Goal: Task Accomplishment & Management: Manage account settings

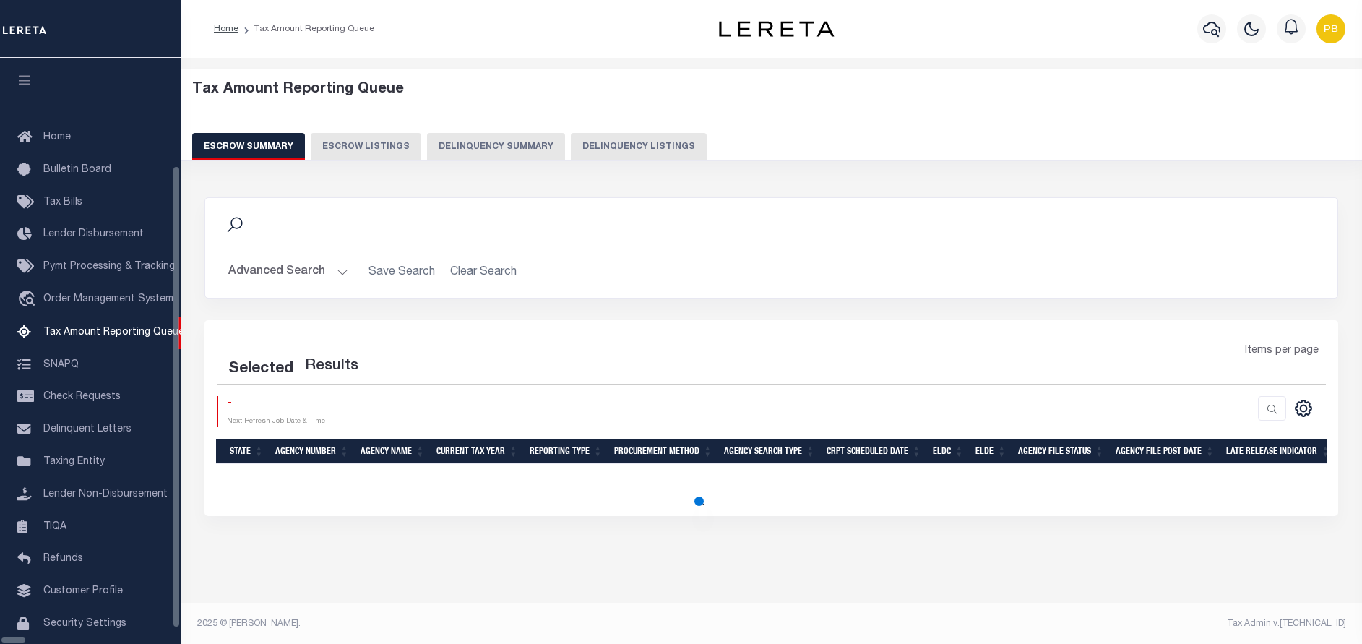
scroll to position [2, 0]
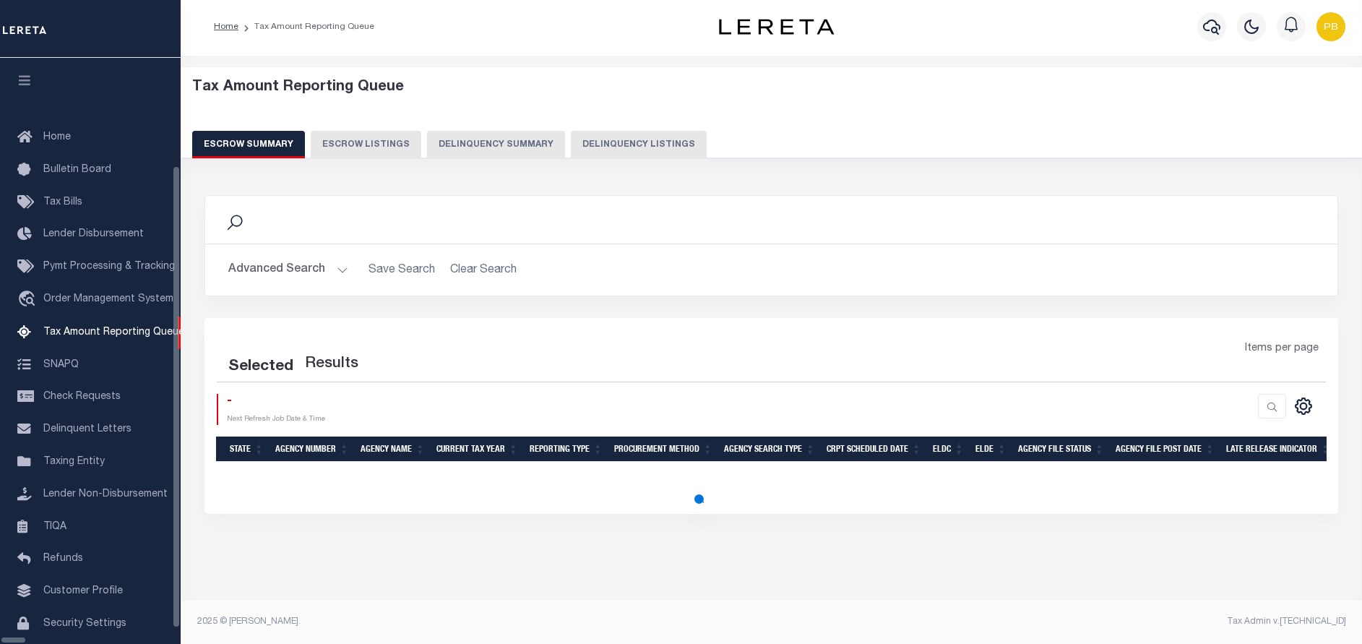
select select "100"
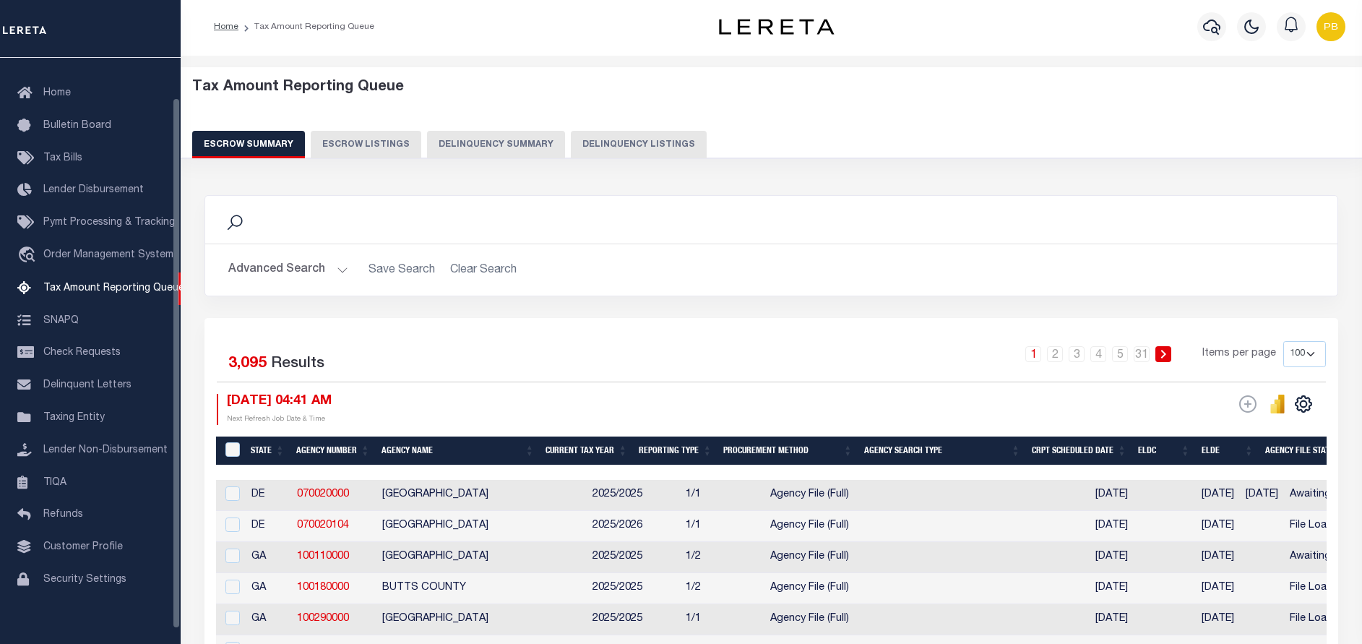
click at [640, 139] on button "Delinquency Listings" at bounding box center [639, 144] width 136 height 27
select select "100"
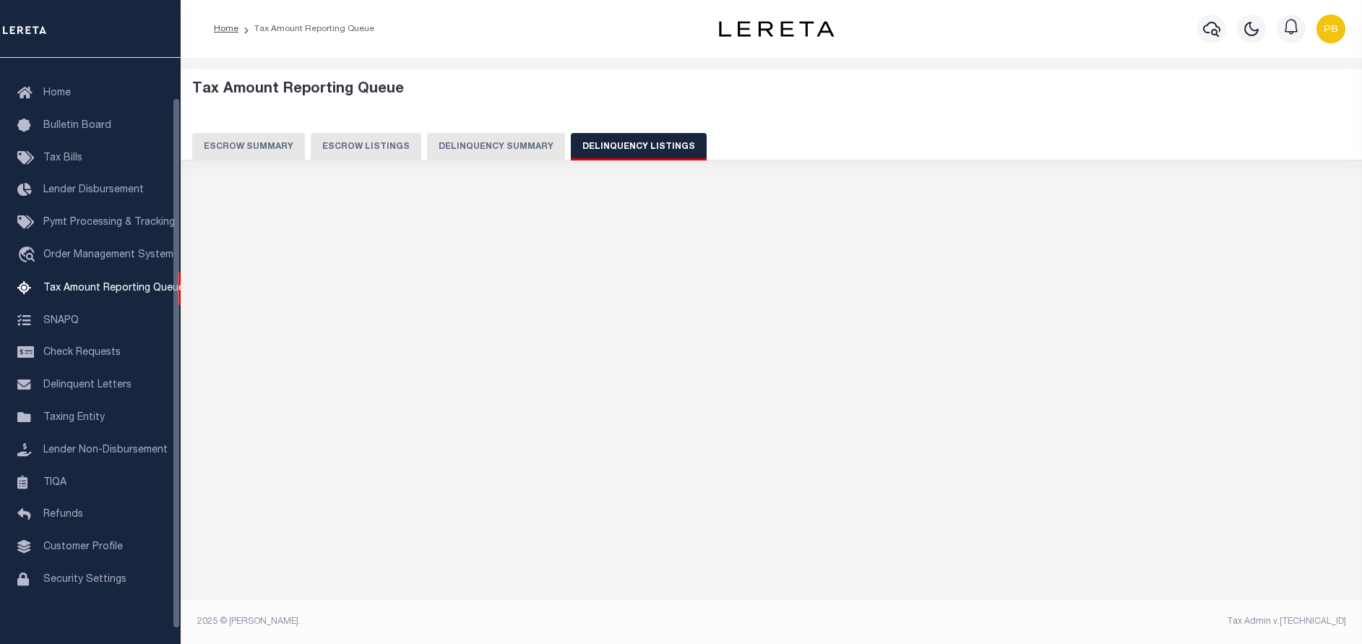
scroll to position [0, 0]
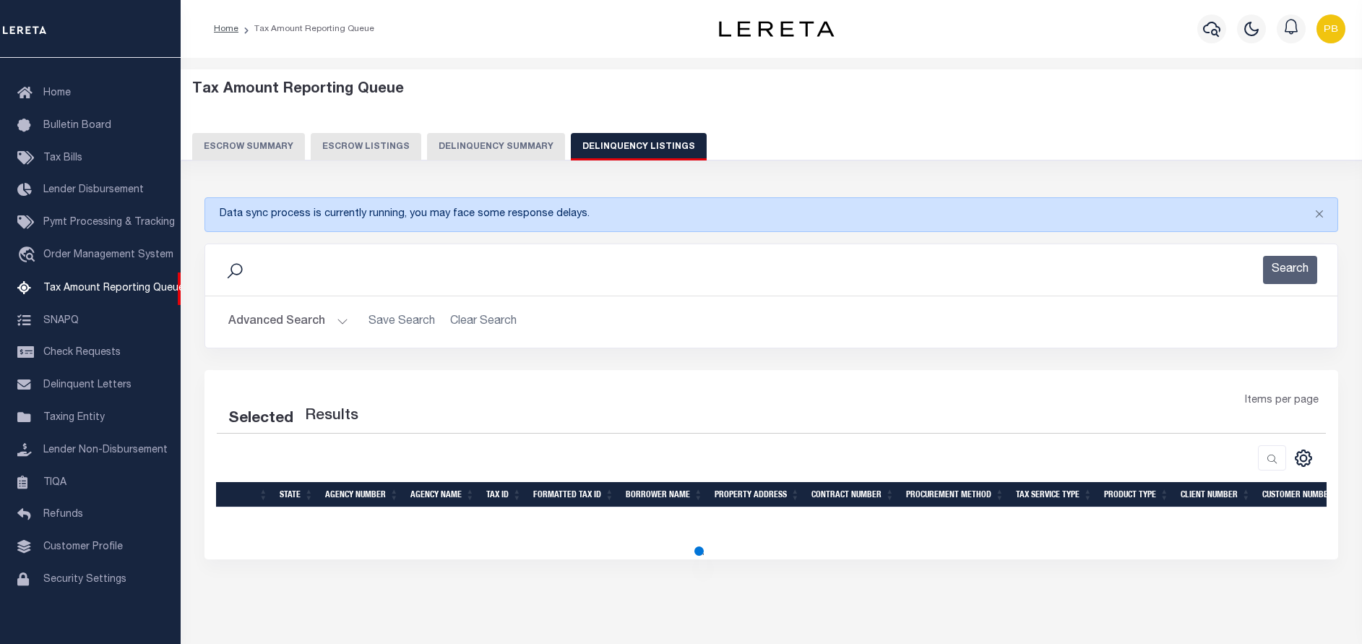
select select "100"
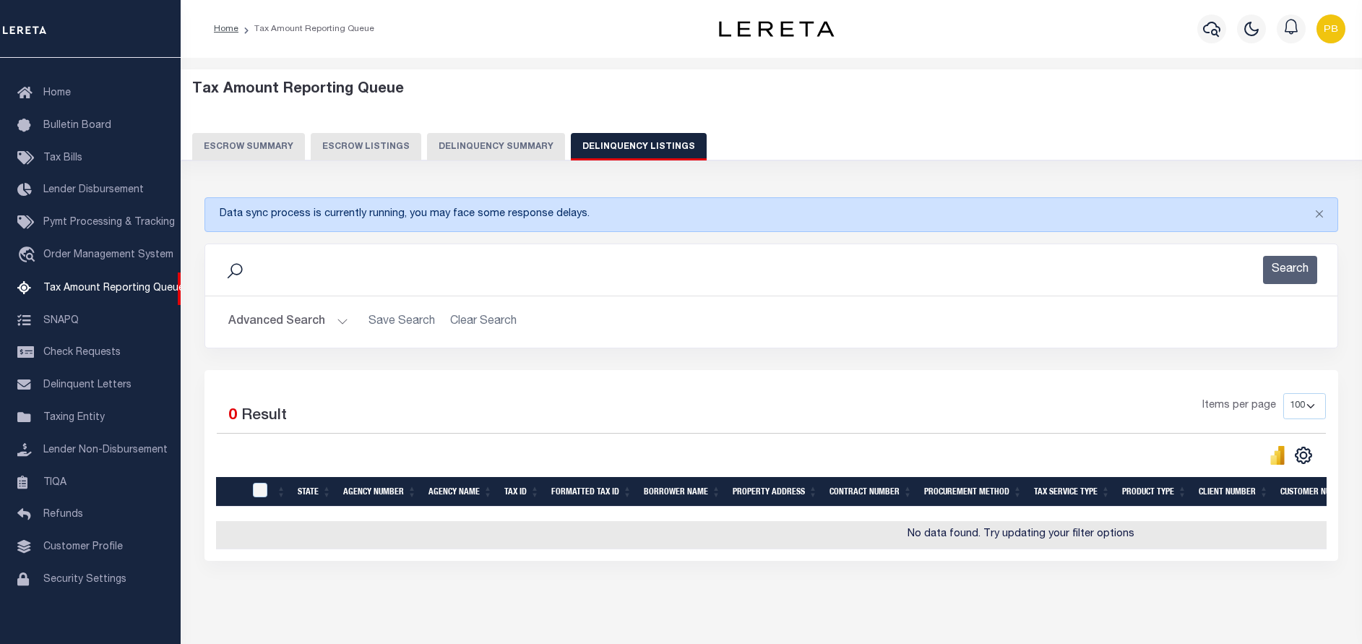
scroll to position [59, 0]
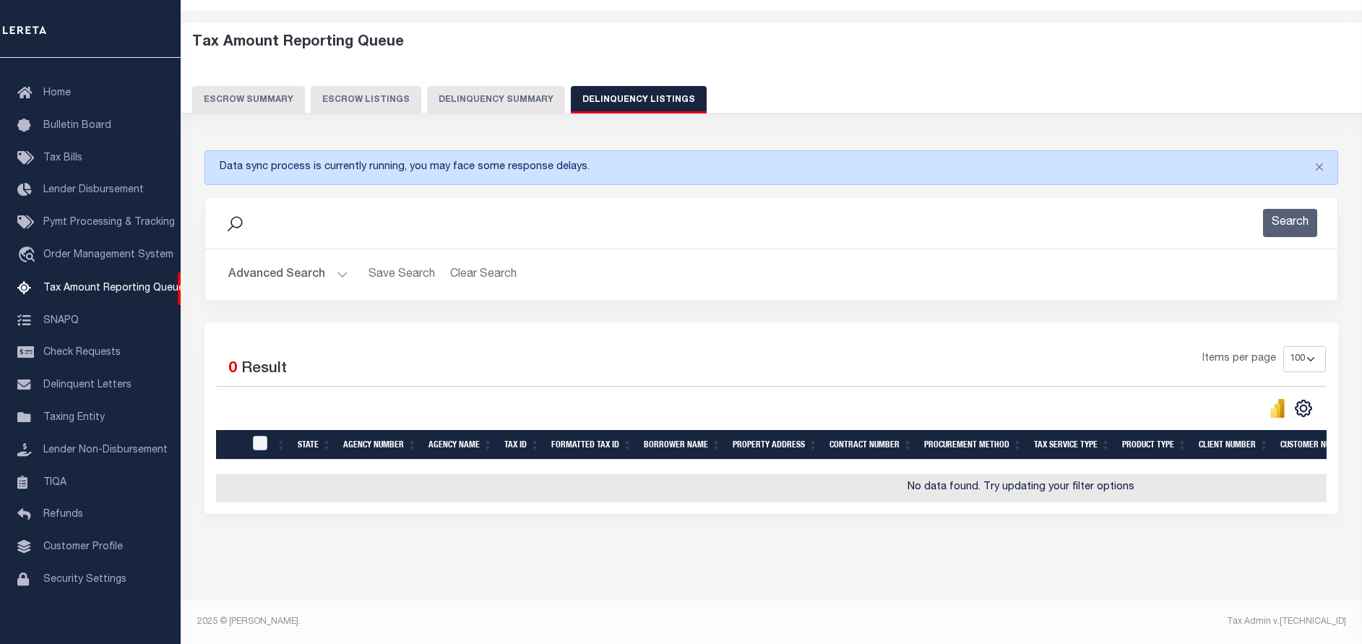
click at [339, 268] on button "Advanced Search" at bounding box center [288, 275] width 120 height 28
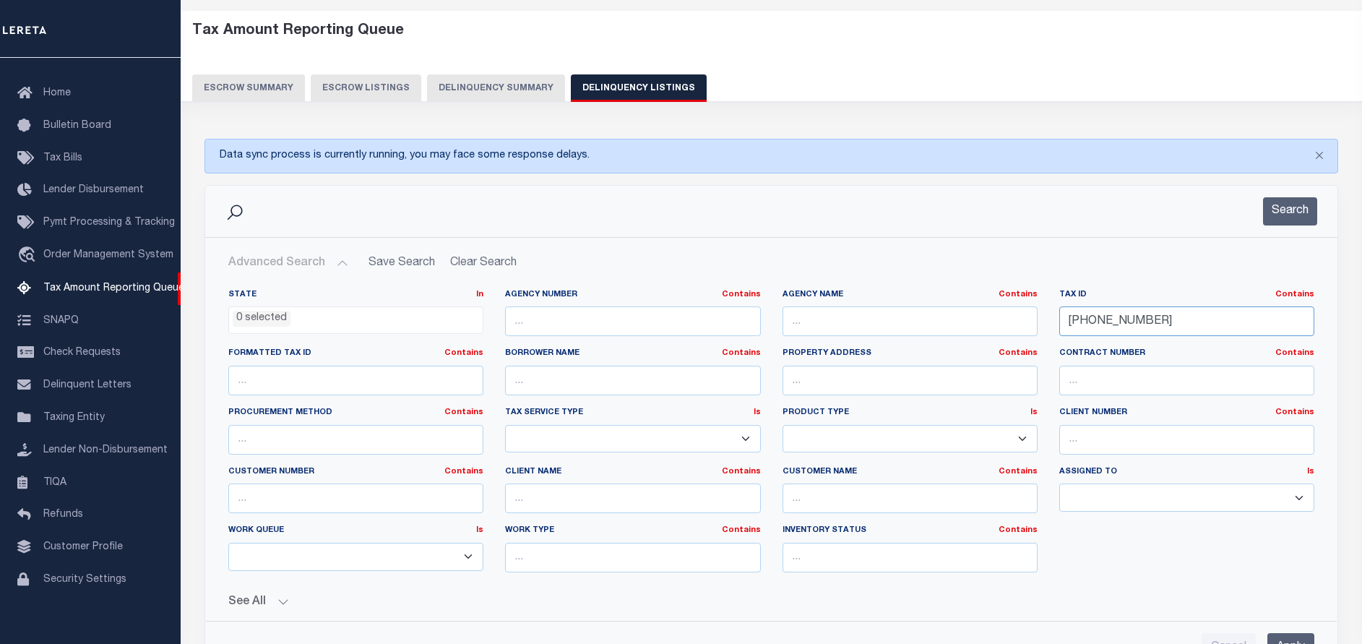
drag, startPoint x: 1194, startPoint y: 321, endPoint x: 998, endPoint y: 326, distance: 196.6
click at [998, 326] on div "State In In AK AL AR AZ CA CO CT DC DE FL GA GU HI IA ID IL IN KS KY LA MA MD M…" at bounding box center [772, 436] width 1108 height 295
paste input "520-0000-0094"
type input "0520-0000-0094"
click at [1292, 220] on button "Search" at bounding box center [1290, 211] width 54 height 28
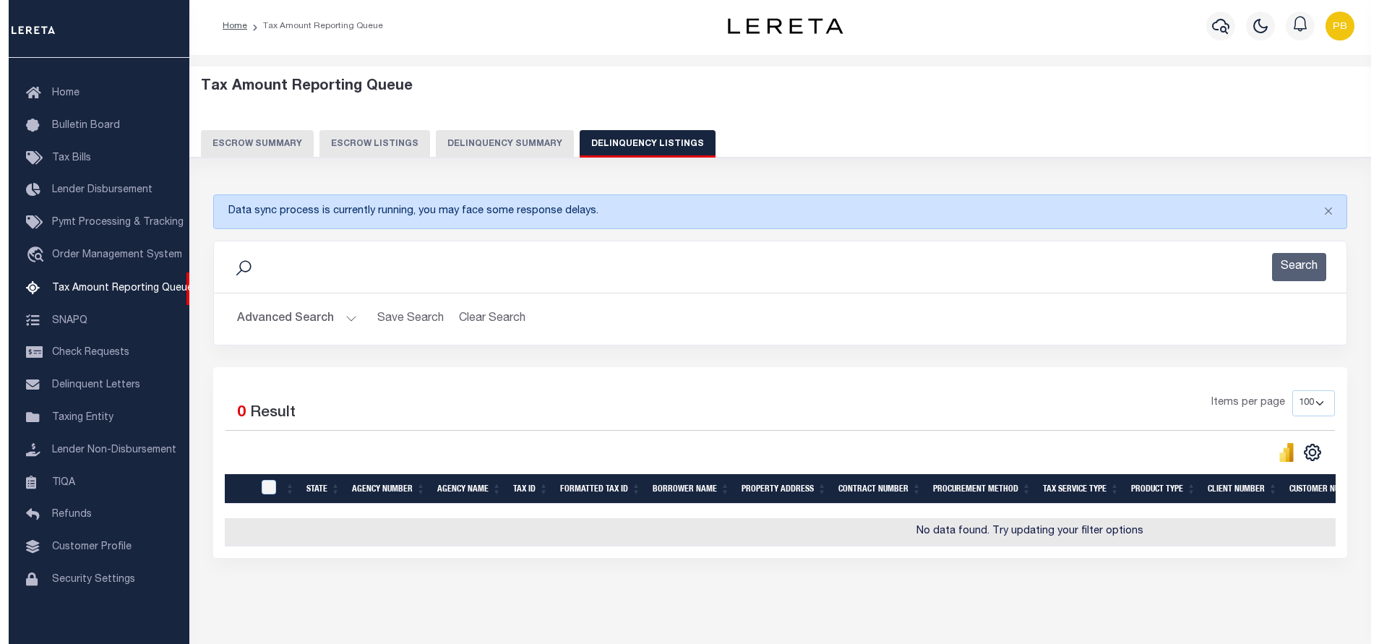
scroll to position [0, 0]
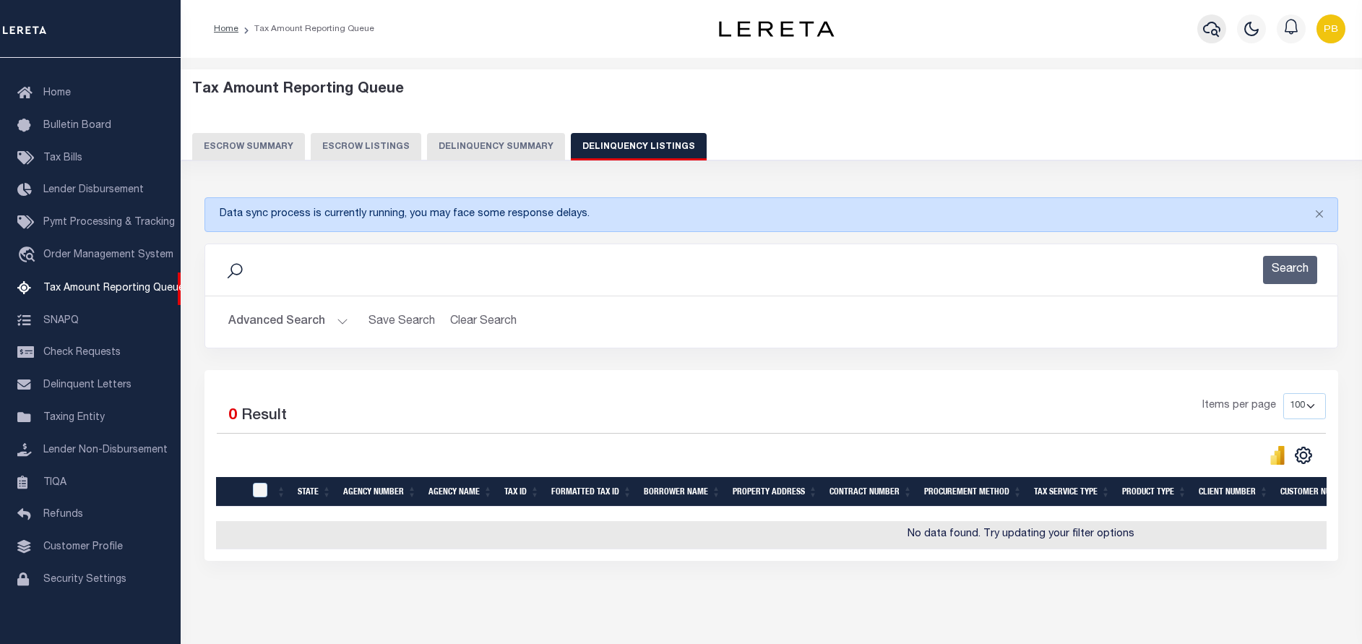
click at [1218, 27] on icon "button" at bounding box center [1211, 29] width 17 height 15
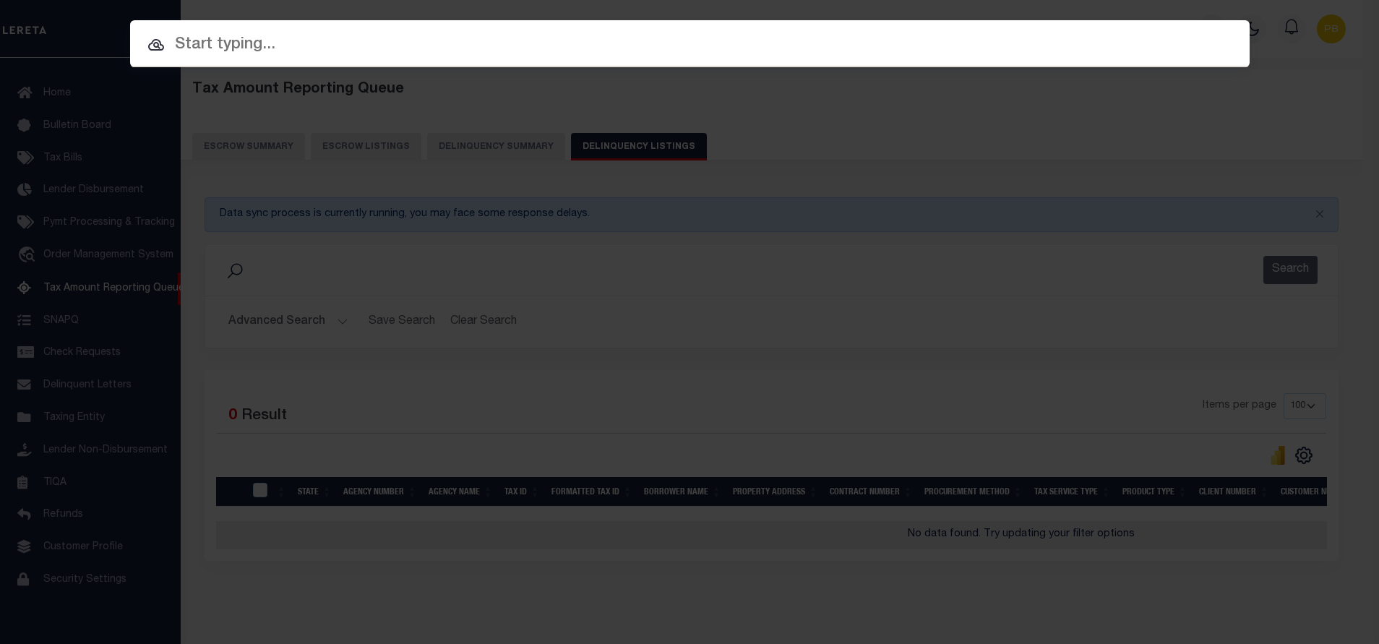
paste input "Retrieving data. Wait a few seconds and try to cut or copy again."
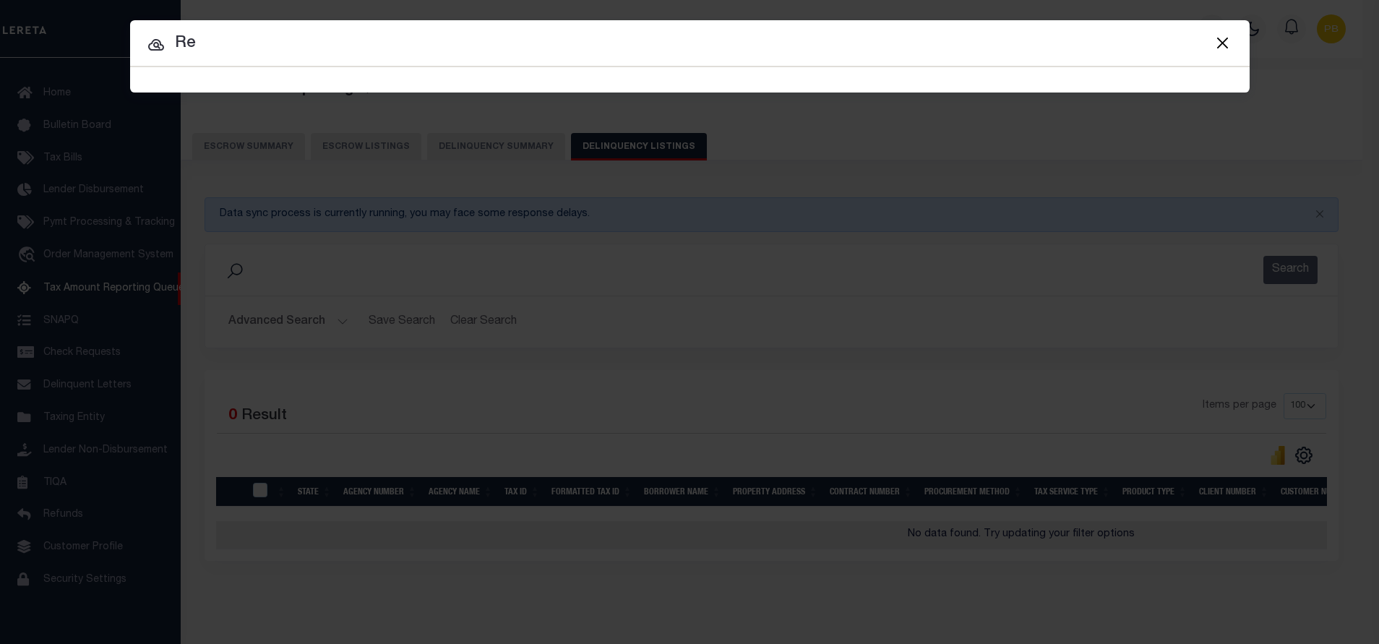
type input "R"
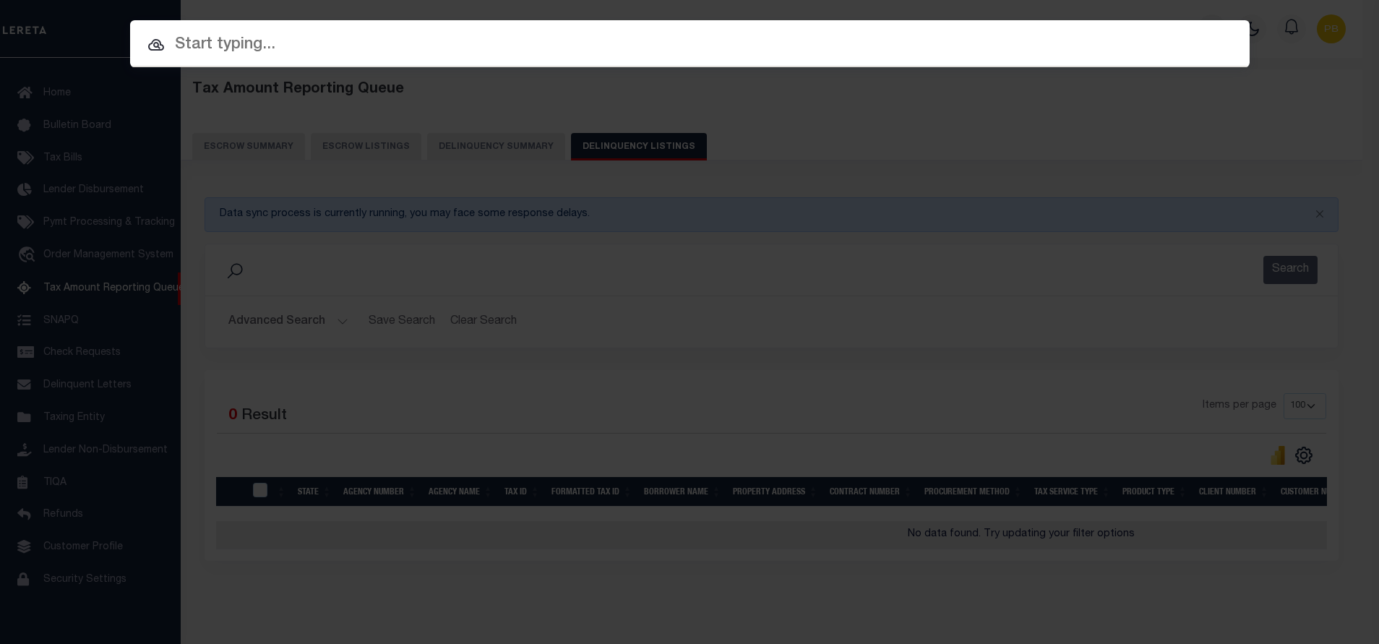
click at [284, 48] on input "text" at bounding box center [689, 45] width 1119 height 25
paste input "Retrieving data. Wait a few seconds and try to cut or copy again."
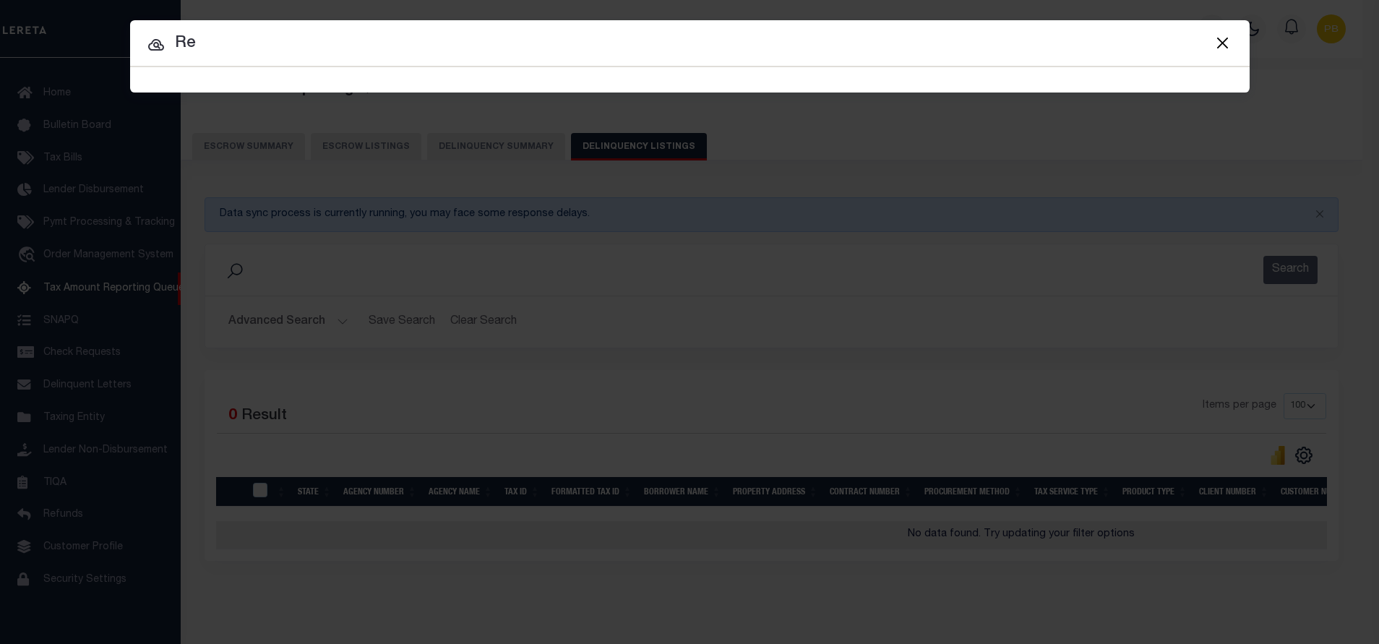
type input "R"
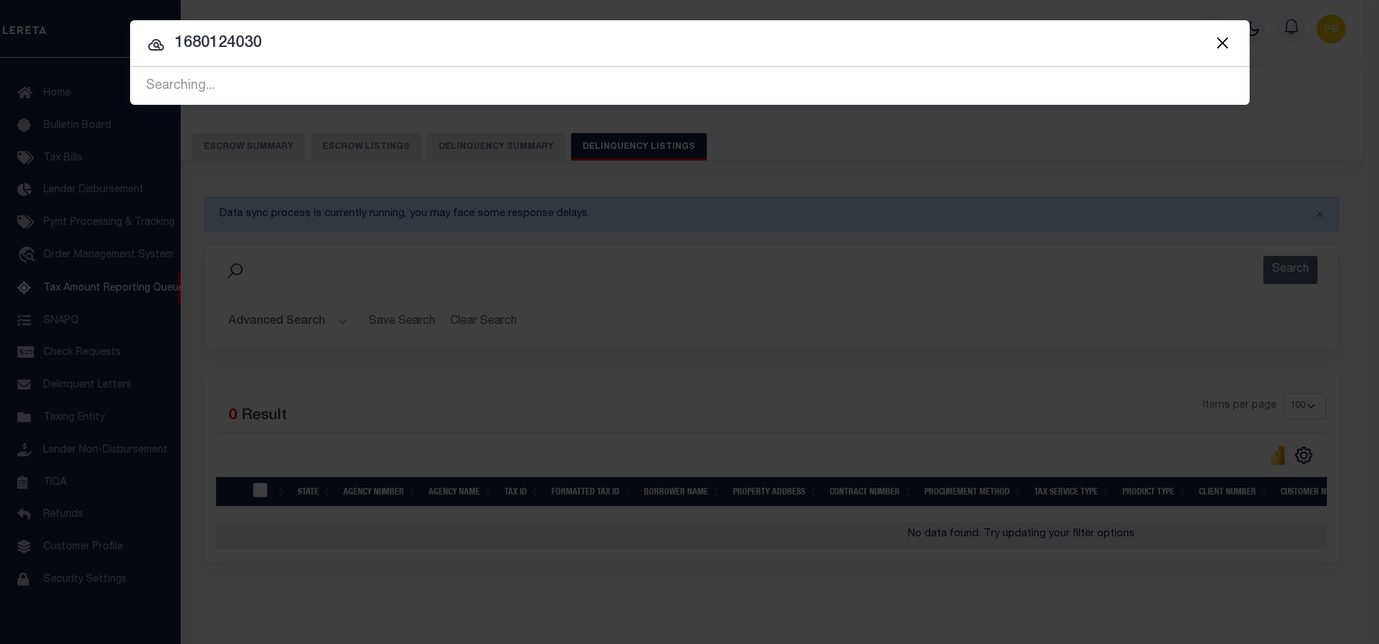
type input "1680124030"
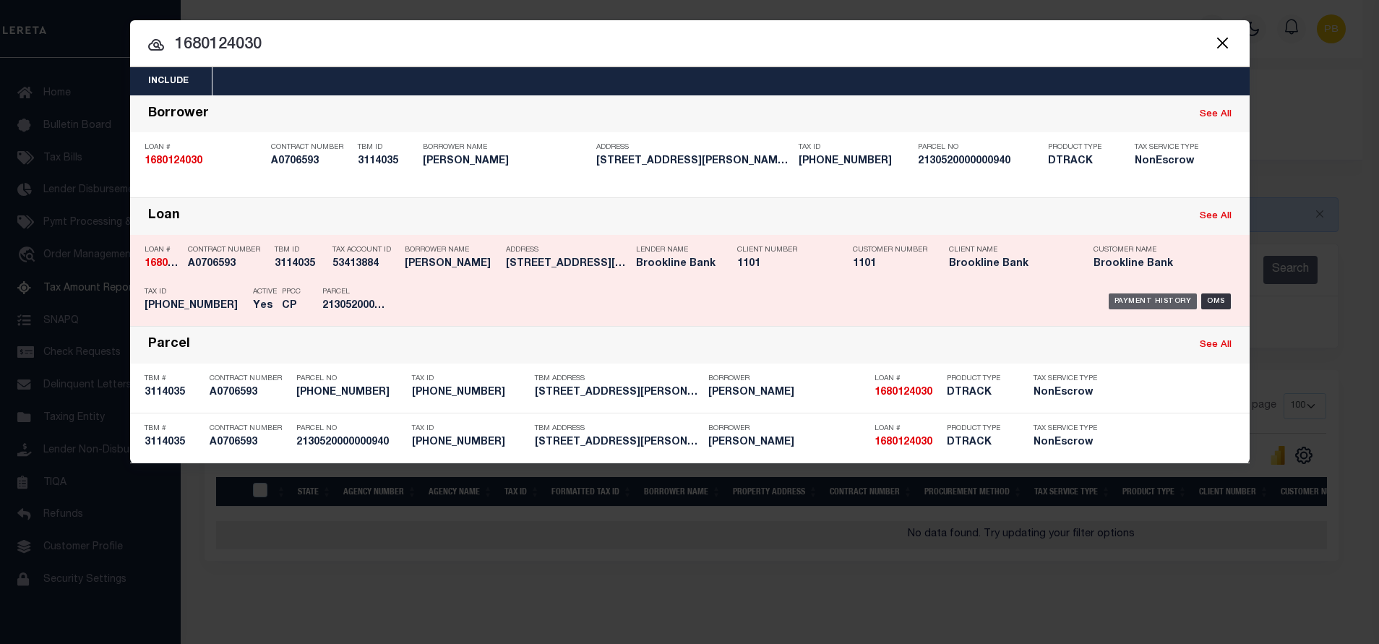
click at [1166, 301] on div "Payment History" at bounding box center [1152, 301] width 89 height 16
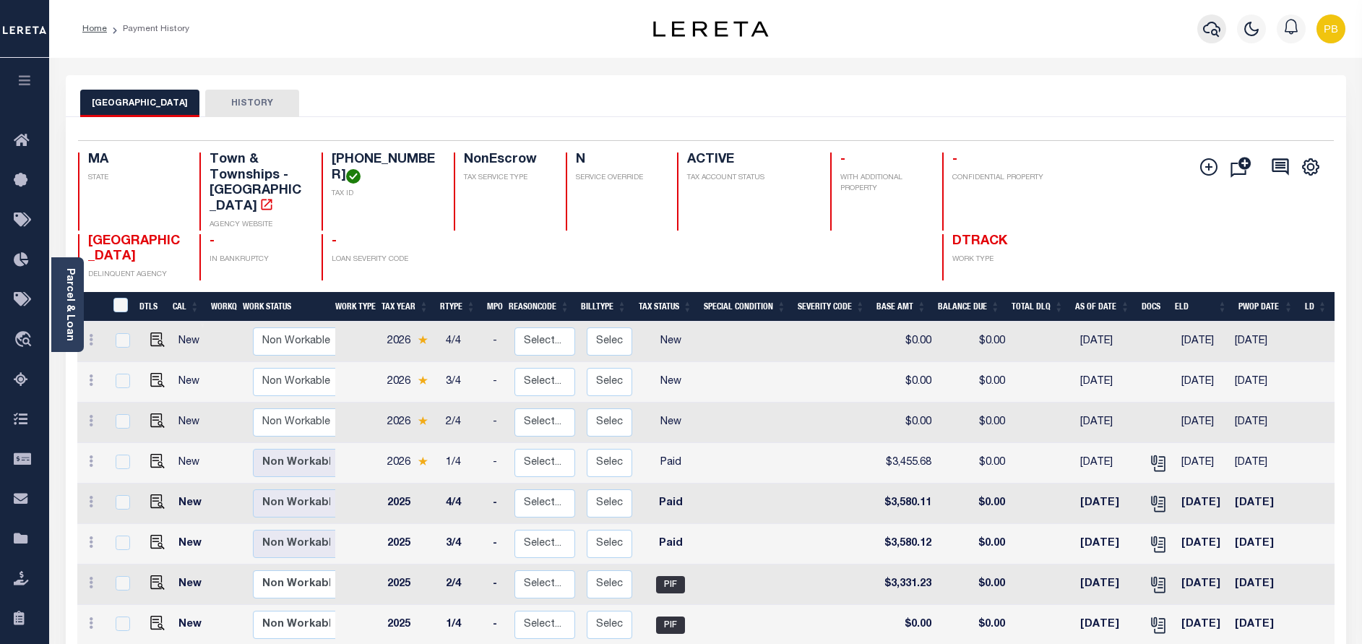
click at [1218, 20] on button "button" at bounding box center [1211, 28] width 29 height 29
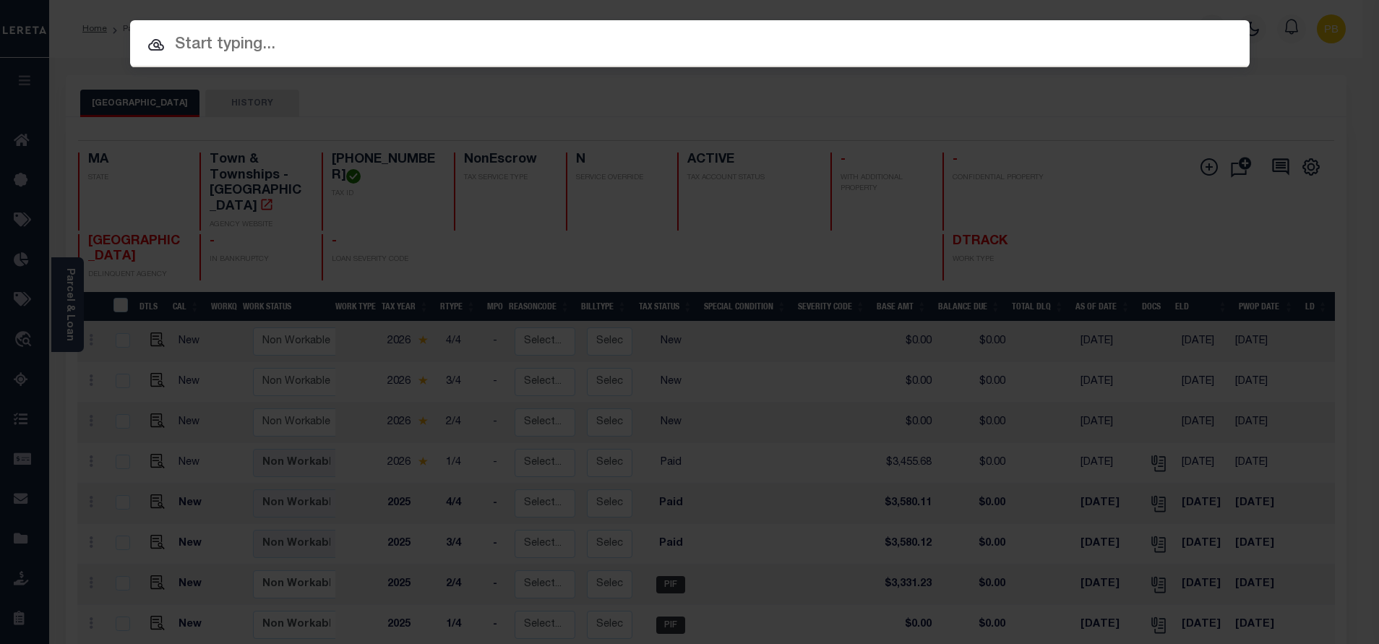
paste input "Retrieving data. Wait a few seconds and try to cut or copy again."
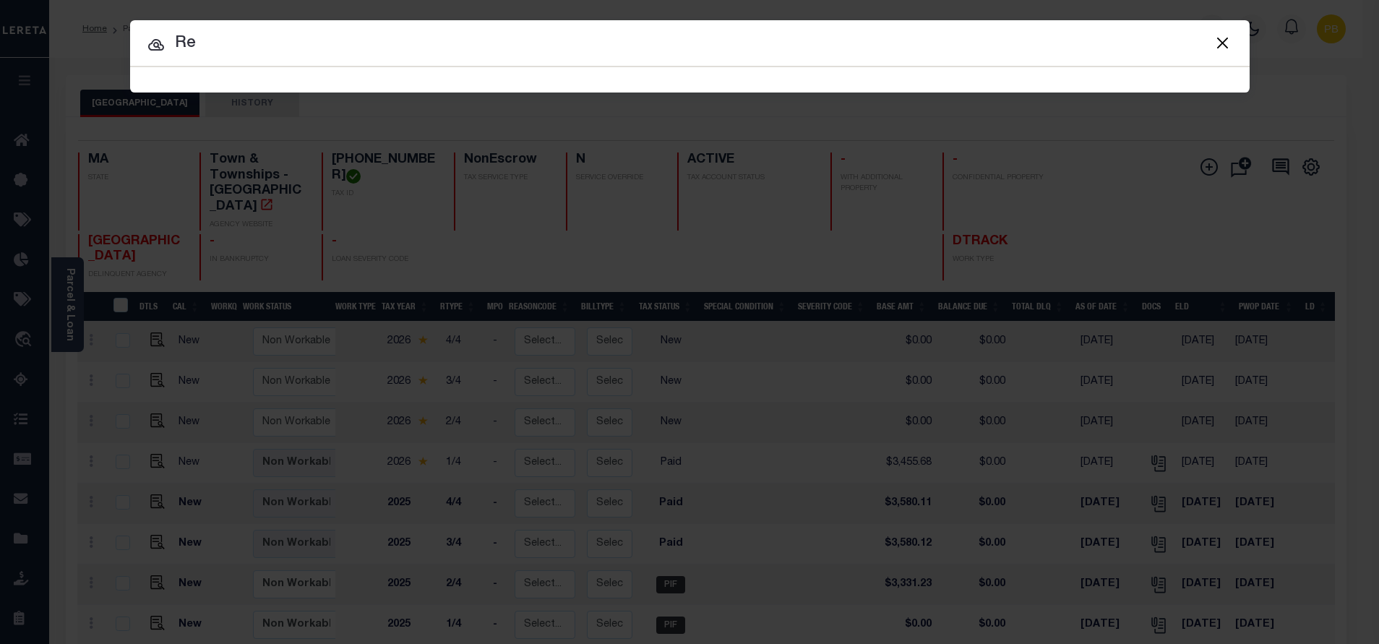
type input "R"
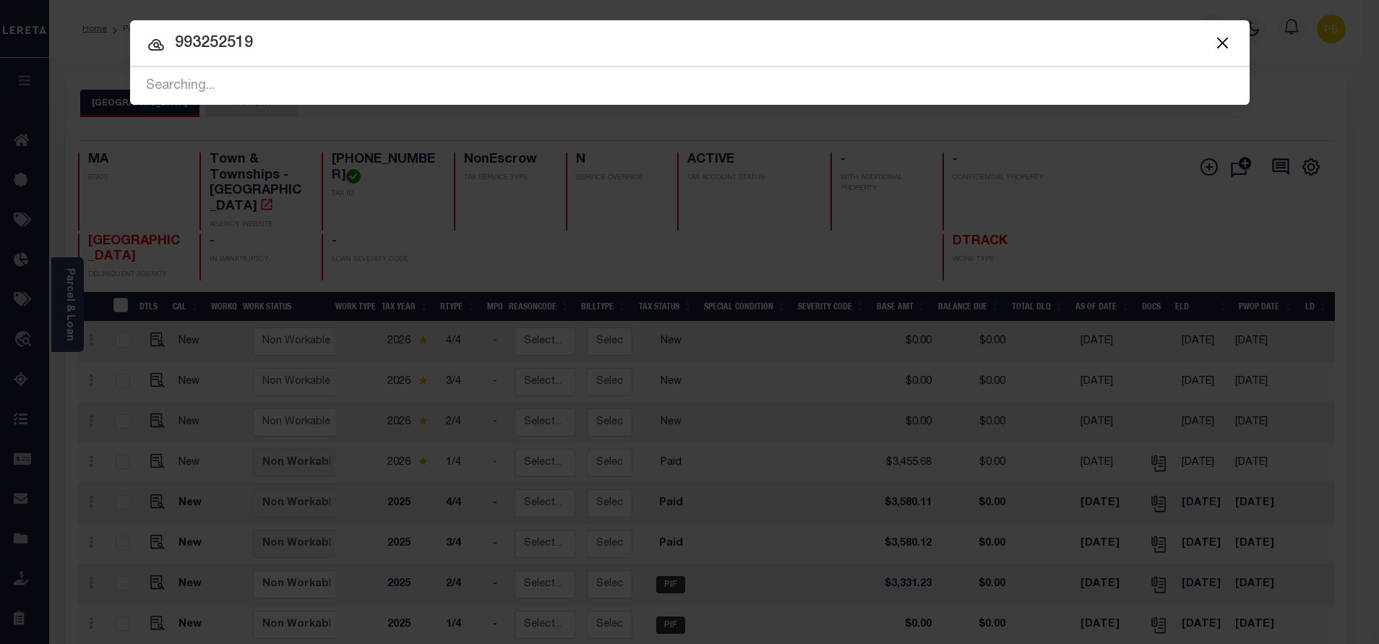
type input "993252519"
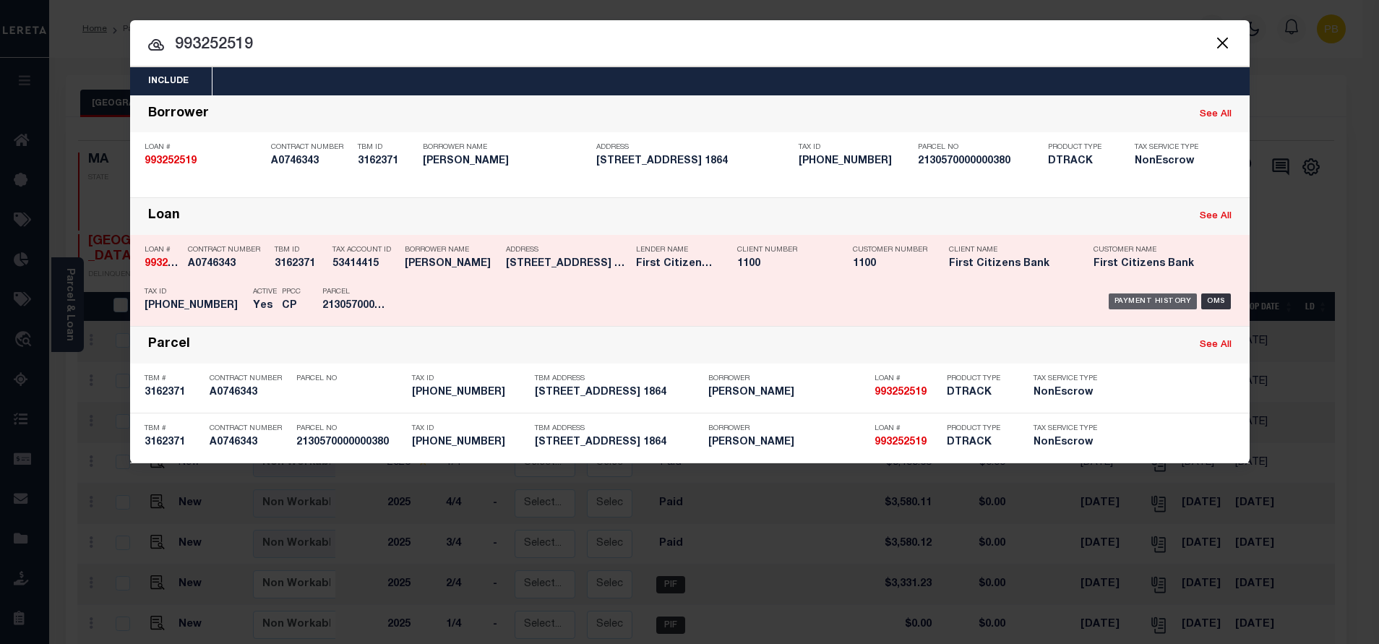
click at [1158, 304] on div "Payment History" at bounding box center [1152, 301] width 89 height 16
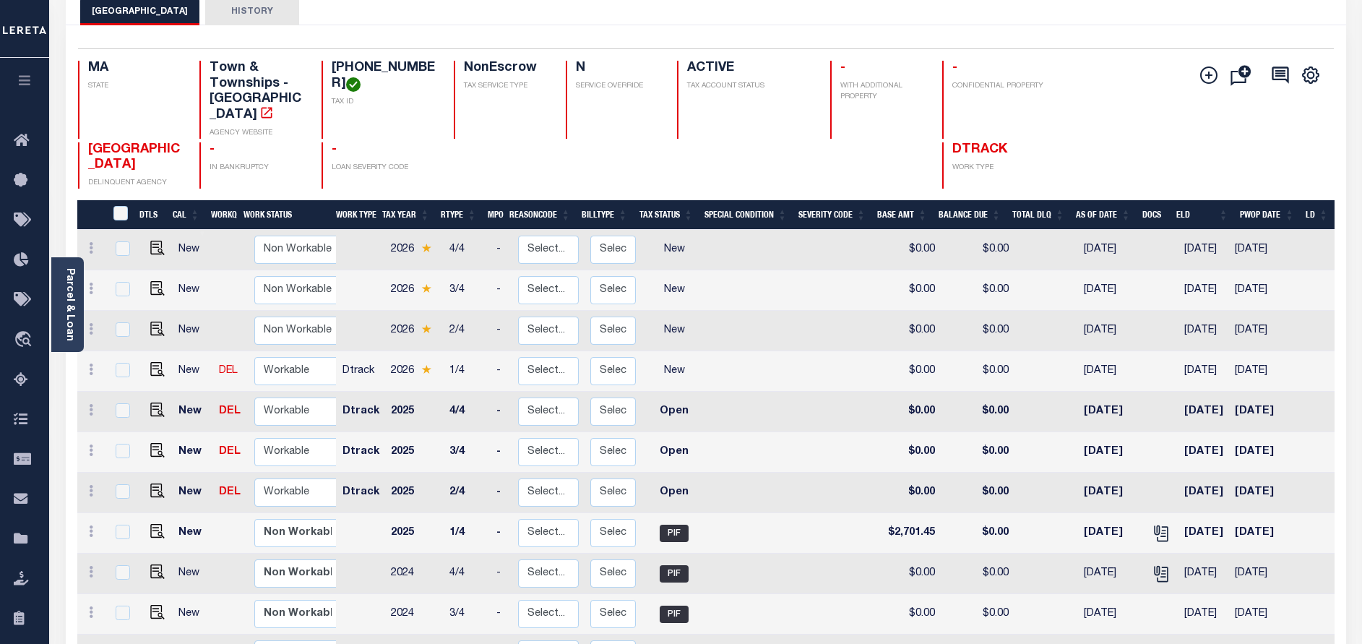
scroll to position [108, 0]
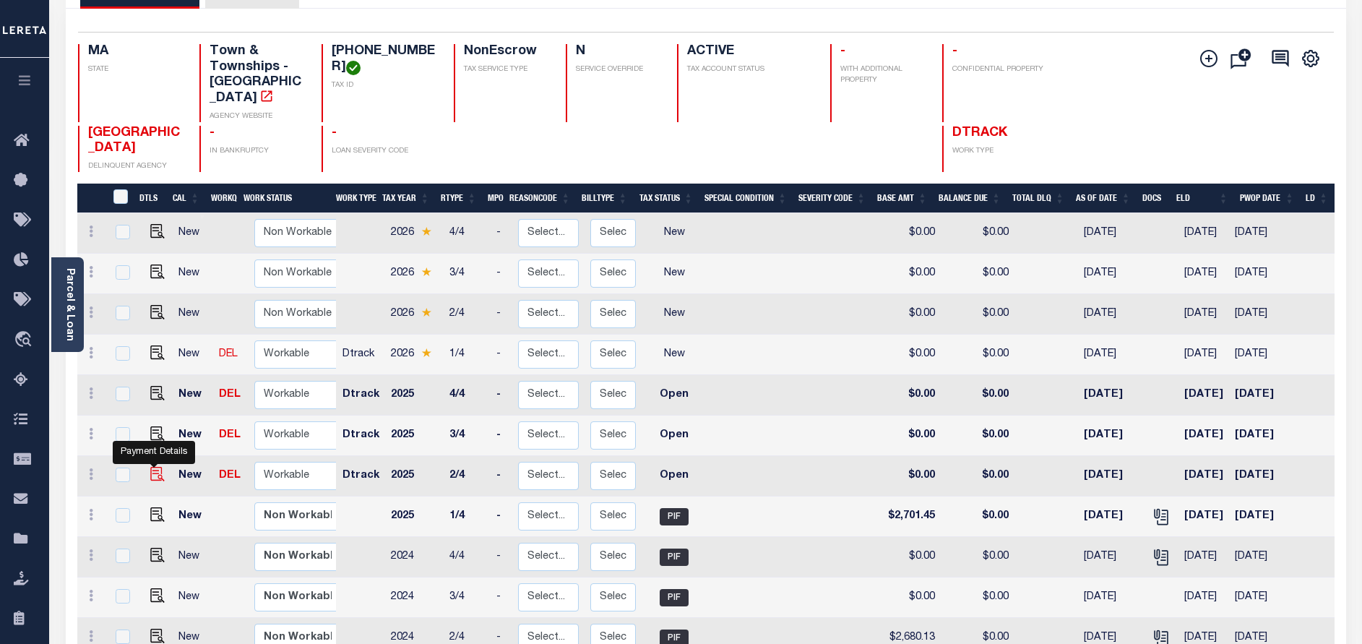
click at [150, 476] on img "" at bounding box center [157, 474] width 14 height 14
checkbox input "true"
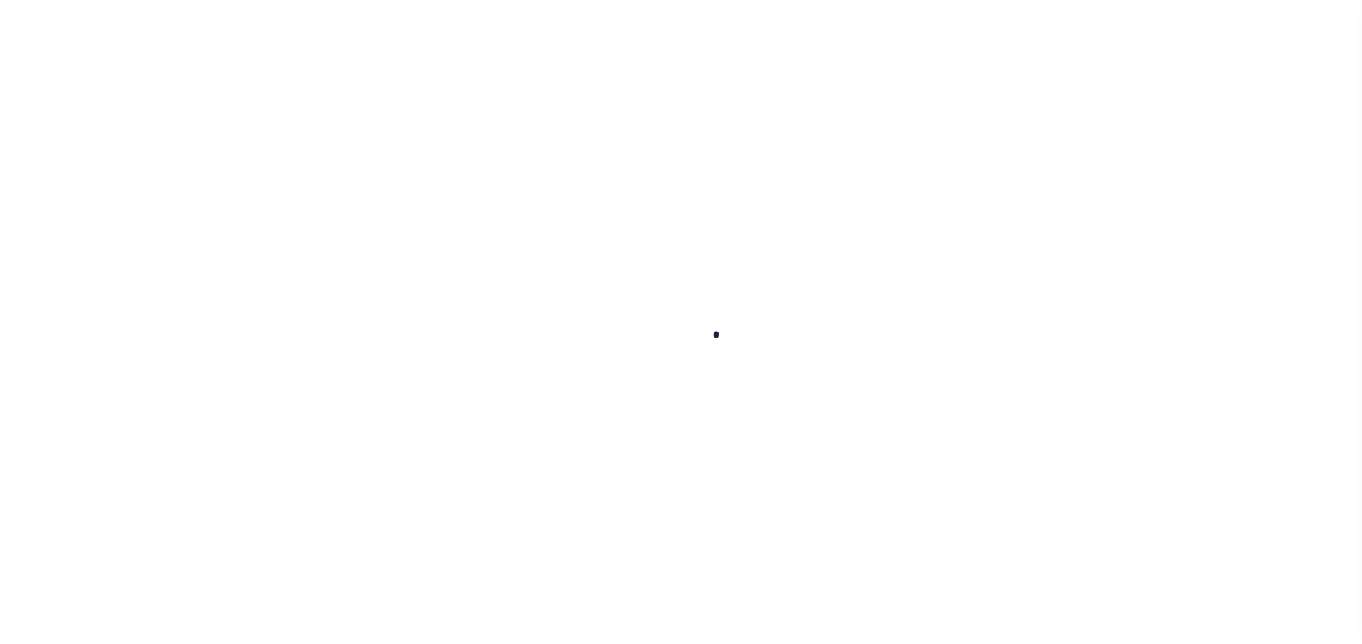
checkbox input "false"
type input "11/02/2024"
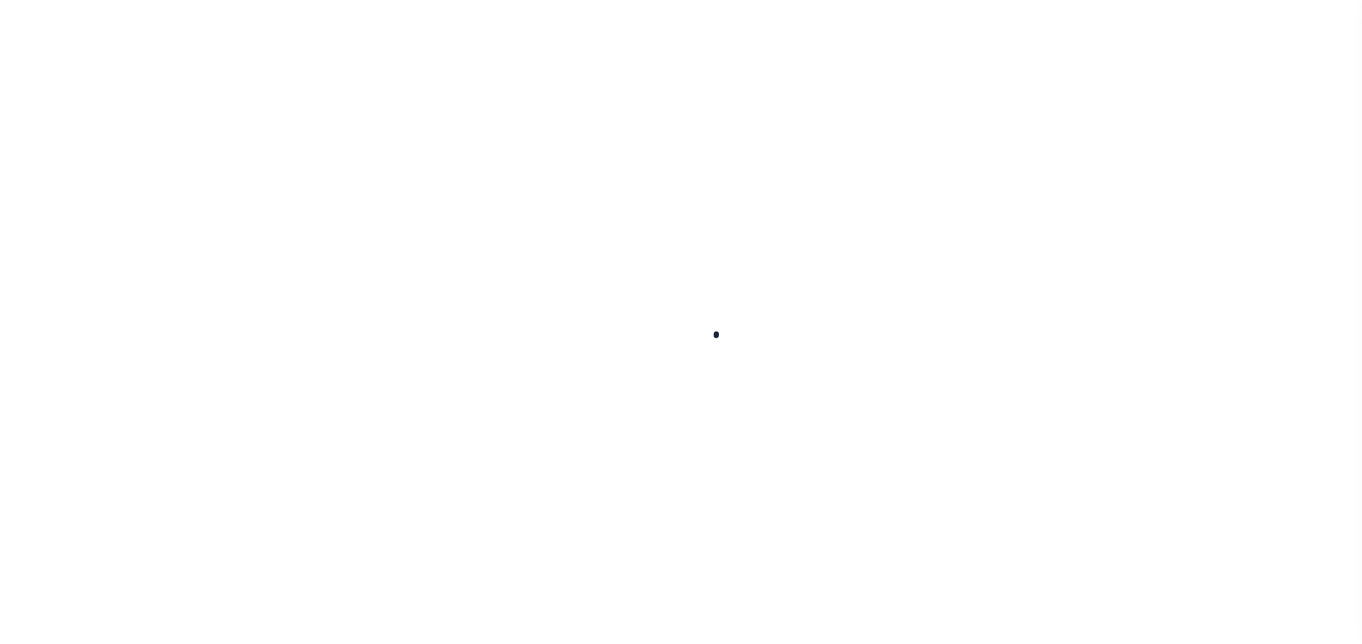
select select "OP2"
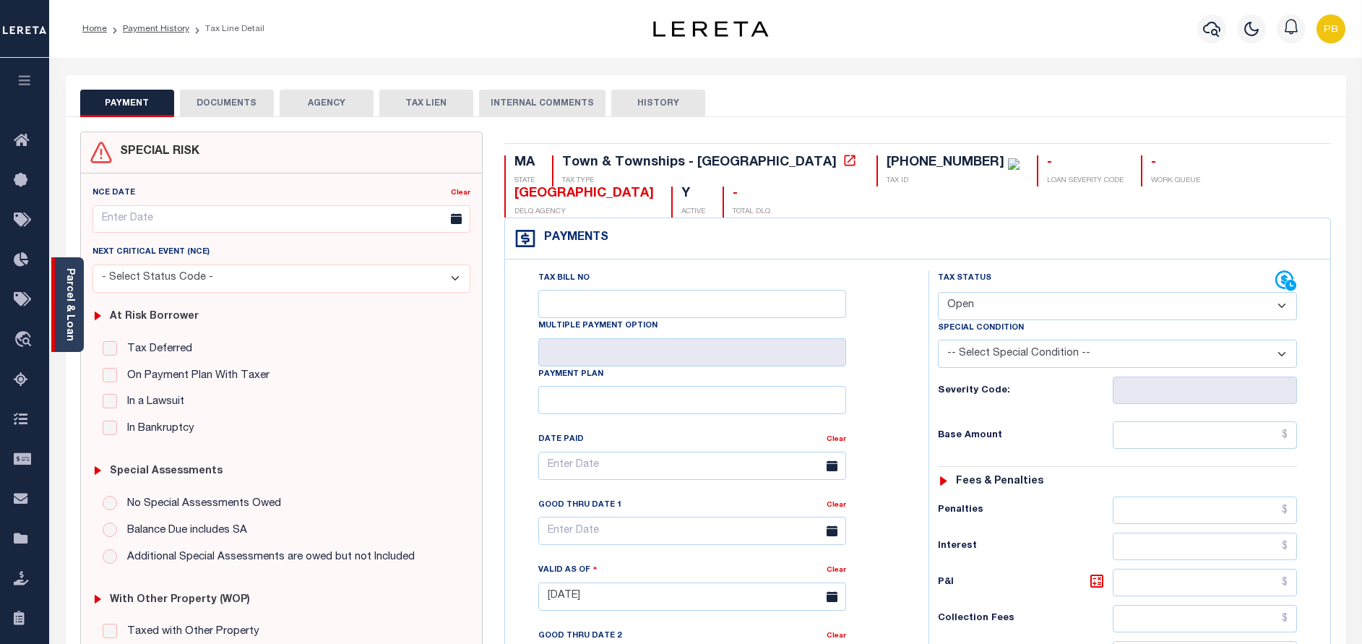
click at [80, 307] on div "Parcel & Loan" at bounding box center [67, 304] width 33 height 95
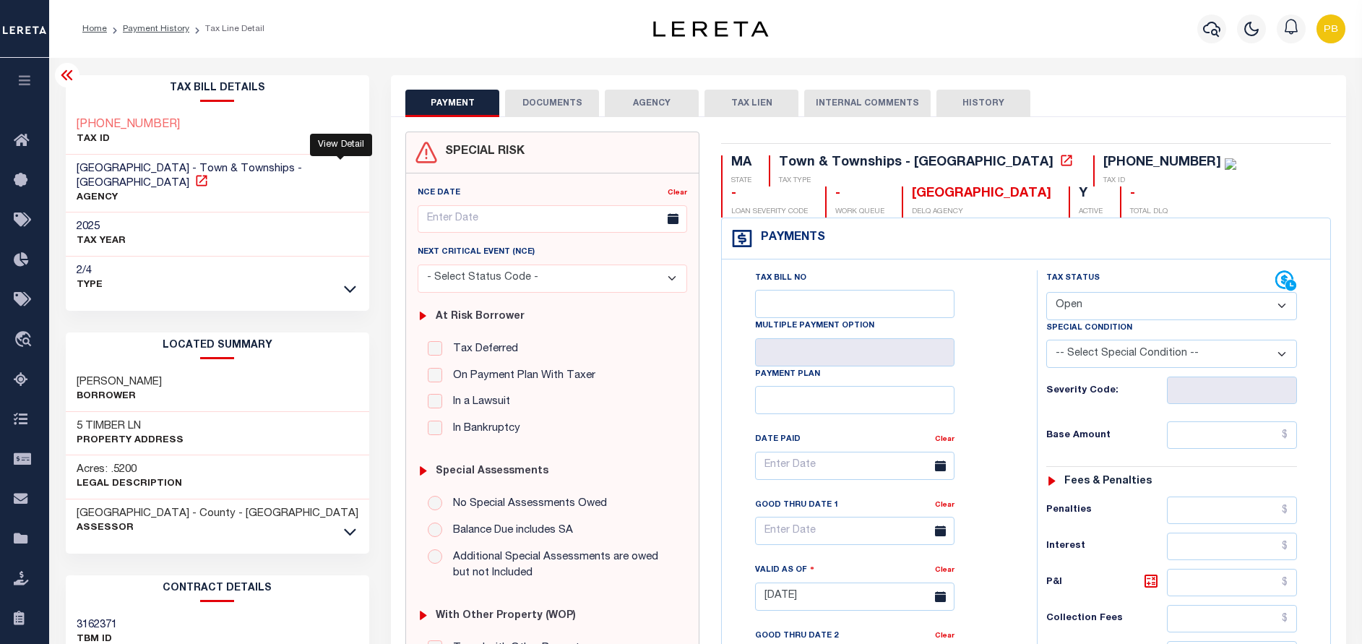
click at [209, 173] on icon at bounding box center [201, 180] width 14 height 14
click at [171, 27] on link "Payment History" at bounding box center [156, 29] width 66 height 9
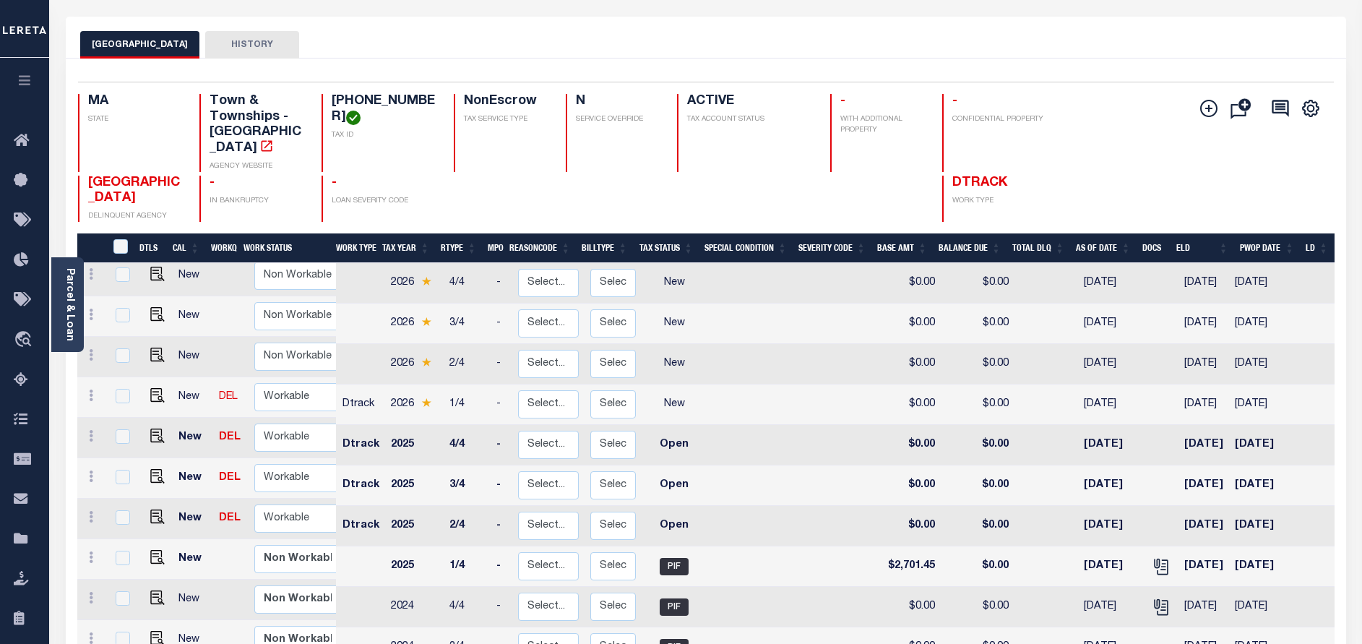
scroll to position [217, 0]
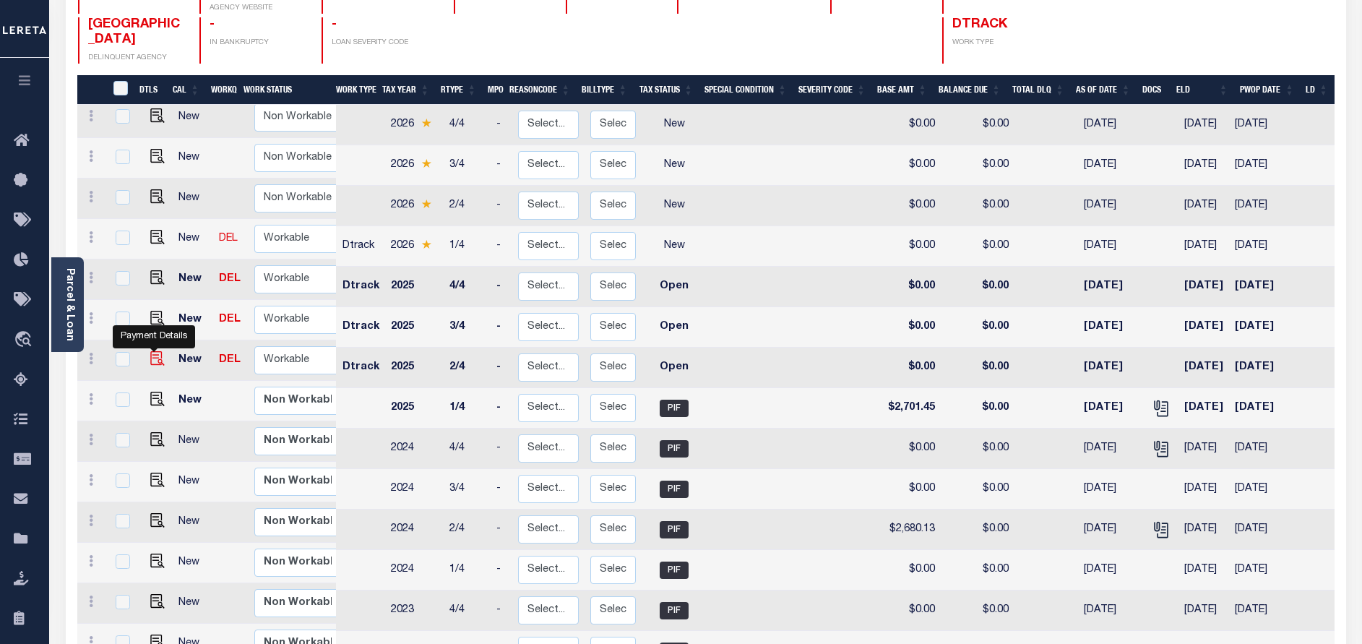
click at [155, 360] on img "" at bounding box center [157, 358] width 14 height 14
checkbox input "true"
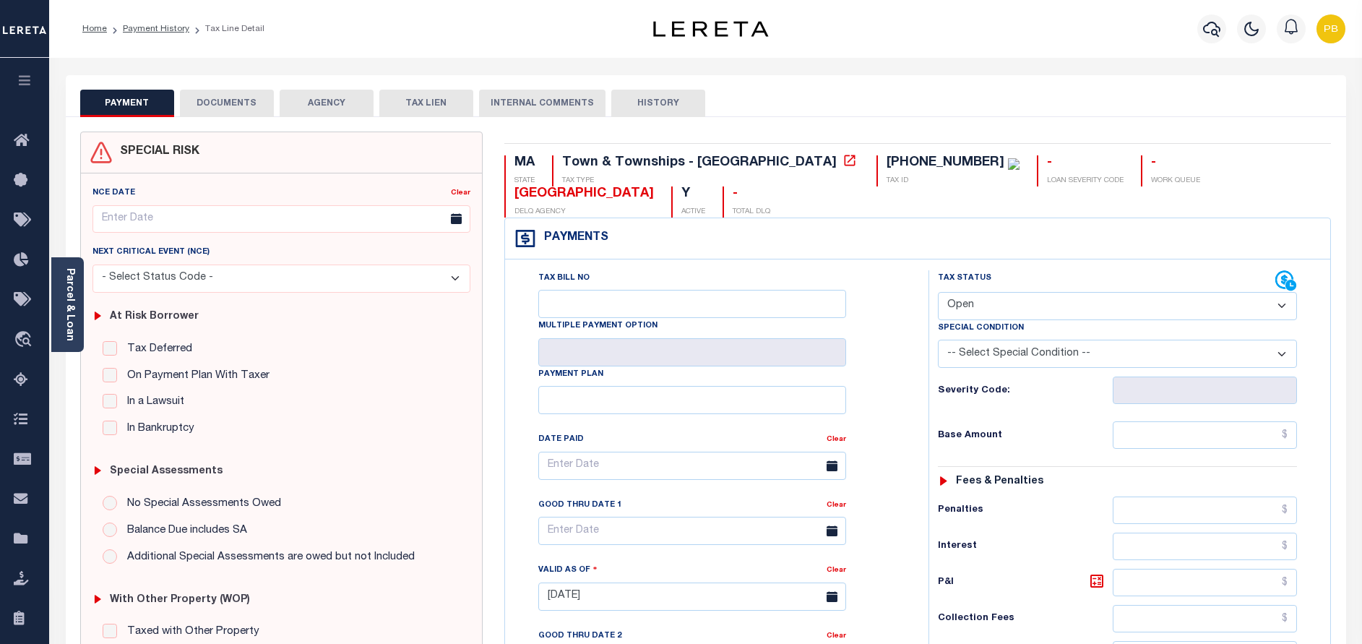
click at [1115, 301] on select "- Select Status Code - Open Due/Unpaid Paid Incomplete No Tax Due Internal Refu…" at bounding box center [1117, 306] width 359 height 28
select select "PYD"
click at [938, 293] on select "- Select Status Code - Open Due/Unpaid Paid Incomplete No Tax Due Internal Refu…" at bounding box center [1117, 306] width 359 height 28
type input "[DATE]"
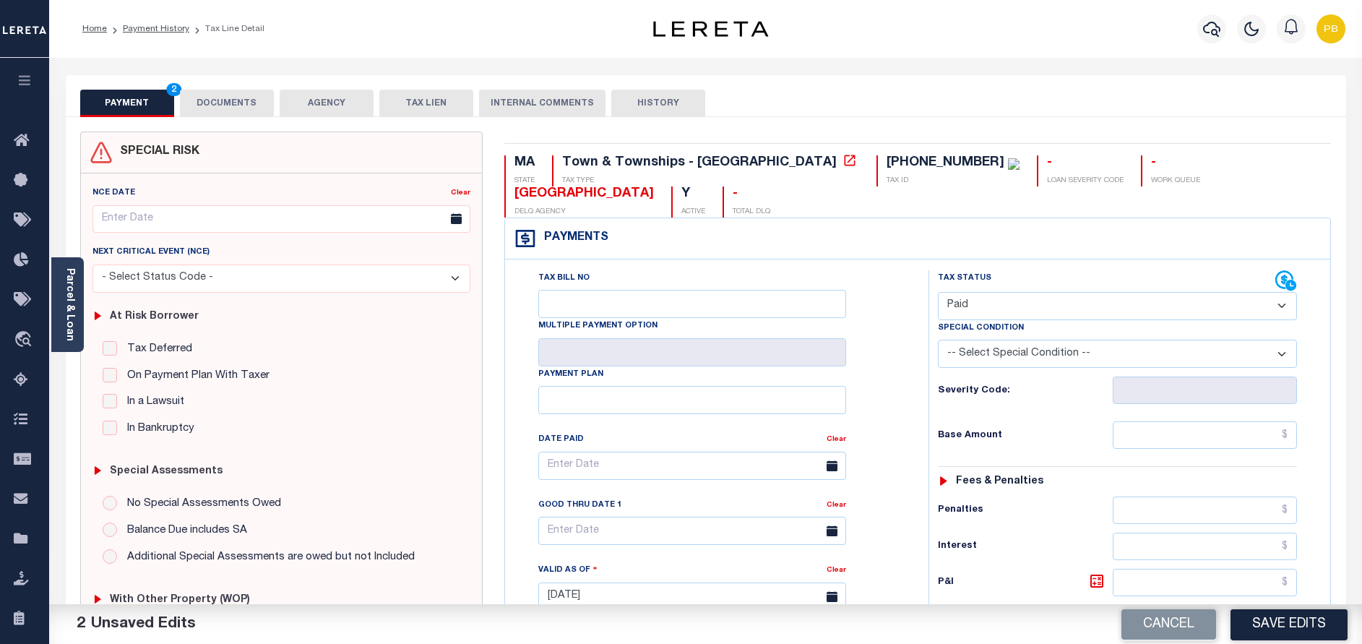
drag, startPoint x: 1213, startPoint y: 420, endPoint x: 1217, endPoint y: 441, distance: 21.4
click at [1216, 423] on div "Tax Status Status - Select Status Code -" at bounding box center [1122, 589] width 387 height 638
click at [1217, 441] on input "text" at bounding box center [1205, 434] width 184 height 27
paste input "2,701.44"
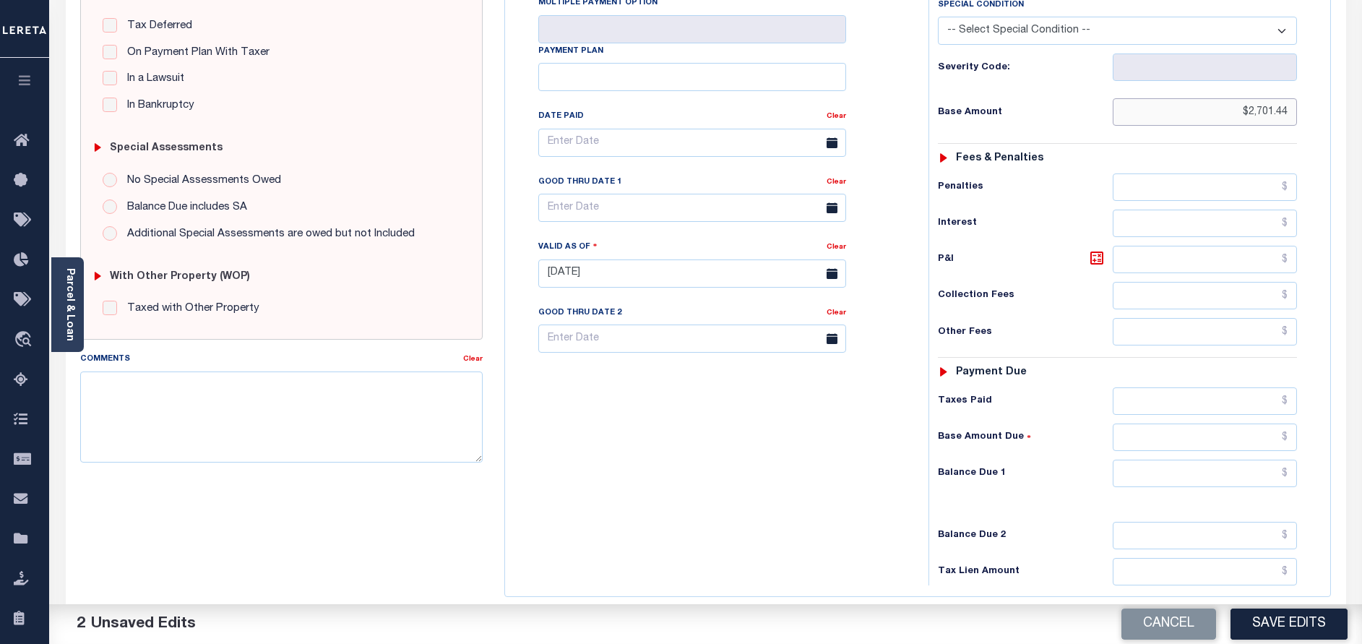
scroll to position [325, 0]
type input "$2,701.44"
click at [1202, 408] on input "text" at bounding box center [1205, 398] width 184 height 27
paste input "2,701.44"
type input "$2,701.44"
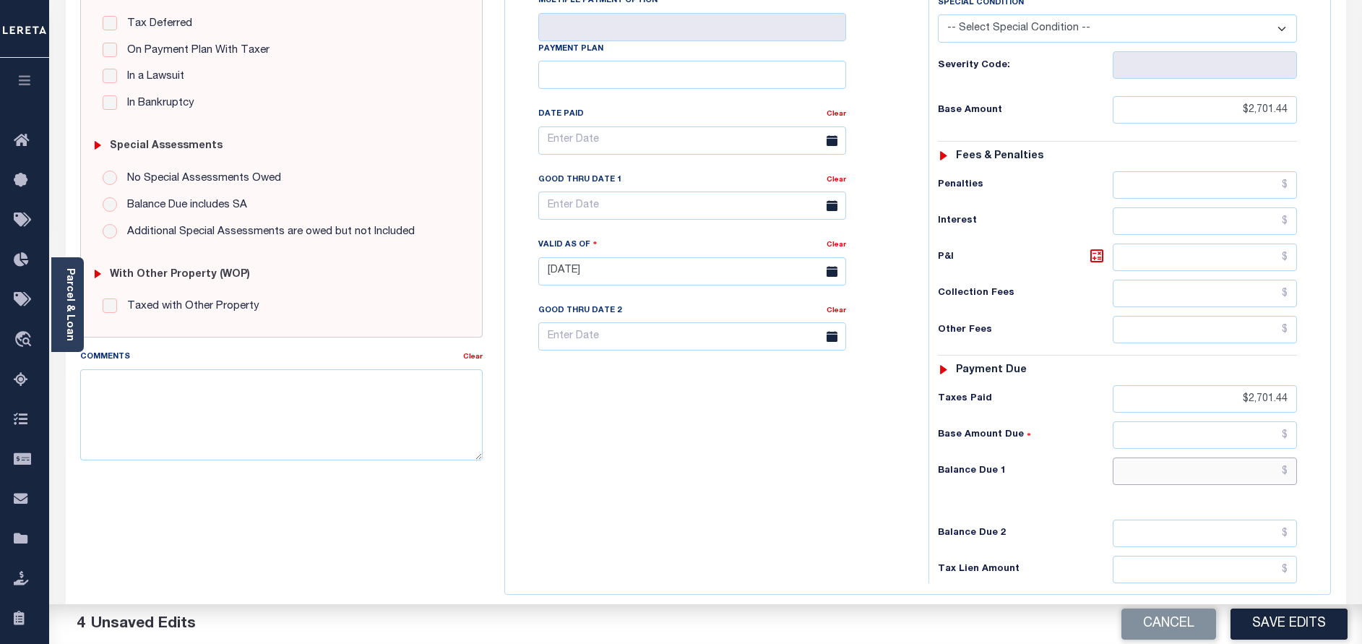
click at [1226, 465] on input "text" at bounding box center [1205, 470] width 184 height 27
type input "$0.00"
click at [1270, 606] on div "Cancel Save Edits" at bounding box center [1034, 624] width 657 height 40
click at [1272, 613] on button "Save Edits" at bounding box center [1289, 623] width 117 height 31
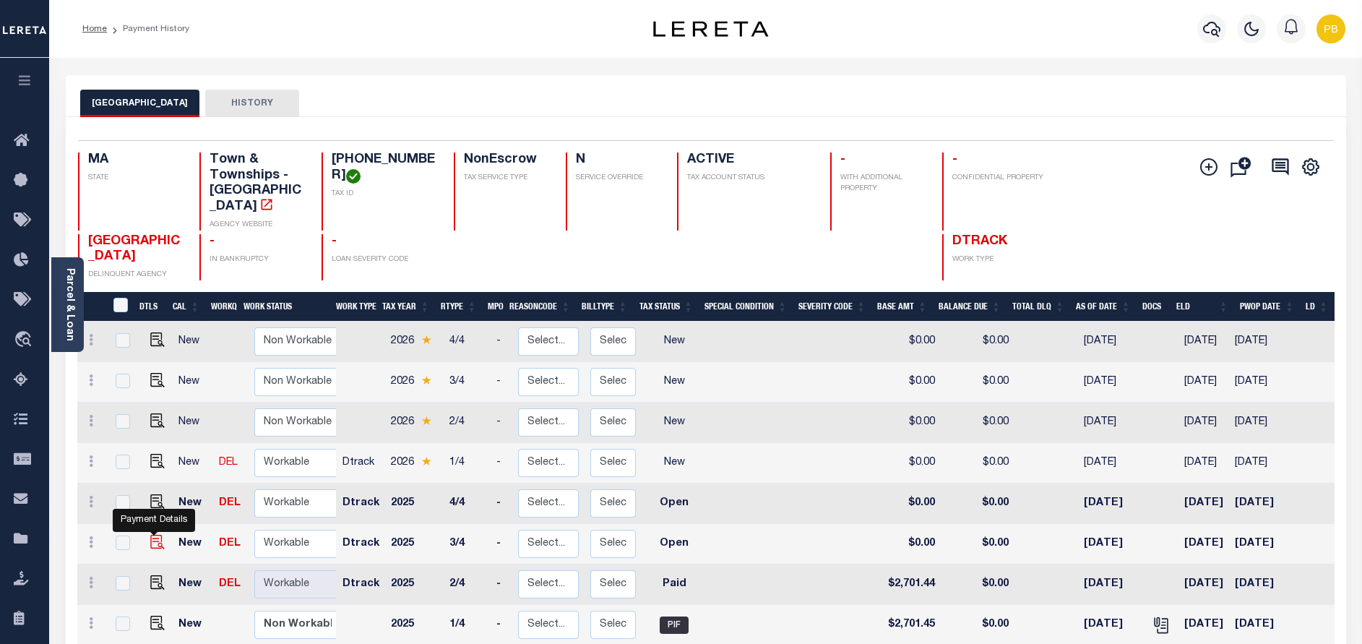
click at [151, 543] on img "" at bounding box center [157, 542] width 14 height 14
checkbox input "true"
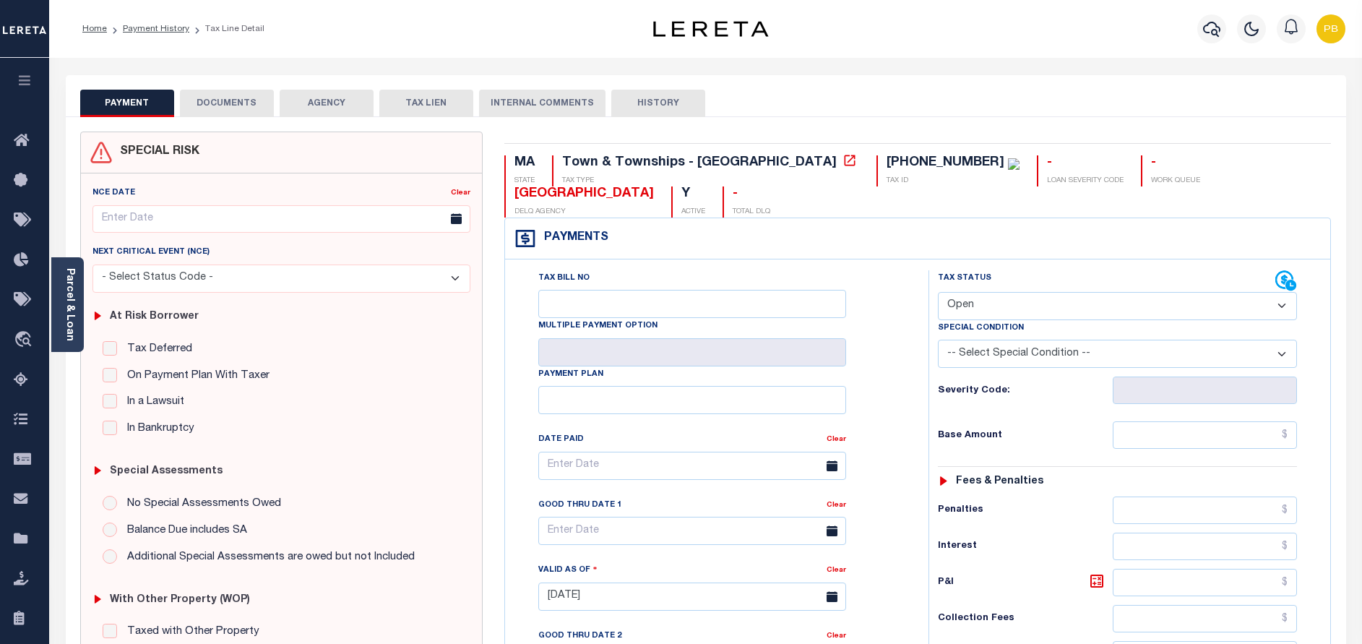
click at [1030, 314] on select "- Select Status Code - Open Due/Unpaid Paid Incomplete No Tax Due Internal Refu…" at bounding box center [1117, 306] width 359 height 28
select select "PYD"
click at [938, 293] on select "- Select Status Code - Open Due/Unpaid Paid Incomplete No Tax Due Internal Refu…" at bounding box center [1117, 306] width 359 height 28
type input "[DATE]"
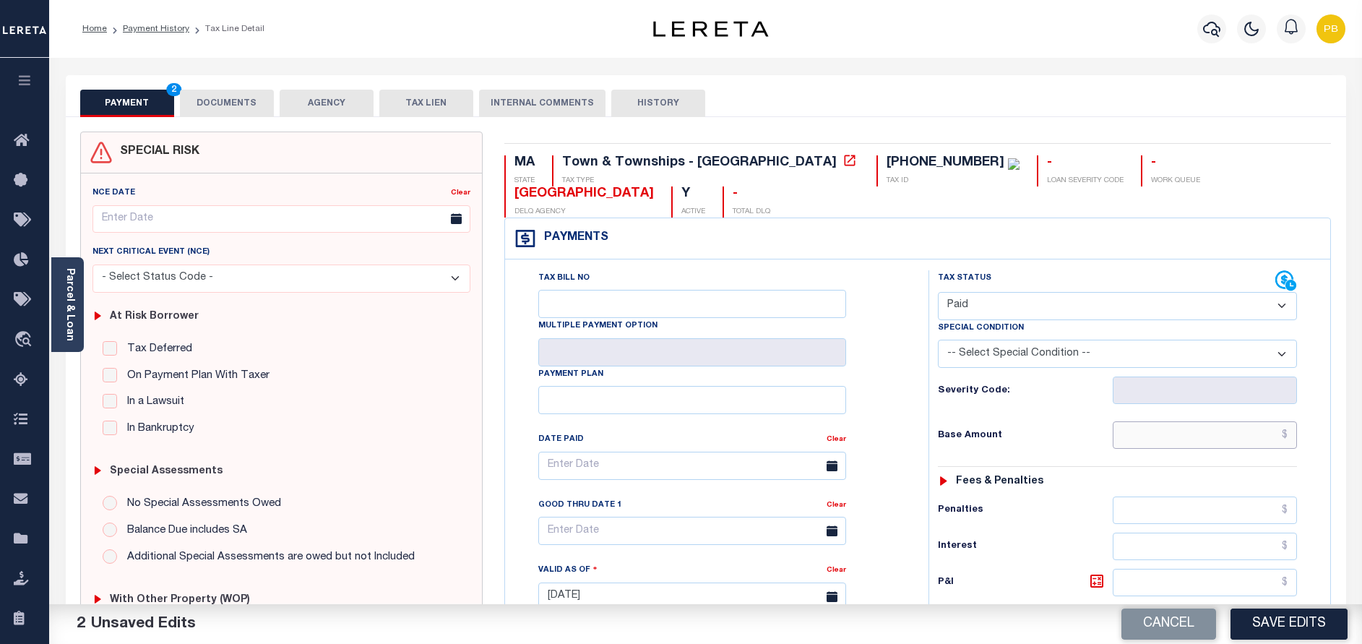
click at [1170, 436] on input "text" at bounding box center [1205, 434] width 184 height 27
paste input "3,174.25"
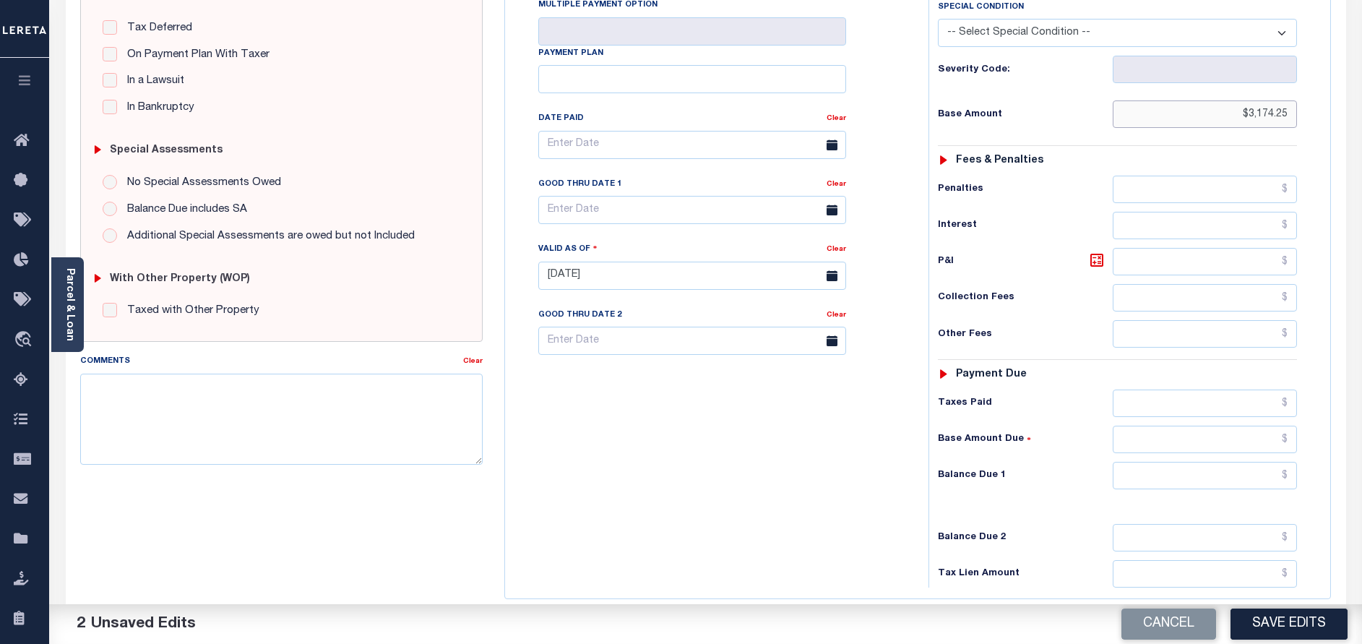
scroll to position [325, 0]
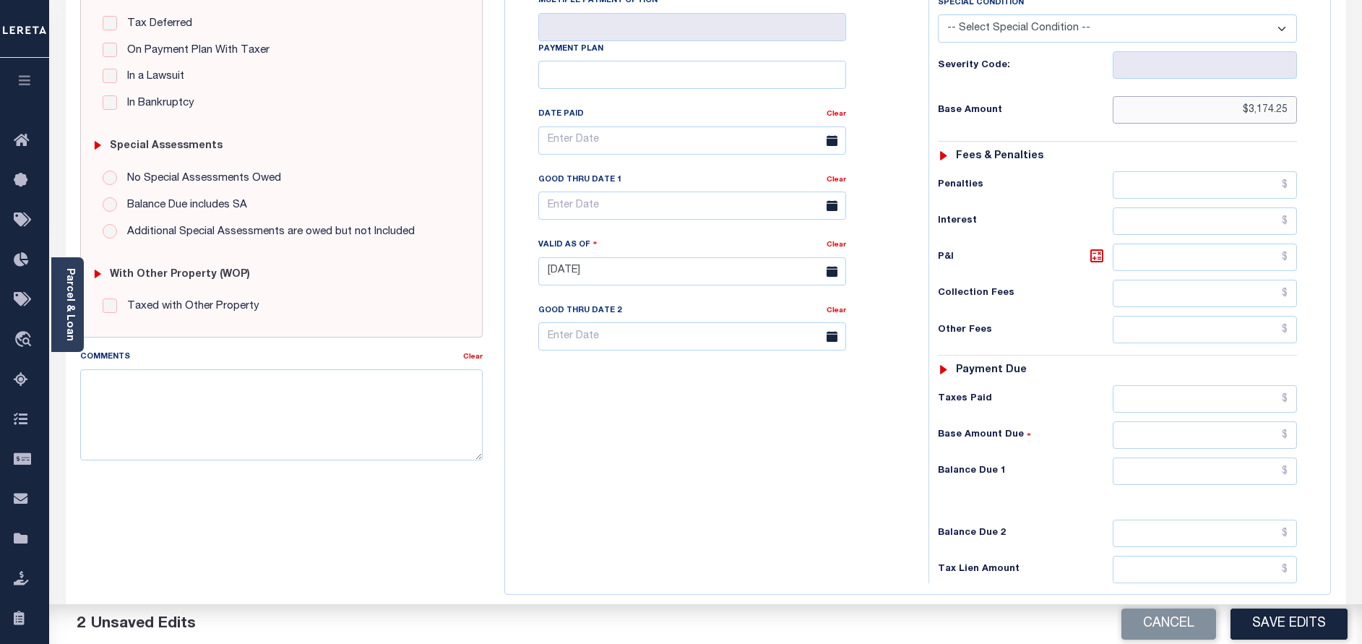
type input "$3,174.25"
click at [1190, 401] on input "text" at bounding box center [1205, 398] width 184 height 27
paste input "3,174.25"
type input "$3,174.25"
click at [1222, 480] on input "text" at bounding box center [1205, 470] width 184 height 27
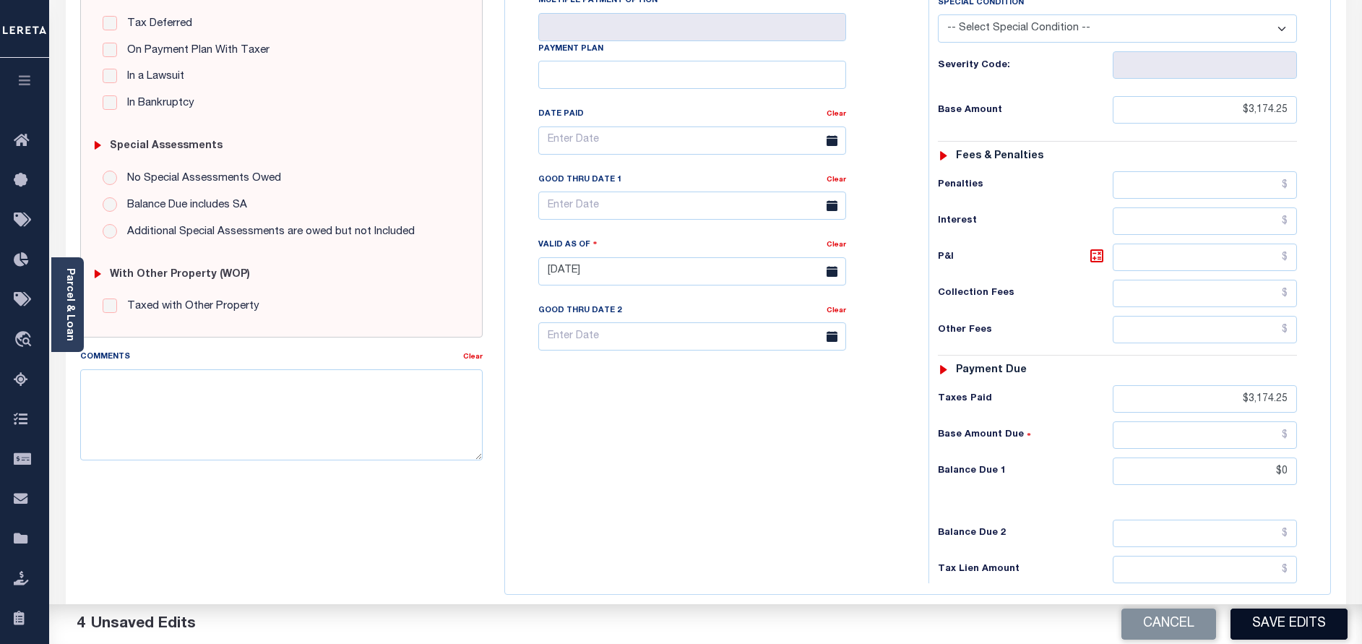
type input "$0.00"
click at [1260, 619] on button "Save Edits" at bounding box center [1289, 623] width 117 height 31
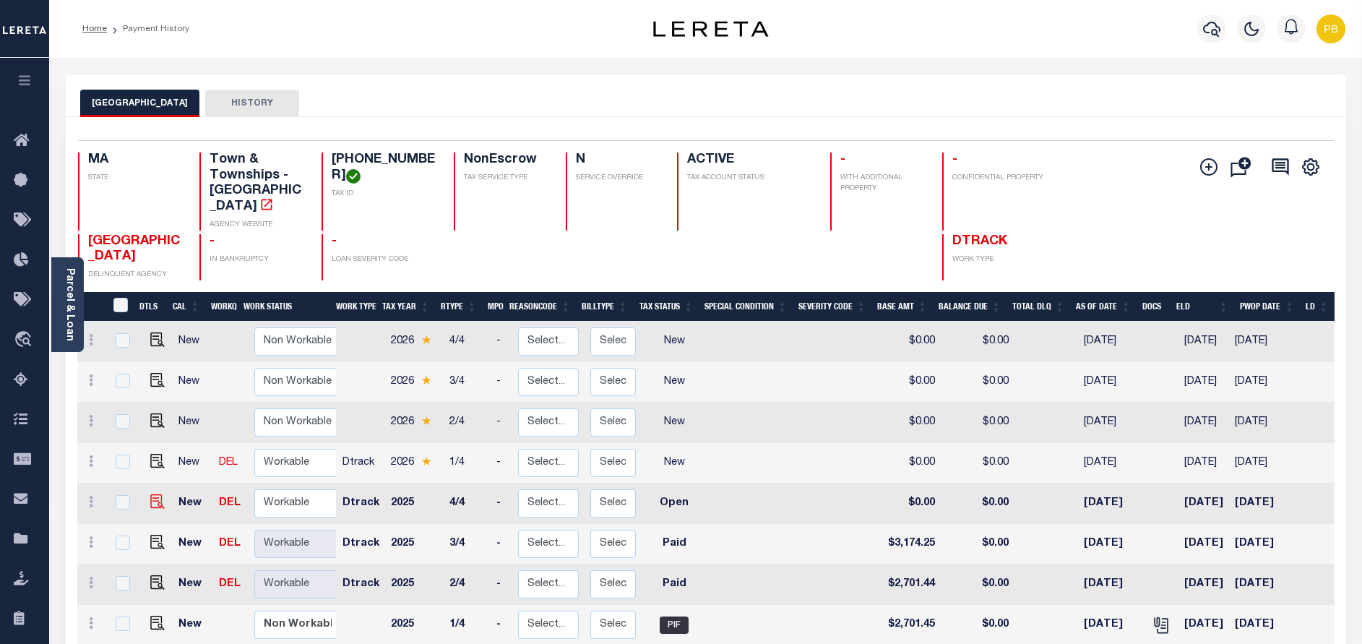
click at [154, 504] on img at bounding box center [157, 501] width 14 height 14
checkbox input "true"
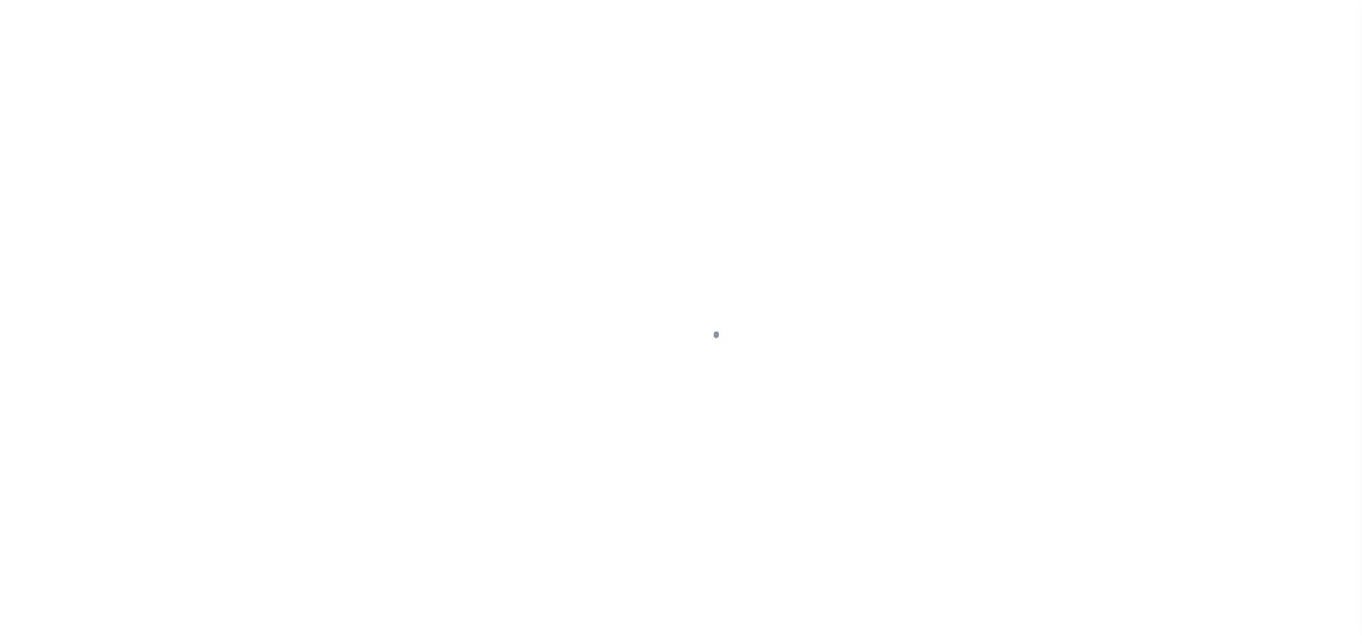
select select "OP2"
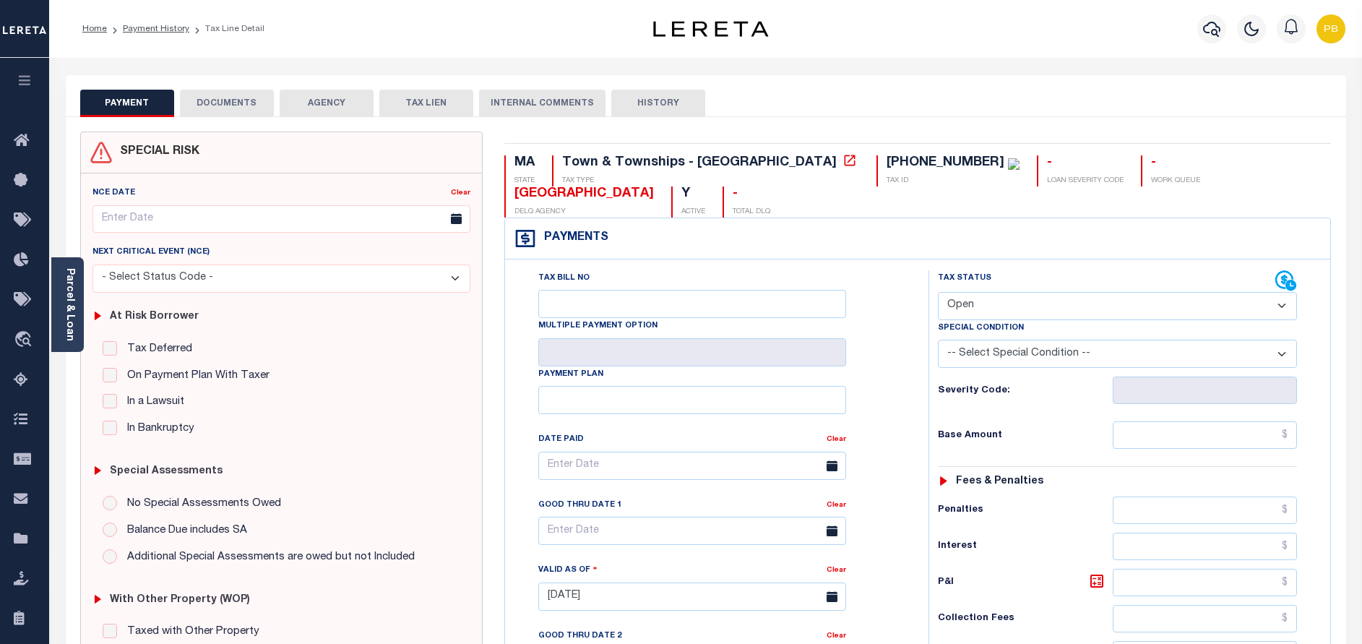
click at [150, 499] on label "No Special Assessments Owed" at bounding box center [200, 504] width 161 height 17
click at [117, 499] on input "No Special Assessments Owed" at bounding box center [110, 503] width 14 height 14
radio input "true"
type input "[DATE]"
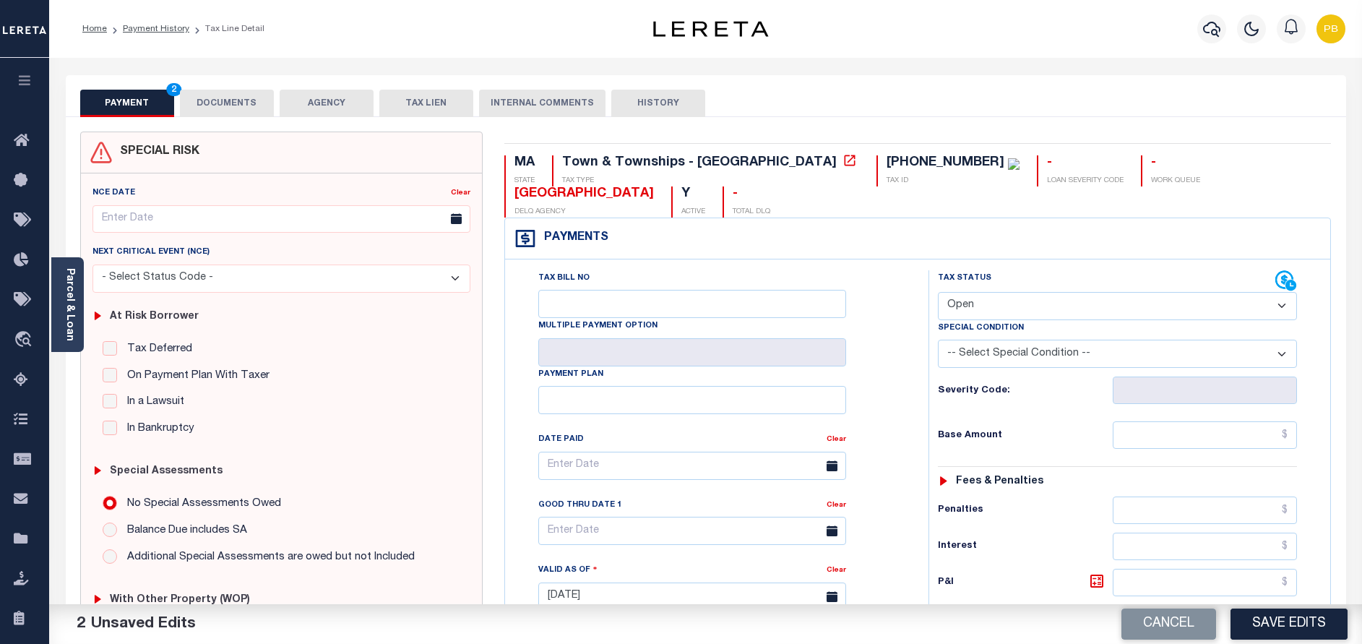
click at [1015, 300] on select "- Select Status Code - Open Due/Unpaid Paid Incomplete No Tax Due Internal Refu…" at bounding box center [1117, 306] width 359 height 28
click at [1014, 303] on select "- Select Status Code - Open Due/Unpaid Paid Incomplete No Tax Due Internal Refu…" at bounding box center [1117, 306] width 359 height 28
click at [1228, 303] on select "- Select Status Code - Open Due/Unpaid Paid Incomplete No Tax Due Internal Refu…" at bounding box center [1117, 306] width 359 height 28
select select "PYD"
click at [938, 293] on select "- Select Status Code - Open Due/Unpaid Paid Incomplete No Tax Due Internal Refu…" at bounding box center [1117, 306] width 359 height 28
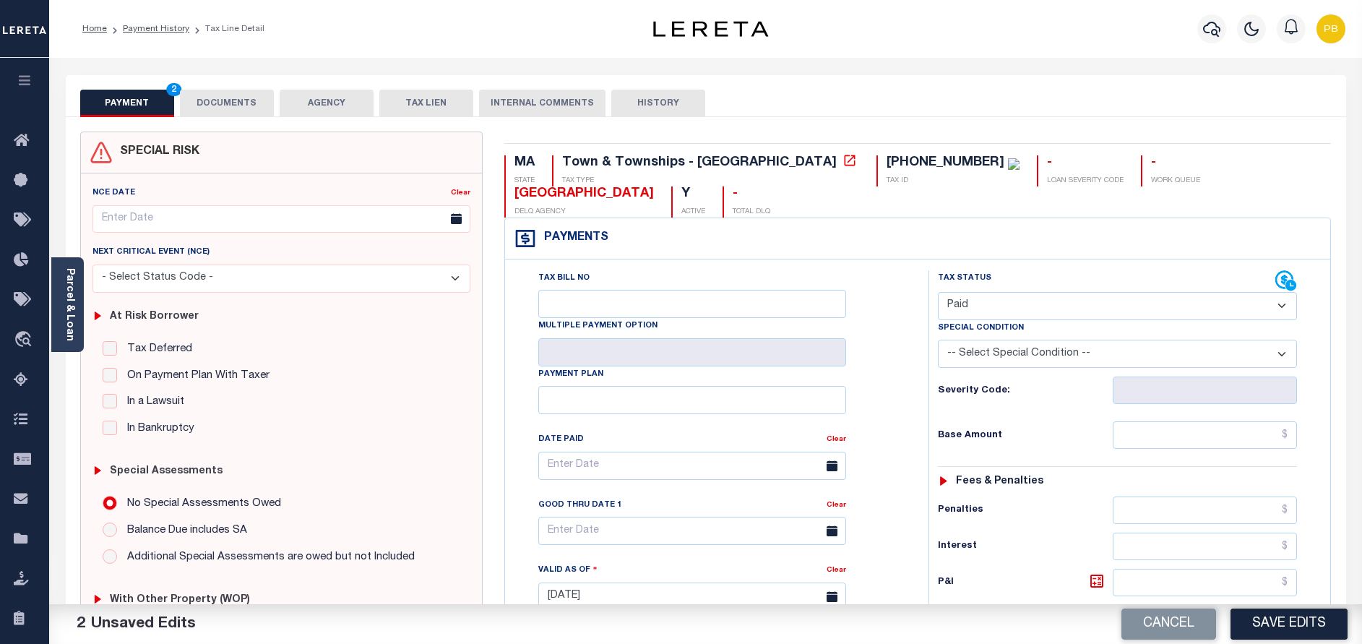
click at [986, 306] on select "- Select Status Code - Open Due/Unpaid Paid Incomplete No Tax Due Internal Refu…" at bounding box center [1117, 306] width 359 height 28
click at [938, 293] on select "- Select Status Code - Open Due/Unpaid Paid Incomplete No Tax Due Internal Refu…" at bounding box center [1117, 306] width 359 height 28
click at [1341, 533] on div "MA STATE Town & Townships - MA TAX TYPE [PHONE_NUMBER] TAX ID - LOAN SEVERITY C…" at bounding box center [918, 596] width 849 height 928
click at [1188, 435] on input "text" at bounding box center [1205, 434] width 184 height 27
click at [1184, 441] on input "text" at bounding box center [1205, 434] width 184 height 27
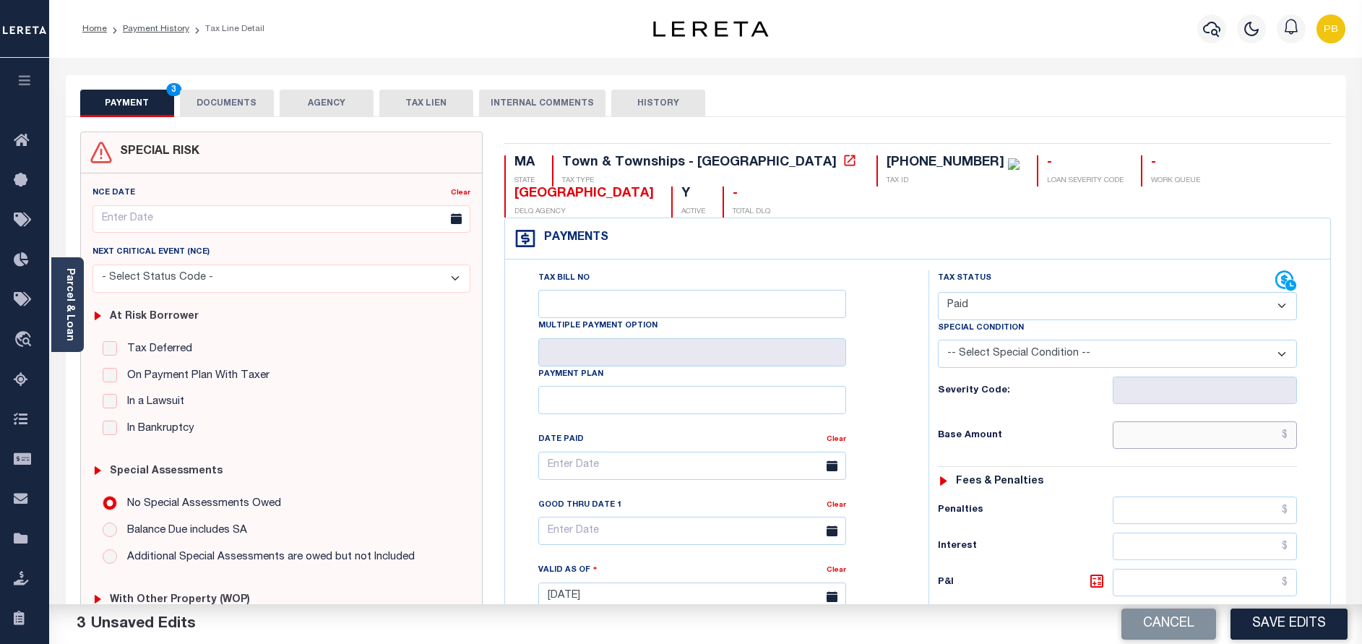
click at [1188, 435] on input "text" at bounding box center [1205, 434] width 184 height 27
click at [1195, 425] on input "text" at bounding box center [1205, 434] width 184 height 27
click at [1199, 431] on input "text" at bounding box center [1205, 434] width 184 height 27
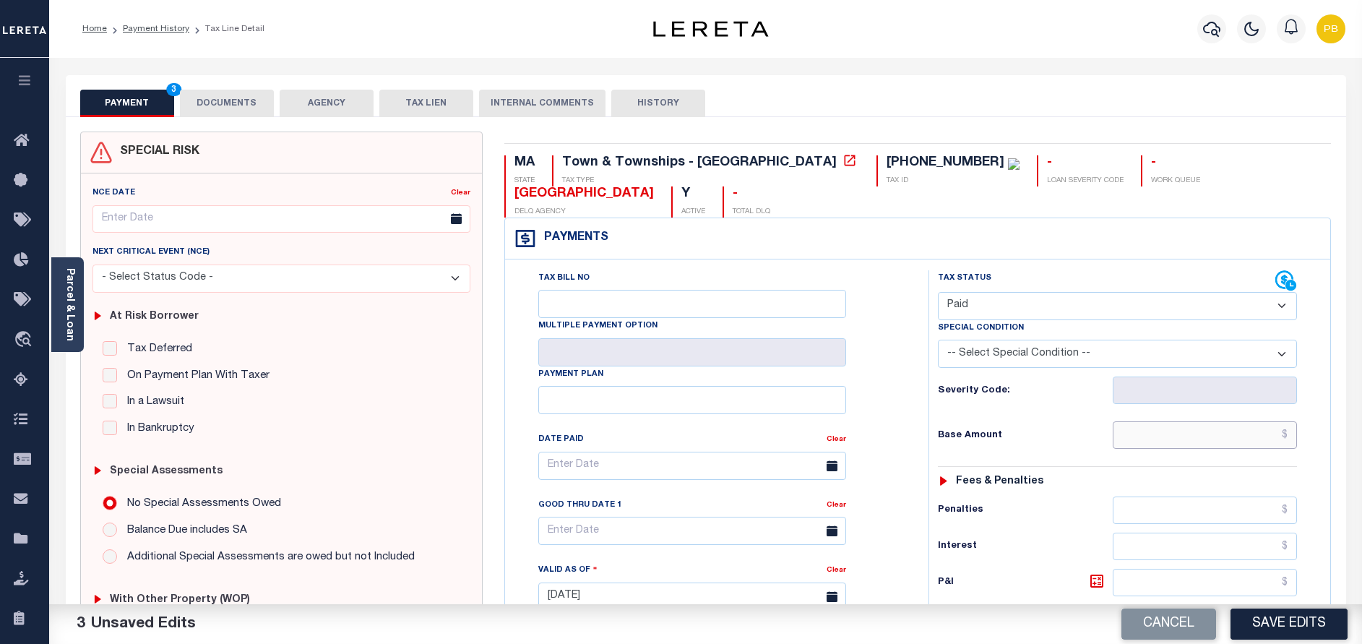
click at [1199, 431] on input "text" at bounding box center [1205, 434] width 184 height 27
paste input "3,174.25"
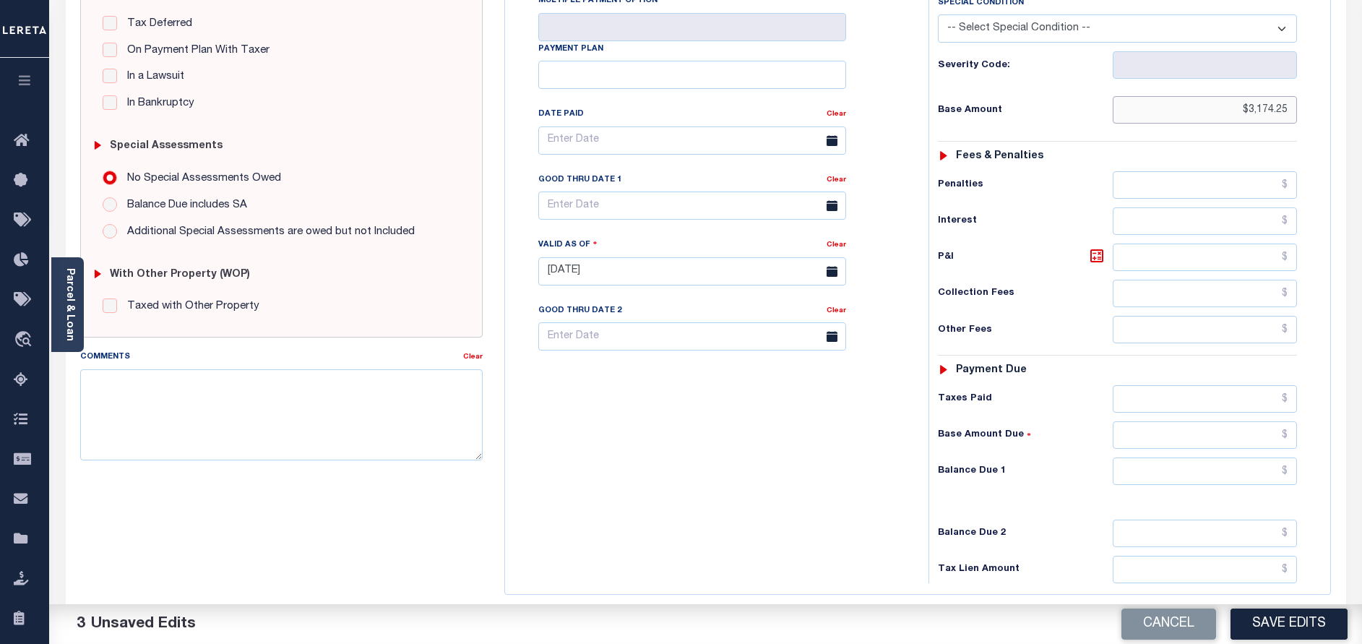
type input "$3,174.25"
click at [1184, 407] on input "text" at bounding box center [1205, 398] width 184 height 27
paste input "3,174.25"
click at [1271, 405] on input "$3,174.25" at bounding box center [1205, 398] width 184 height 27
paste input "3,174.25"
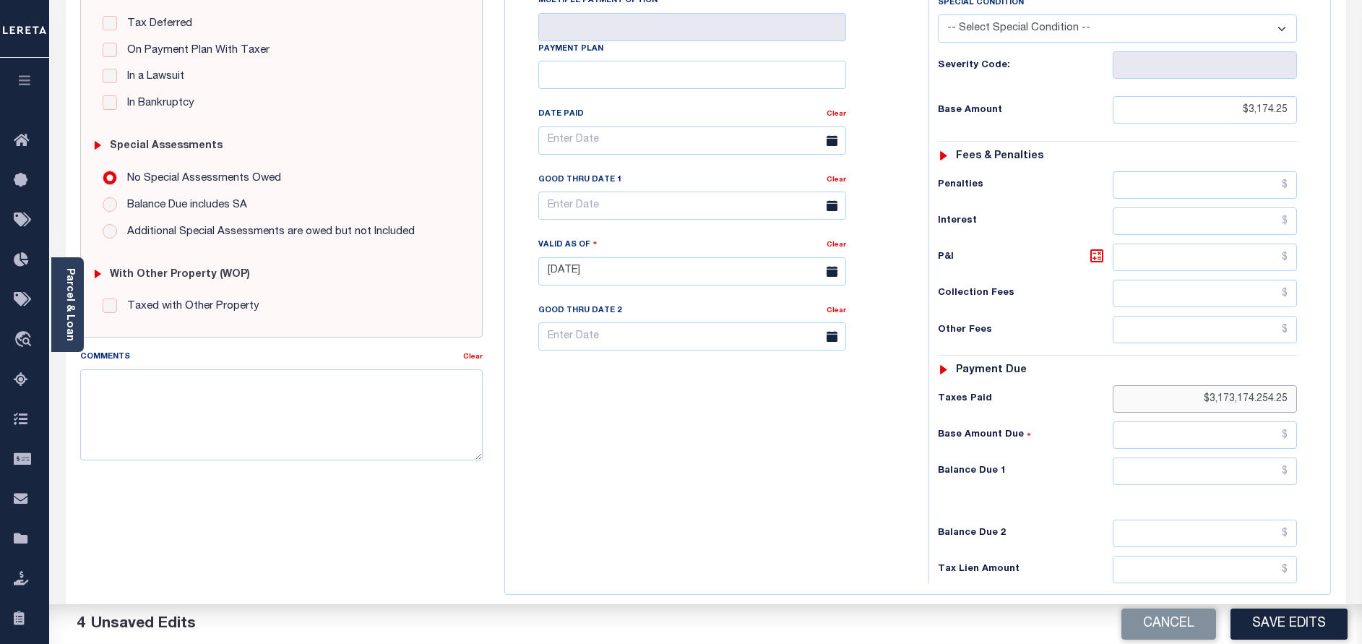
click at [1270, 397] on input "$3,173,174.254.25" at bounding box center [1205, 398] width 184 height 27
type input "$3,173,174.25"
click at [1267, 473] on input "text" at bounding box center [1205, 470] width 184 height 27
type input "$"
click at [1286, 402] on input "$3,173,174.25" at bounding box center [1205, 398] width 184 height 27
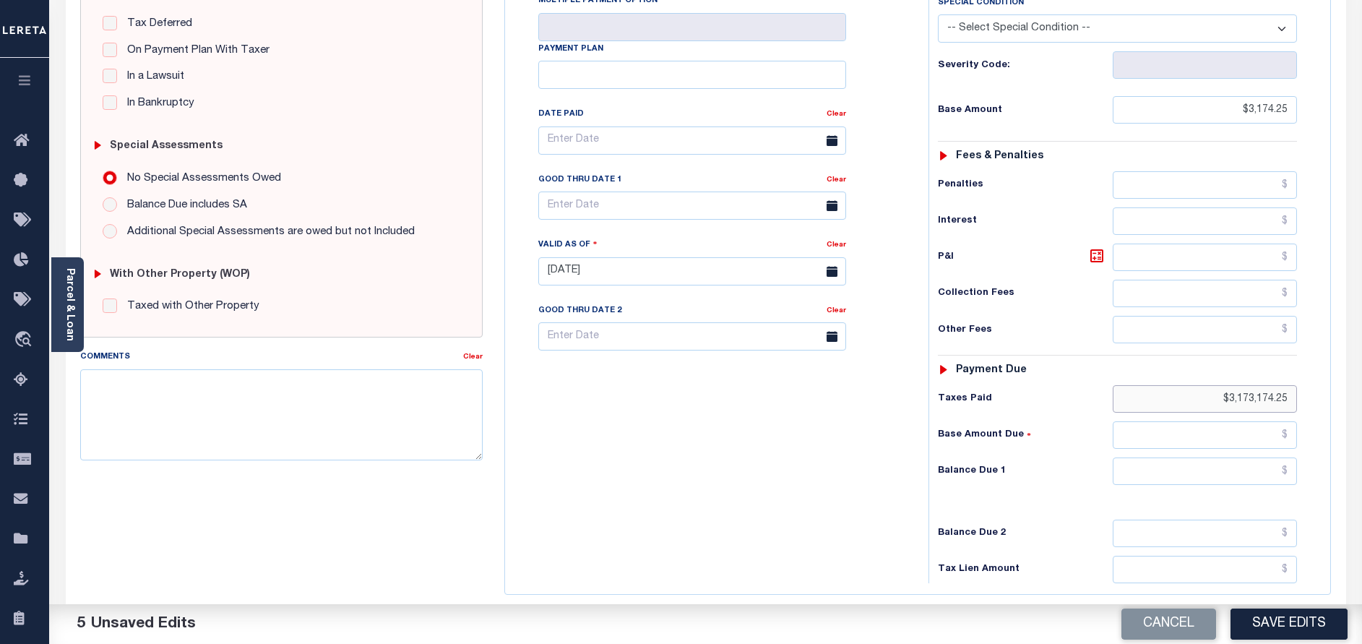
drag, startPoint x: 1286, startPoint y: 402, endPoint x: 1163, endPoint y: 398, distance: 122.9
click at [1163, 398] on input "$3,173,174.25" at bounding box center [1205, 398] width 184 height 27
drag, startPoint x: 1292, startPoint y: 397, endPoint x: 1145, endPoint y: 398, distance: 147.4
click at [1145, 398] on input "$3,173,174.25" at bounding box center [1205, 398] width 184 height 27
paste input "3,174.25"
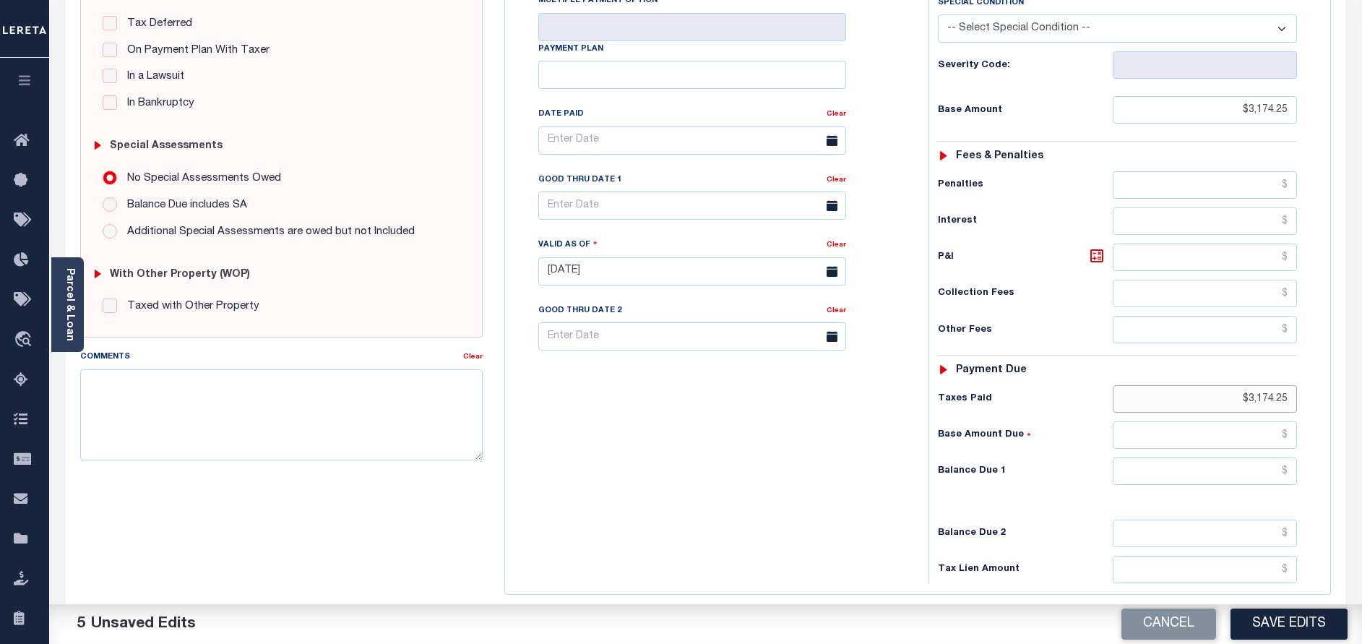
type input "$3,174.25"
click at [1260, 466] on input "text" at bounding box center [1205, 470] width 184 height 27
type input "$0.00"
click at [1302, 629] on button "Save Edits" at bounding box center [1289, 623] width 117 height 31
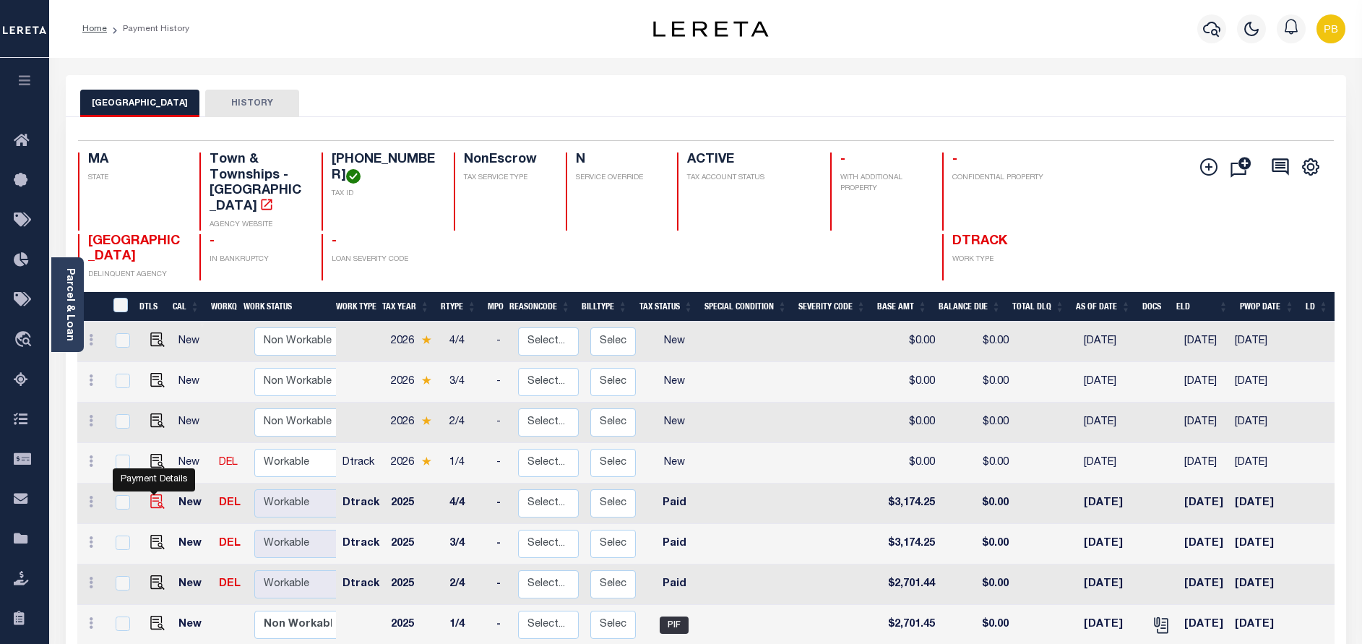
click at [152, 501] on img "" at bounding box center [157, 501] width 14 height 14
checkbox input "true"
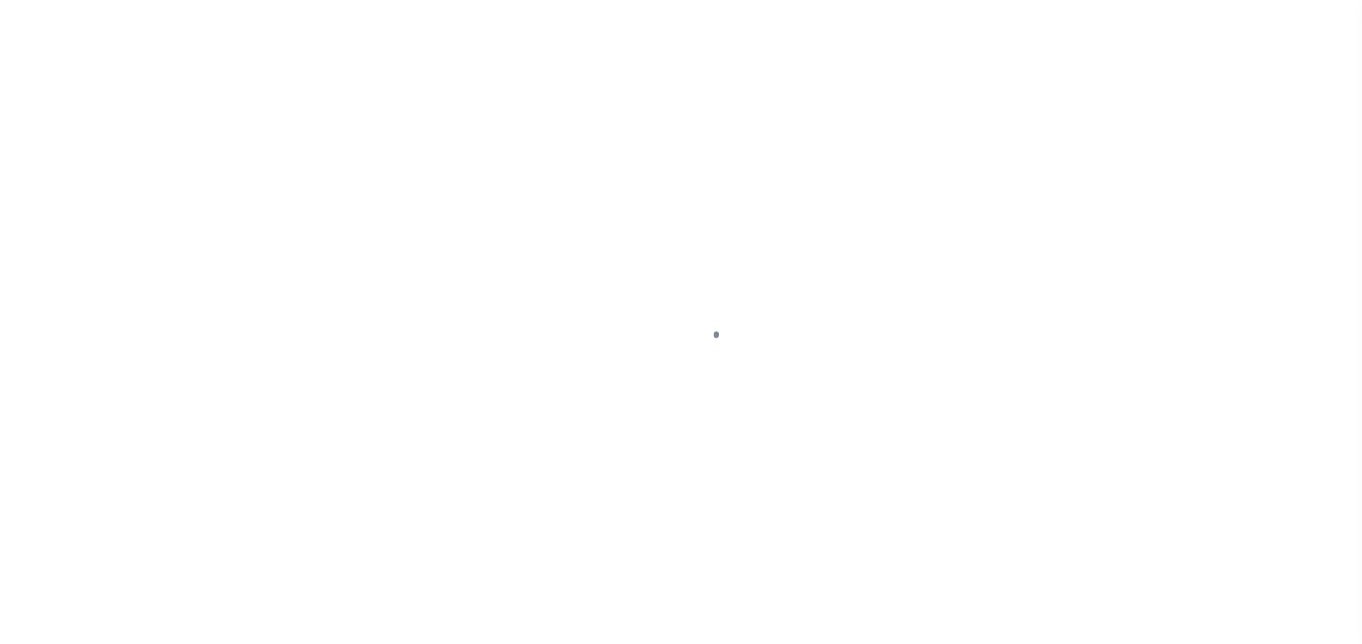
select select "PYD"
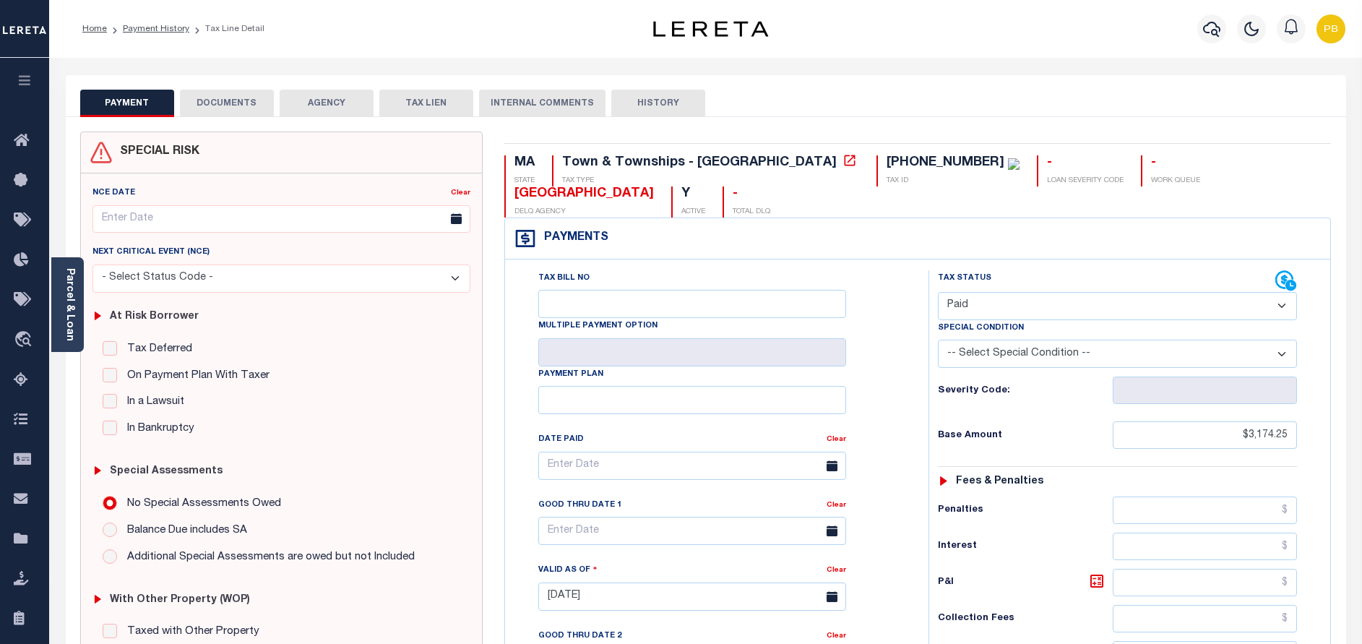
click at [256, 98] on button "DOCUMENTS" at bounding box center [227, 103] width 94 height 27
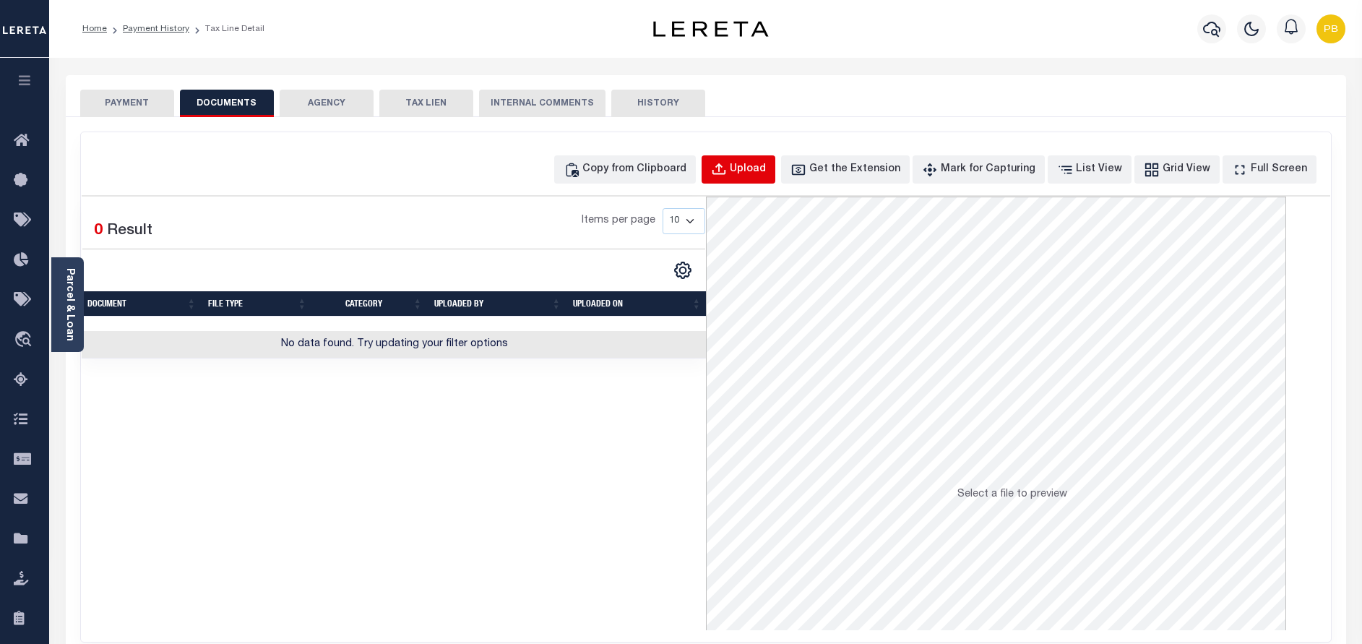
click at [762, 171] on div "Upload" at bounding box center [748, 170] width 36 height 16
select select "POP"
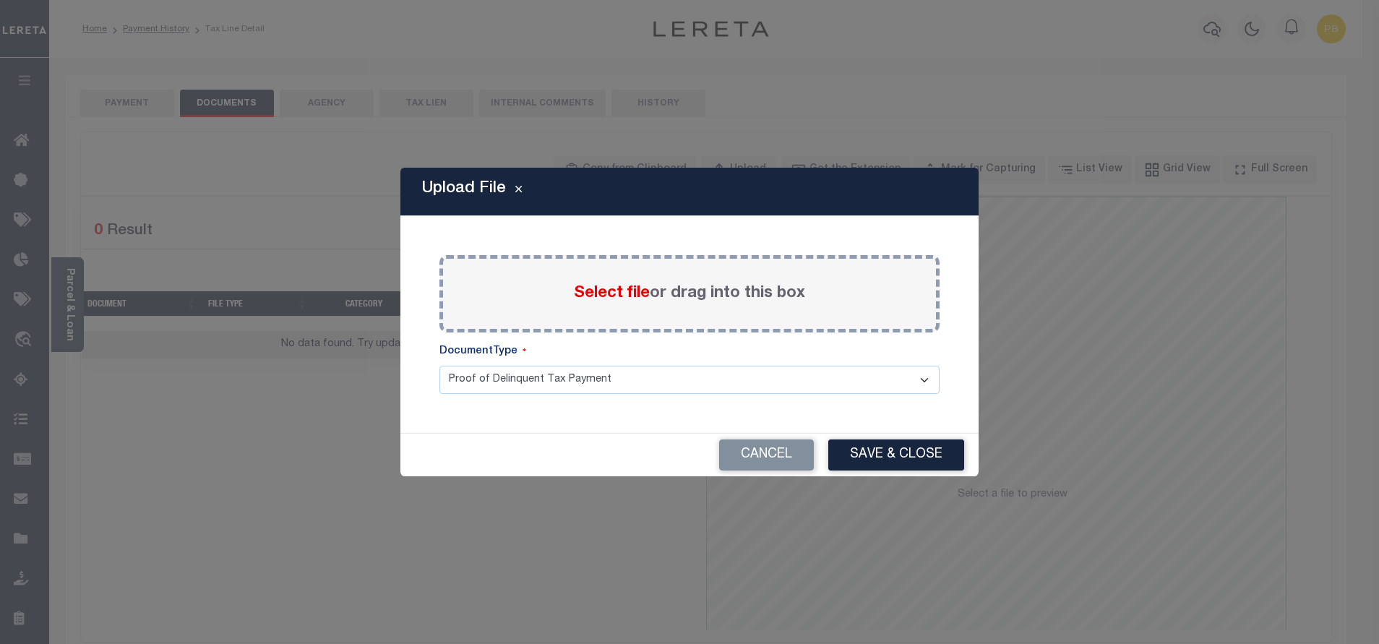
click at [627, 291] on span "Select file" at bounding box center [612, 293] width 76 height 16
click at [0, 0] on input "Select file or drag into this box" at bounding box center [0, 0] width 0 height 0
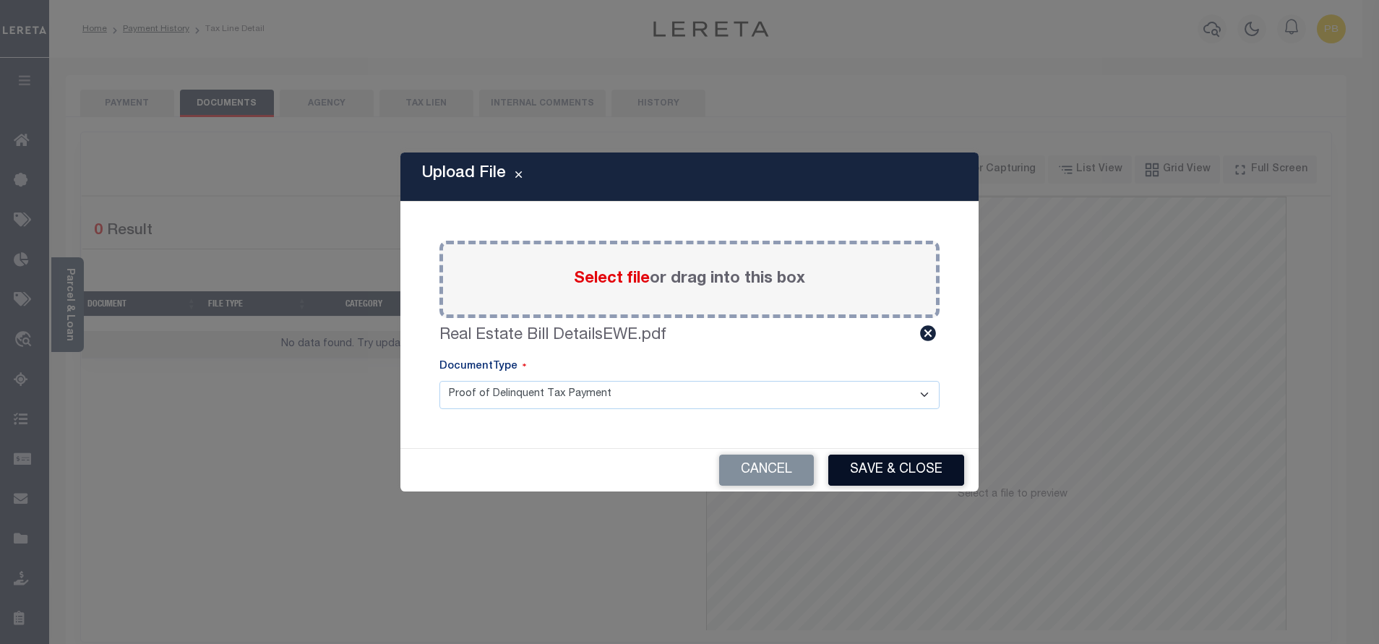
click at [868, 472] on button "Save & Close" at bounding box center [896, 470] width 136 height 31
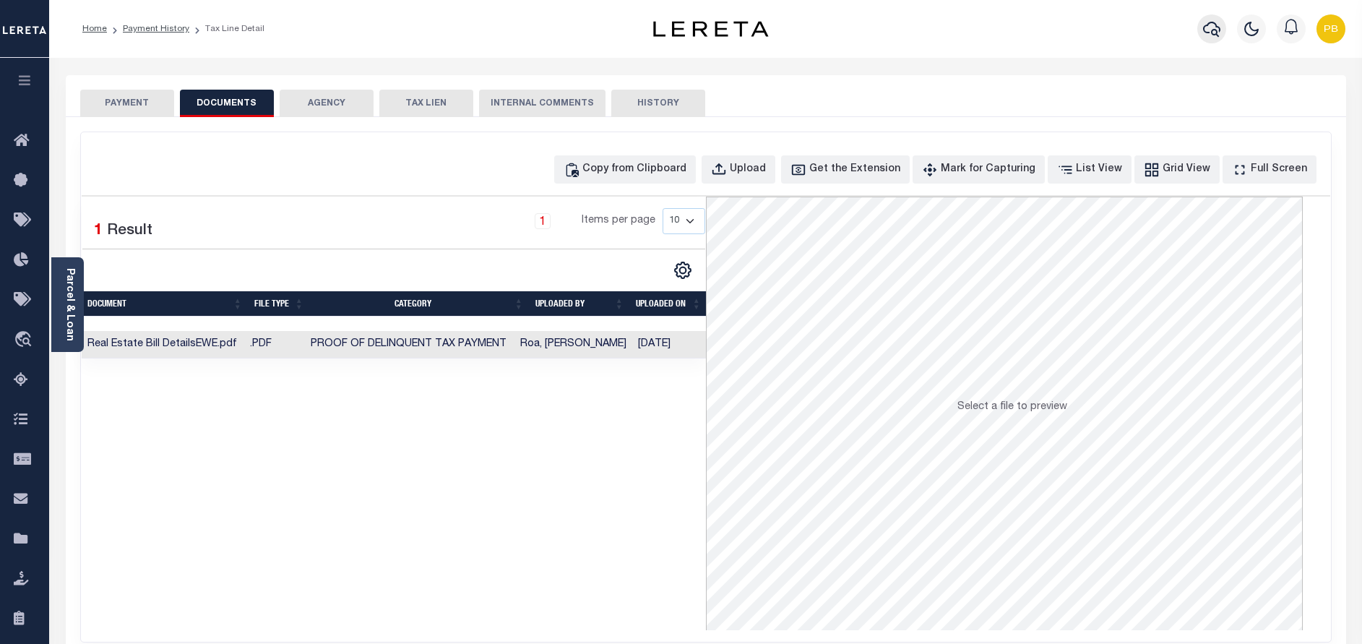
click at [1211, 22] on icon "button" at bounding box center [1211, 28] width 17 height 17
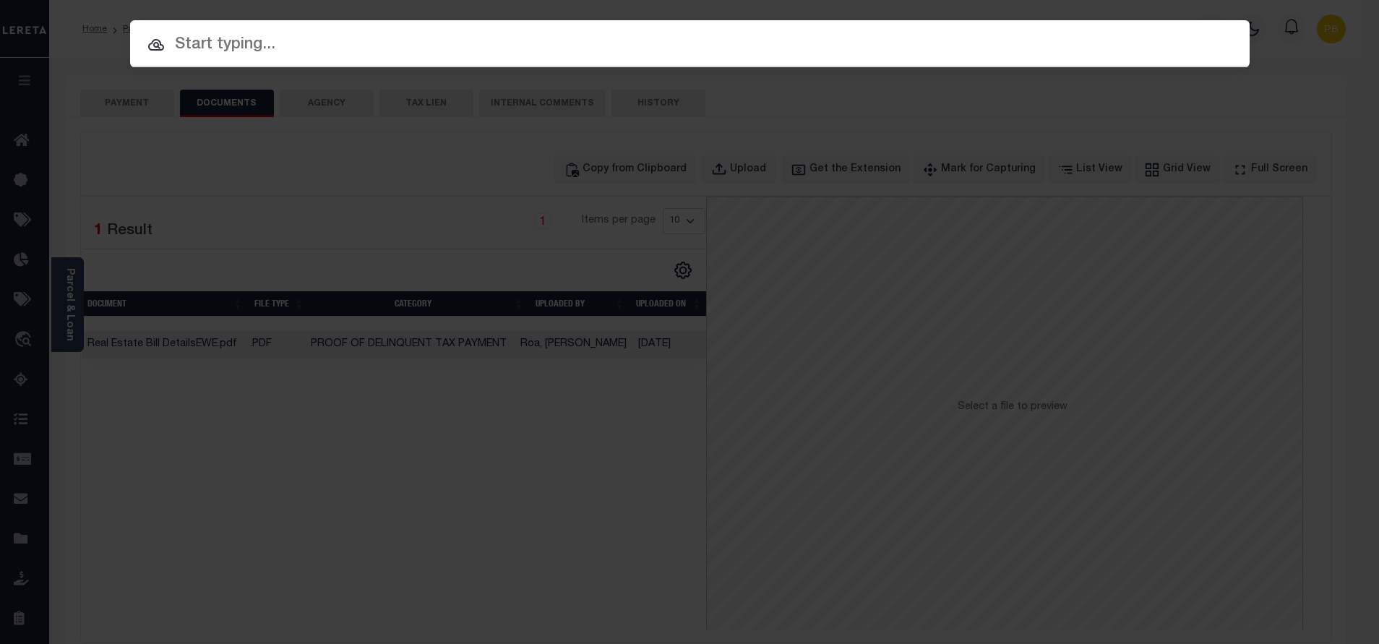
paste input "993252831"
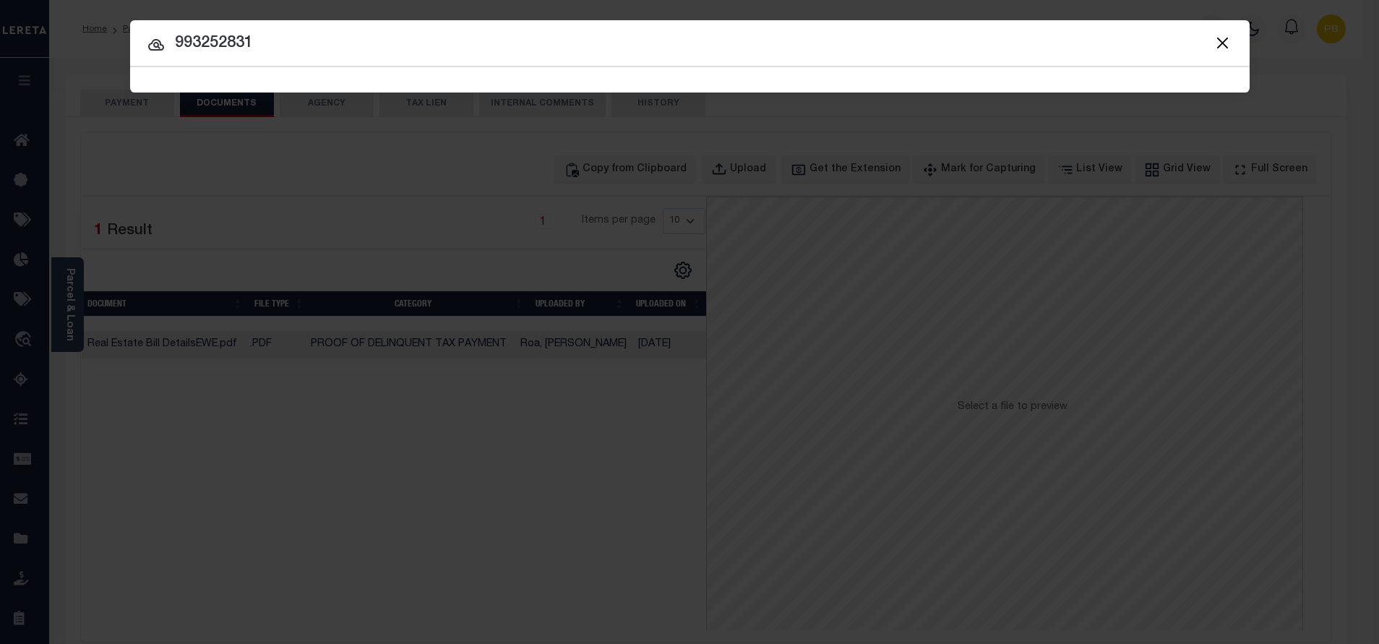
type input "993252831"
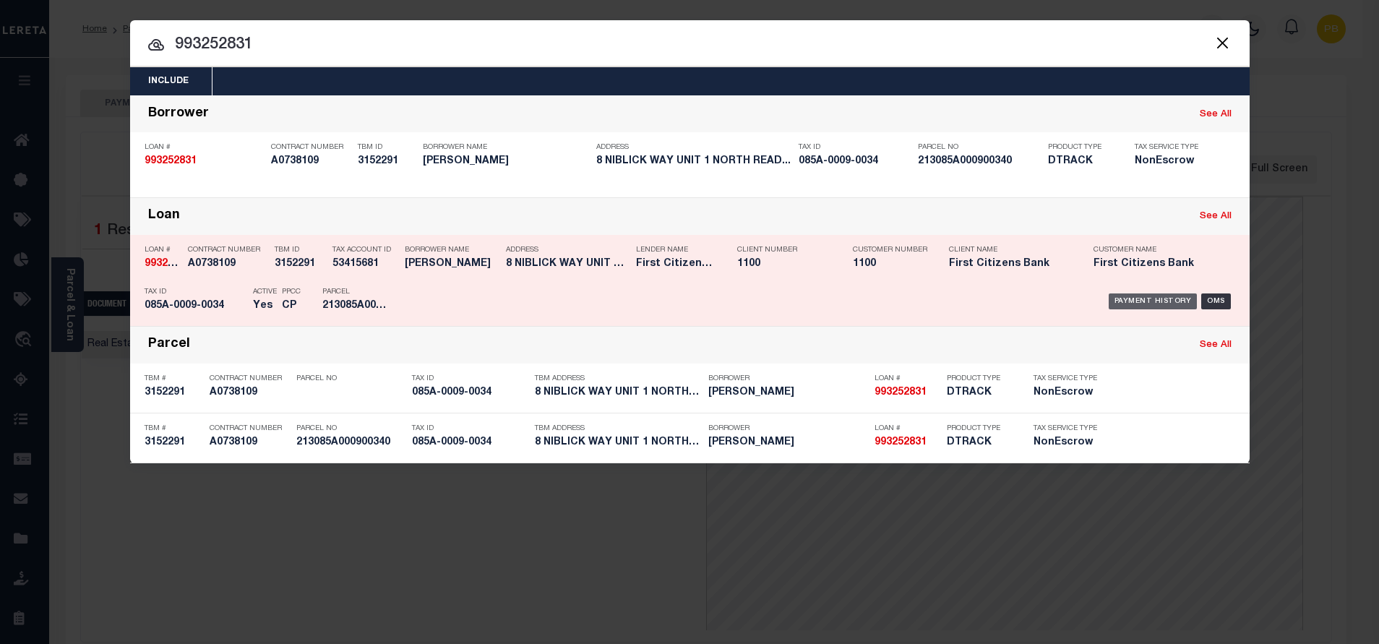
click at [1148, 304] on div "Payment History" at bounding box center [1152, 301] width 89 height 16
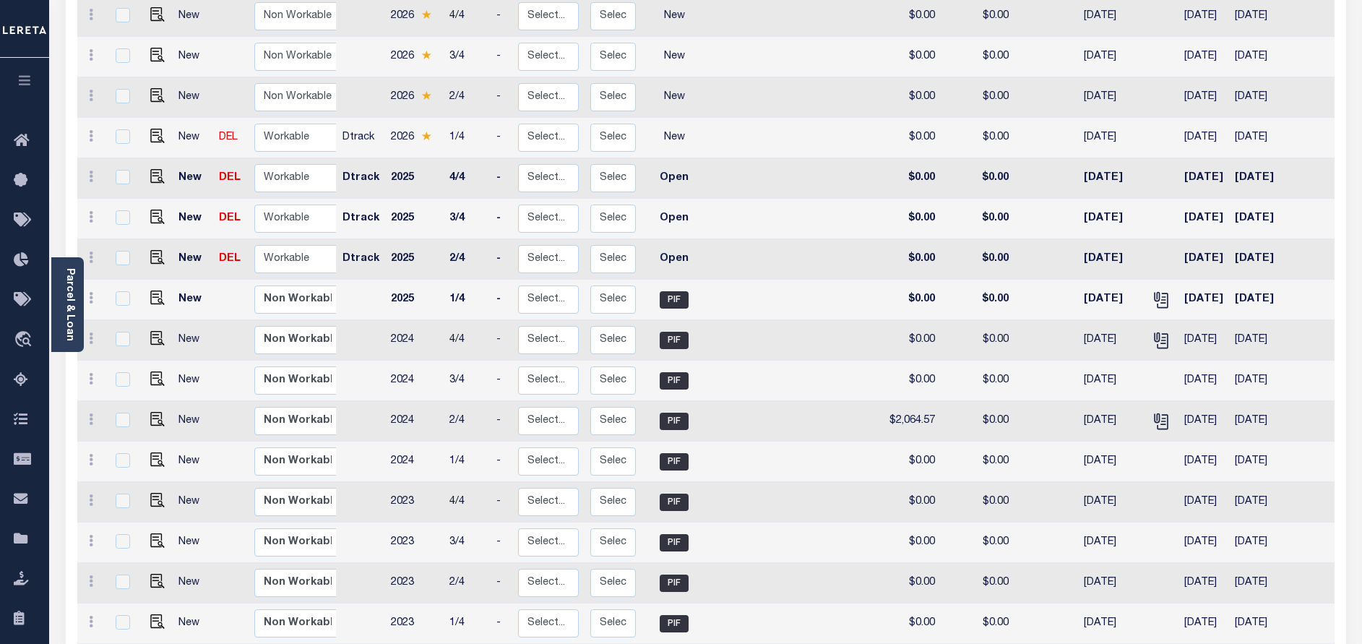
scroll to position [217, 0]
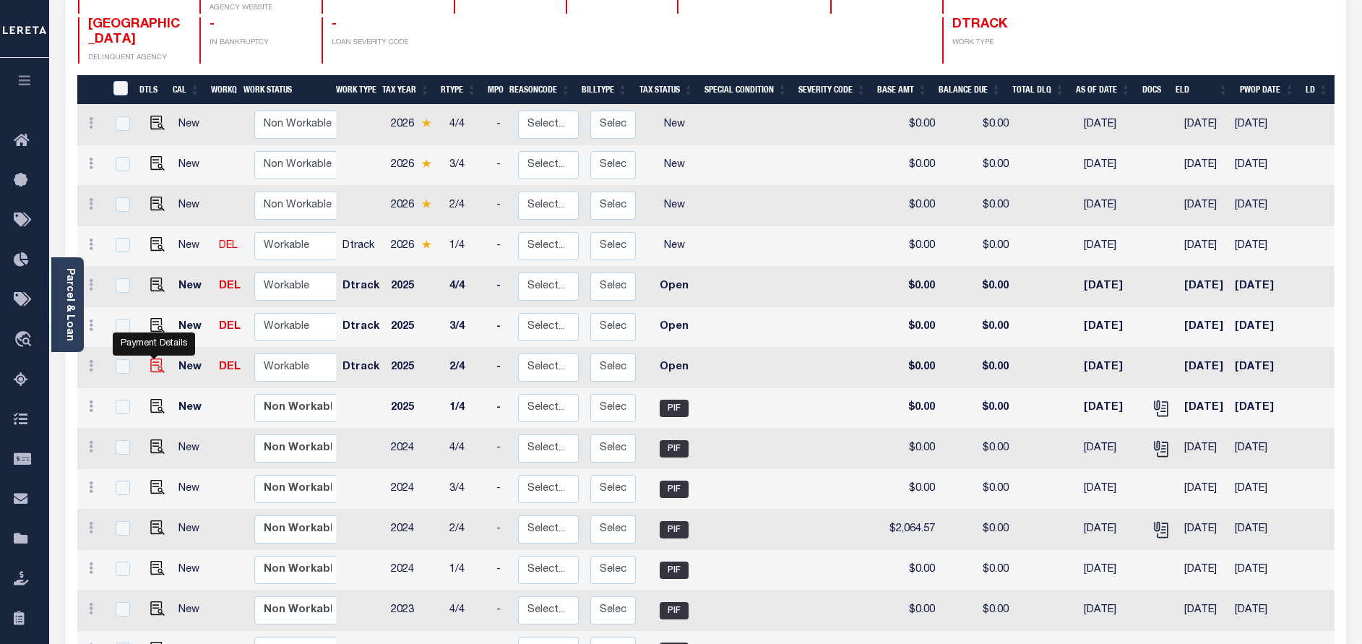
click at [150, 363] on img "" at bounding box center [157, 365] width 14 height 14
checkbox input "true"
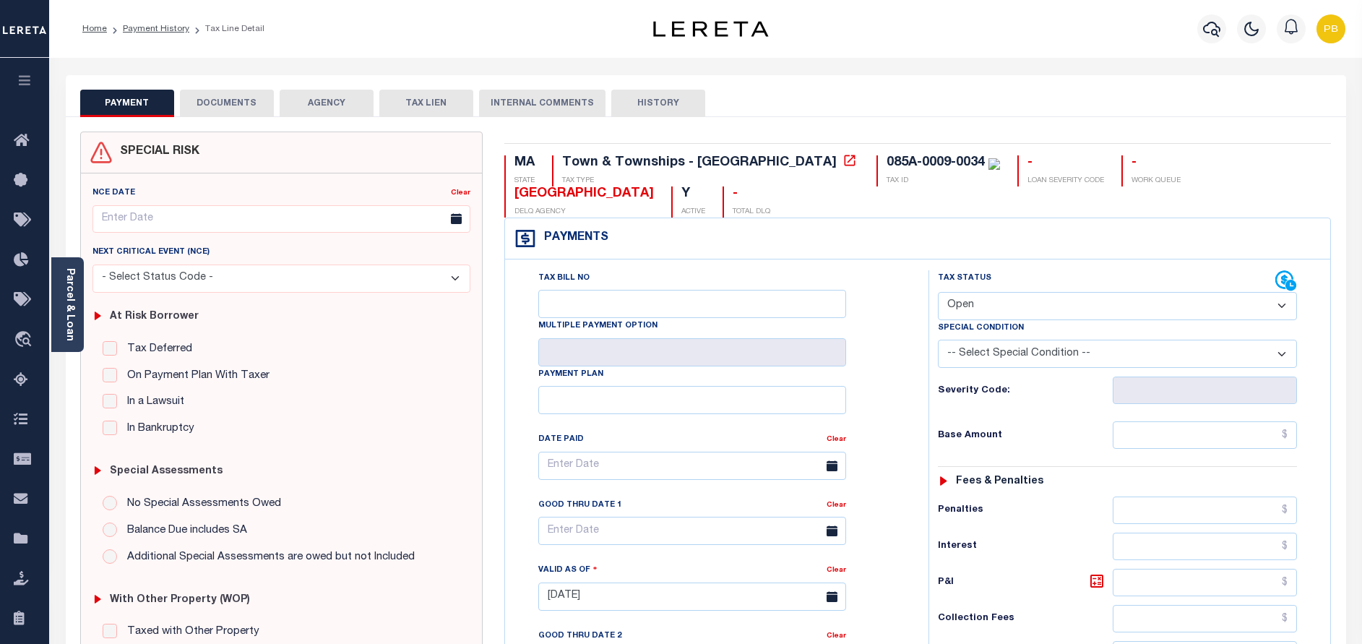
click at [1030, 311] on select "- Select Status Code - Open Due/Unpaid Paid Incomplete No Tax Due Internal Refu…" at bounding box center [1117, 306] width 359 height 28
select select "PYD"
click at [938, 293] on select "- Select Status Code - Open Due/Unpaid Paid Incomplete No Tax Due Internal Refu…" at bounding box center [1117, 306] width 359 height 28
type input "[DATE]"
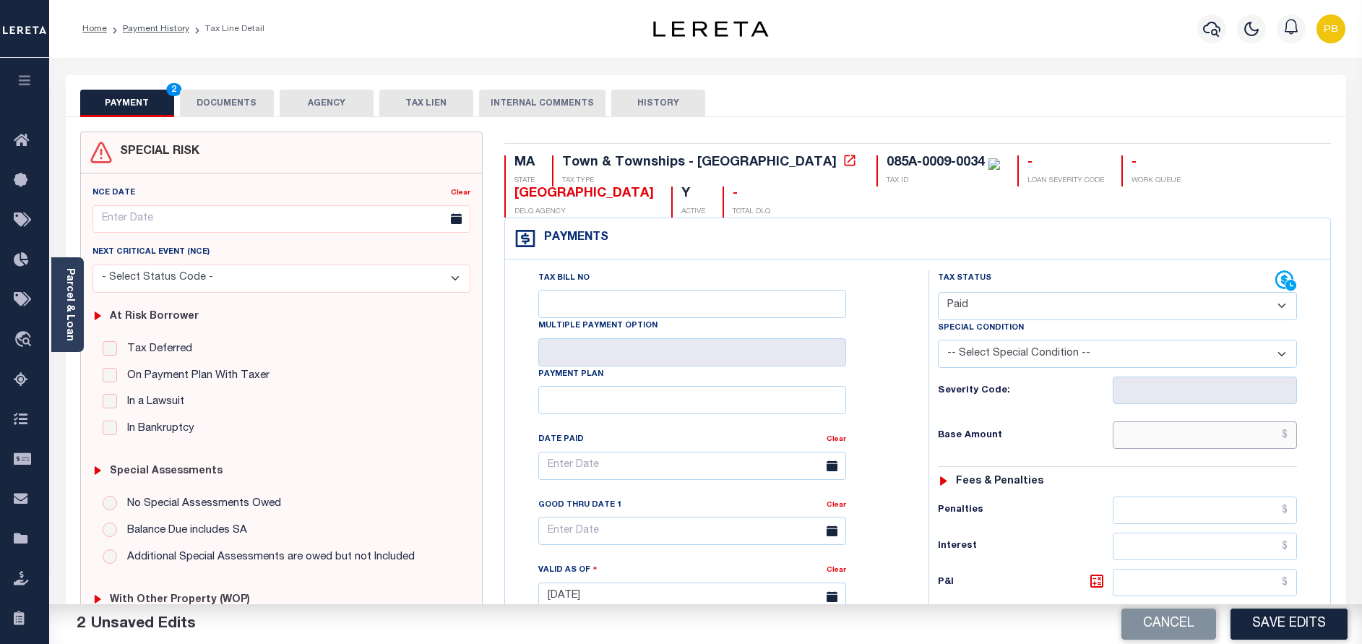
click at [1239, 443] on input "text" at bounding box center [1205, 434] width 184 height 27
paste input "2,250.65"
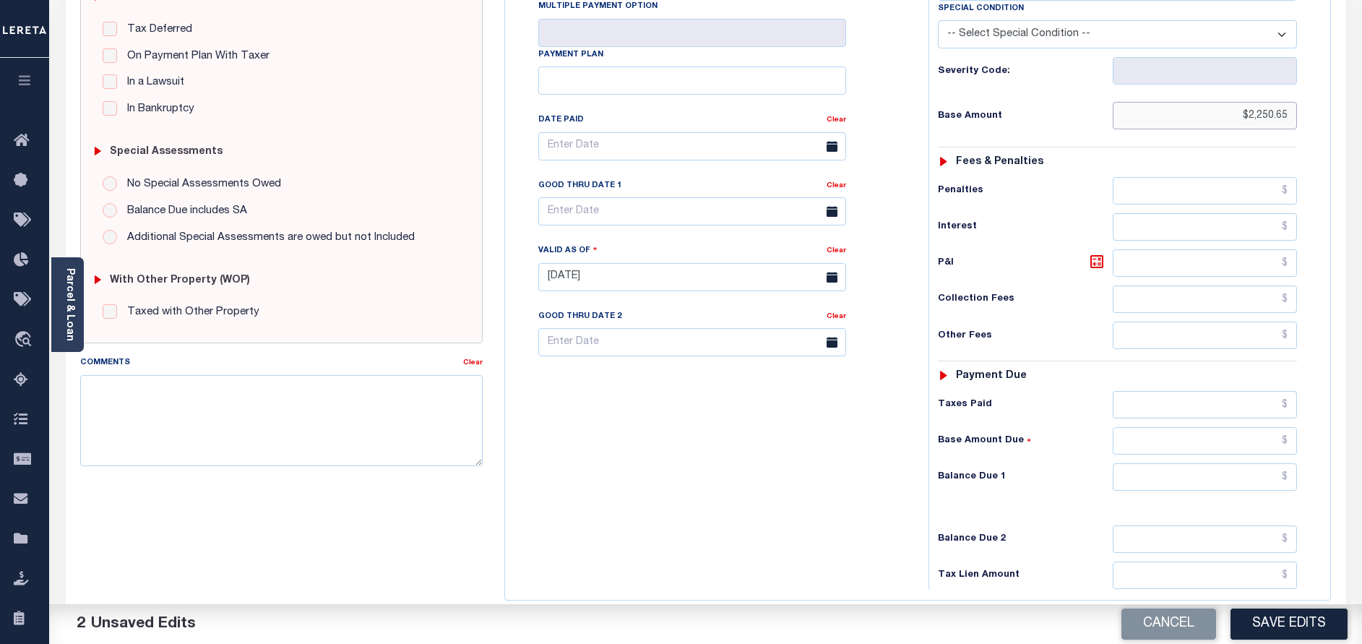
scroll to position [325, 0]
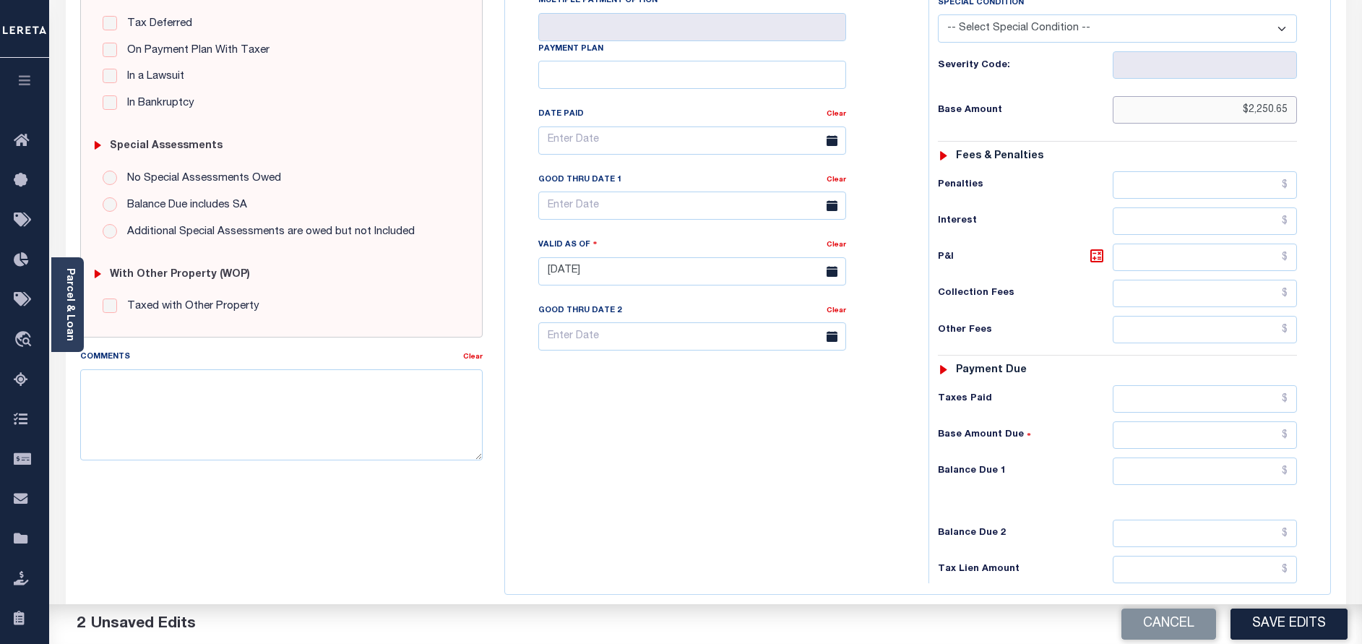
type input "$2,250.65"
click at [1213, 400] on input "text" at bounding box center [1205, 398] width 184 height 27
paste input "2,250.65"
type input "$2,250.65"
click at [1243, 480] on input "text" at bounding box center [1205, 470] width 184 height 27
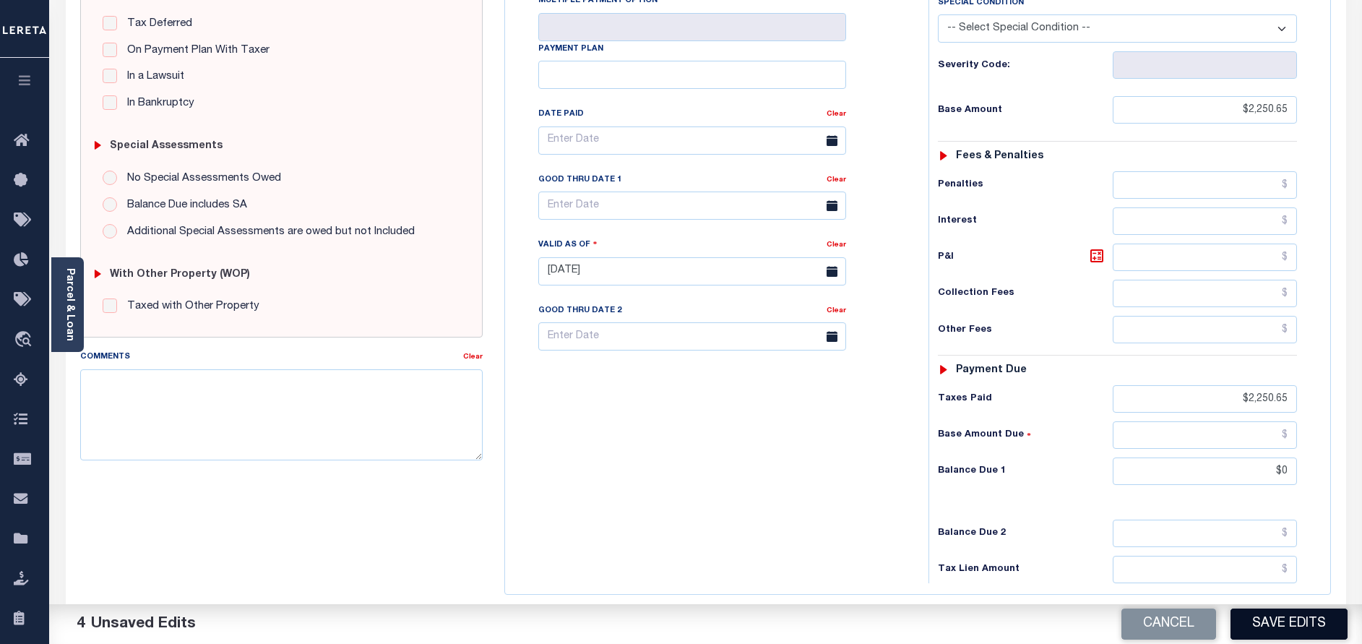
type input "$0.00"
drag, startPoint x: 1278, startPoint y: 634, endPoint x: 1280, endPoint y: 625, distance: 9.5
click at [1278, 634] on button "Save Edits" at bounding box center [1289, 623] width 117 height 31
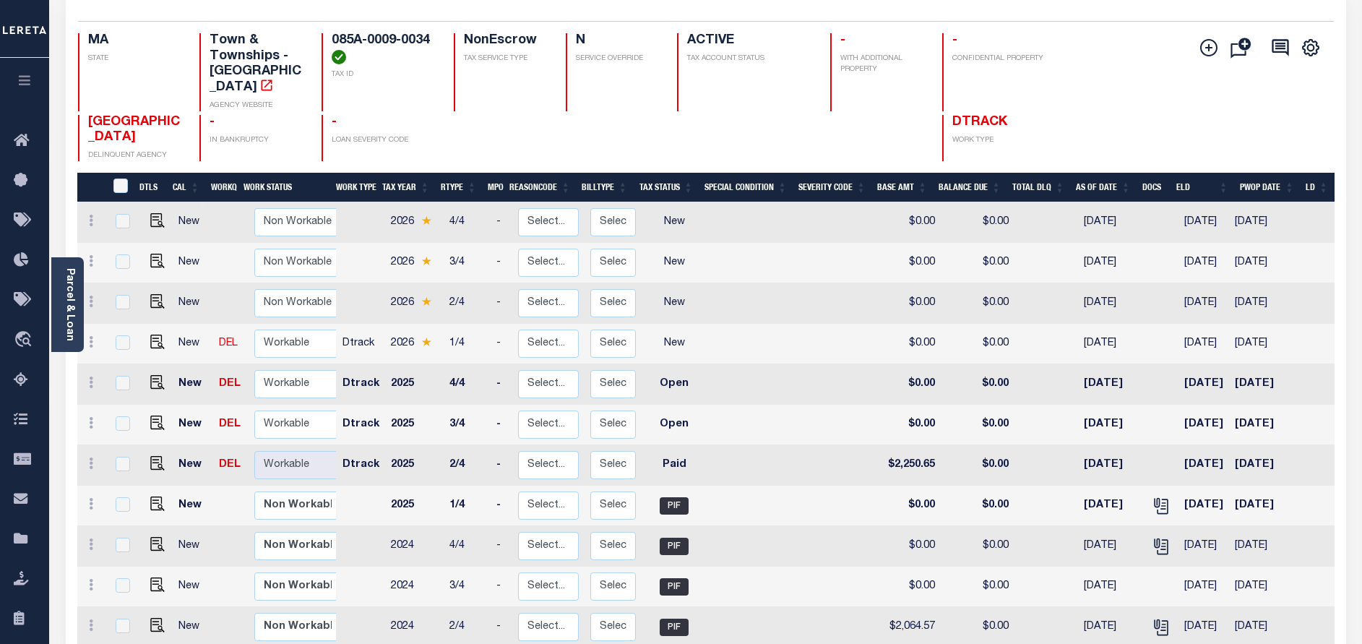
scroll to position [217, 0]
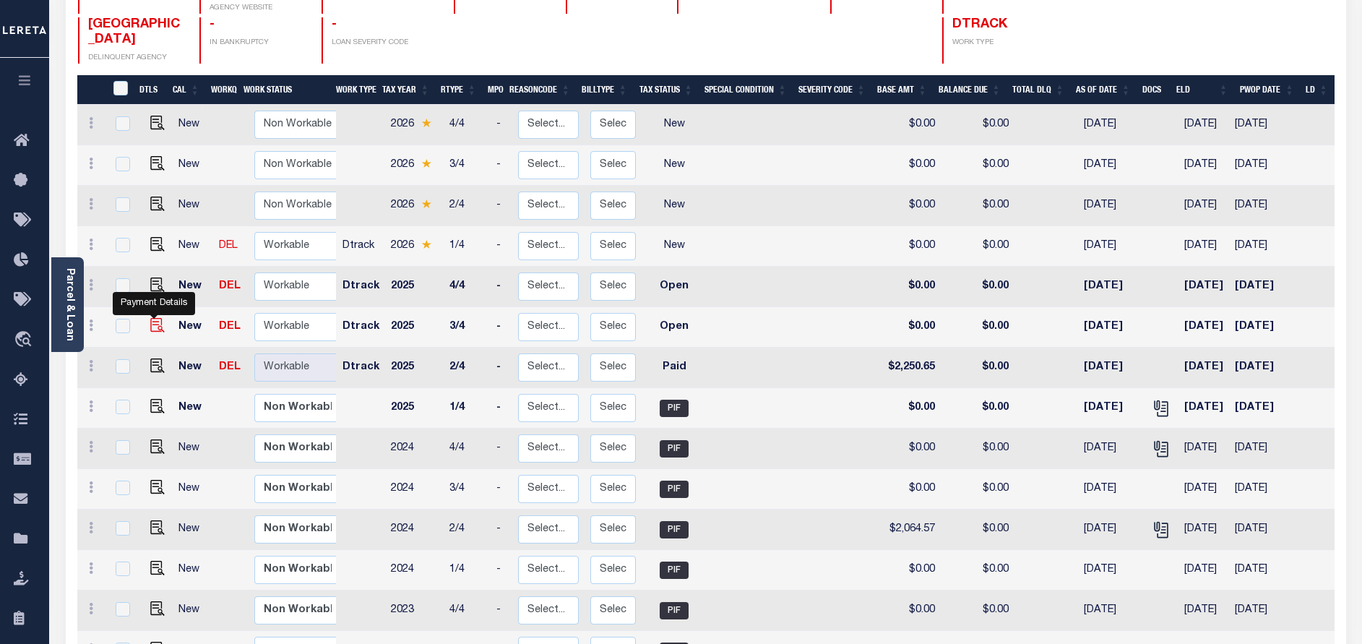
click at [158, 330] on img "" at bounding box center [157, 325] width 14 height 14
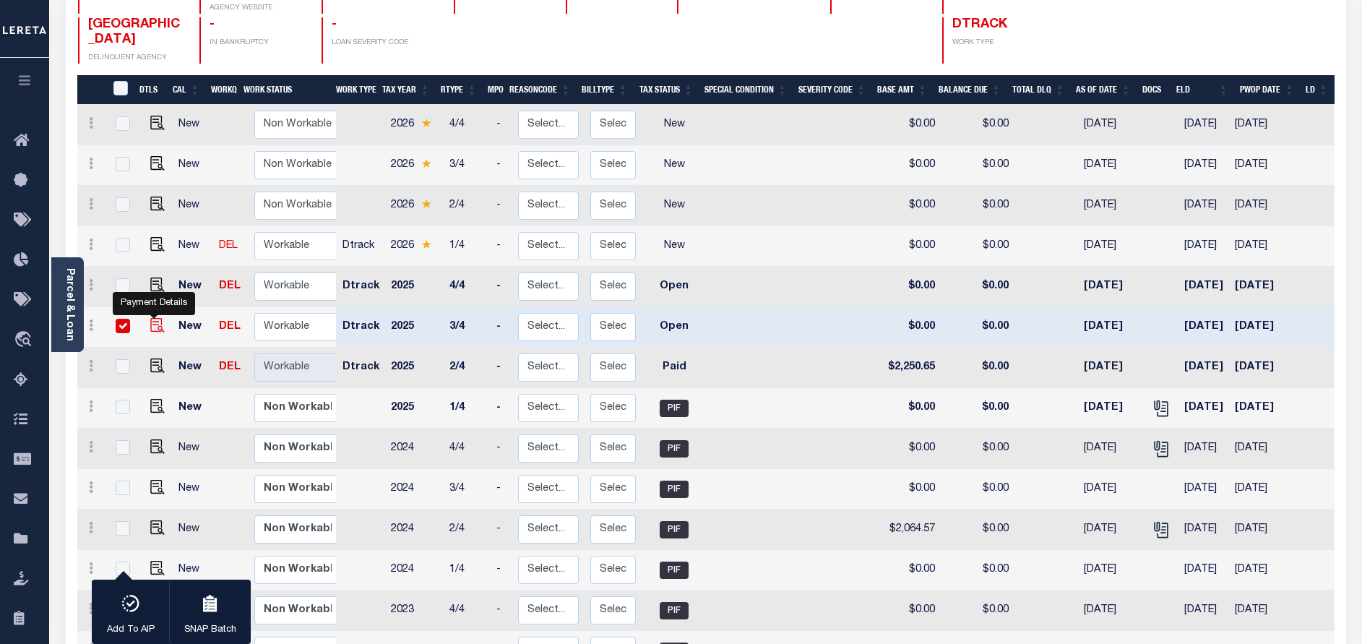
checkbox input "true"
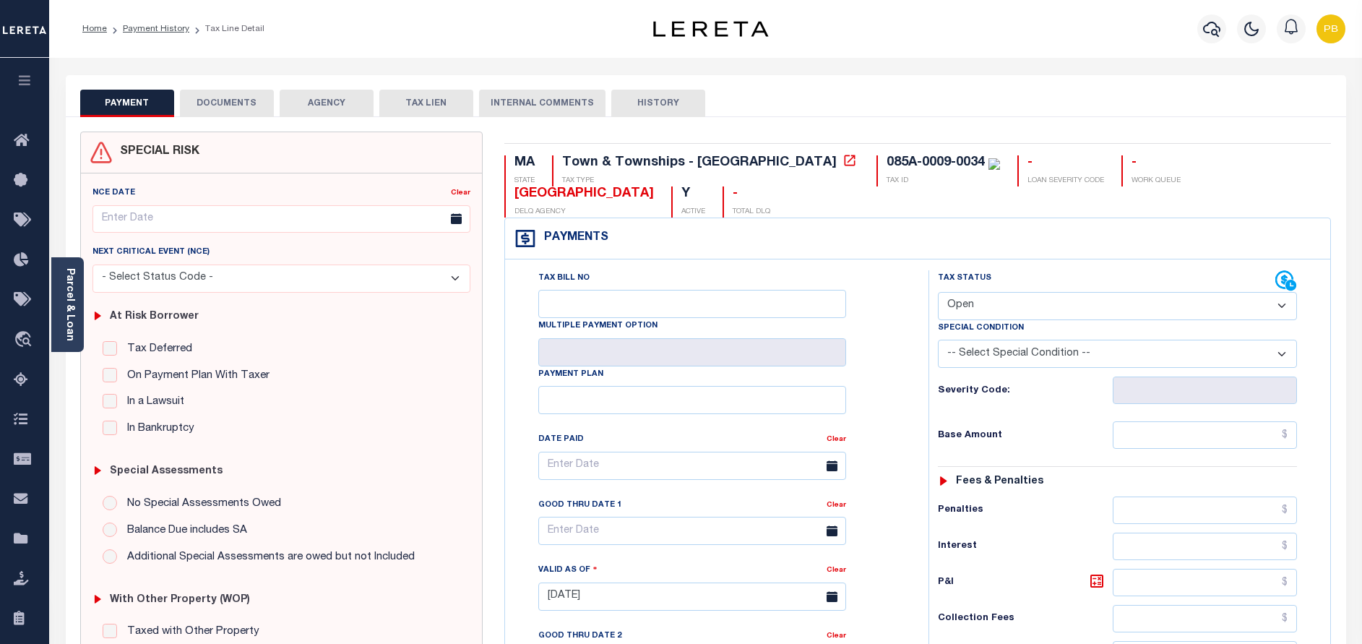
drag, startPoint x: 1081, startPoint y: 309, endPoint x: 1075, endPoint y: 314, distance: 8.2
click at [1081, 309] on select "- Select Status Code - Open Due/Unpaid Paid Incomplete No Tax Due Internal Refu…" at bounding box center [1117, 306] width 359 height 28
select select "PYD"
click at [938, 293] on select "- Select Status Code - Open Due/Unpaid Paid Incomplete No Tax Due Internal Refu…" at bounding box center [1117, 306] width 359 height 28
type input "[DATE]"
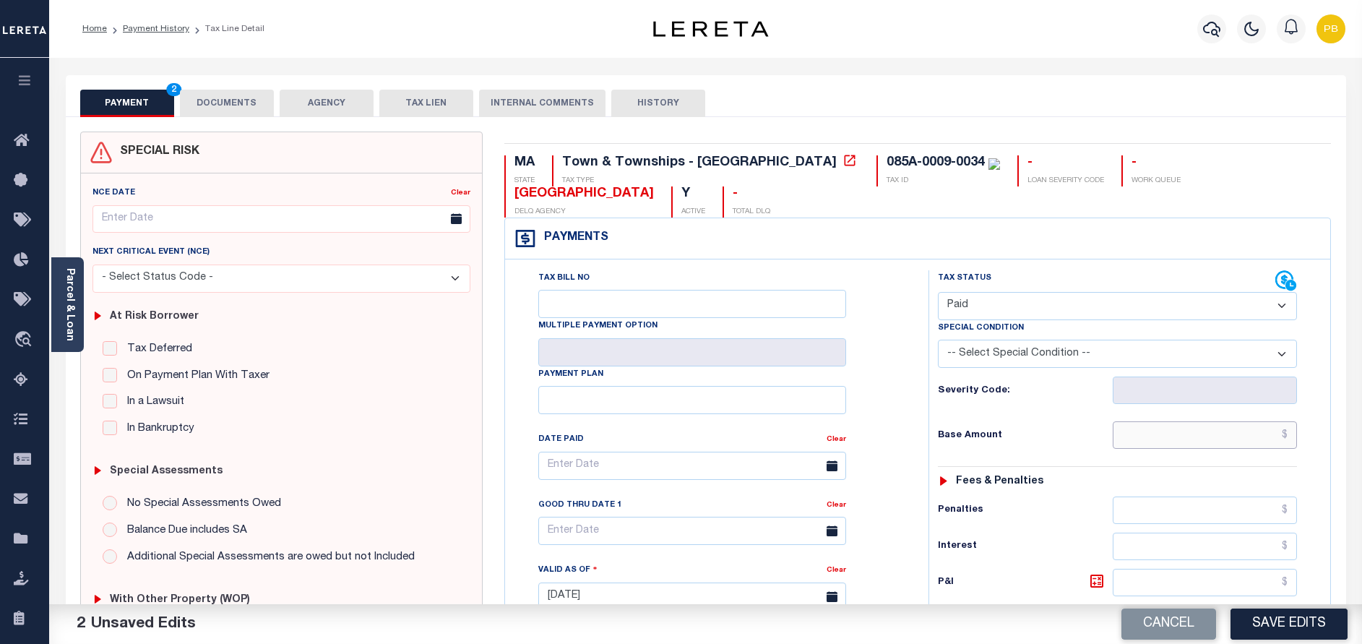
click at [1188, 430] on input "text" at bounding box center [1205, 434] width 184 height 27
paste input "2,094.41"
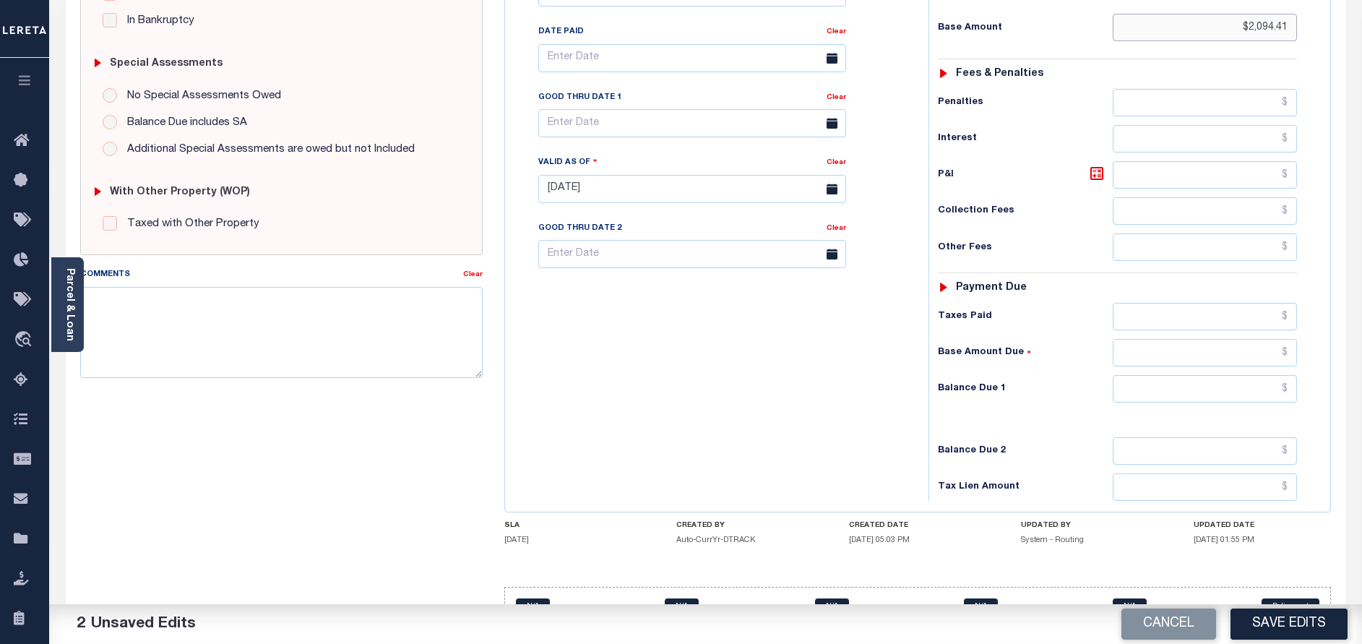
scroll to position [434, 0]
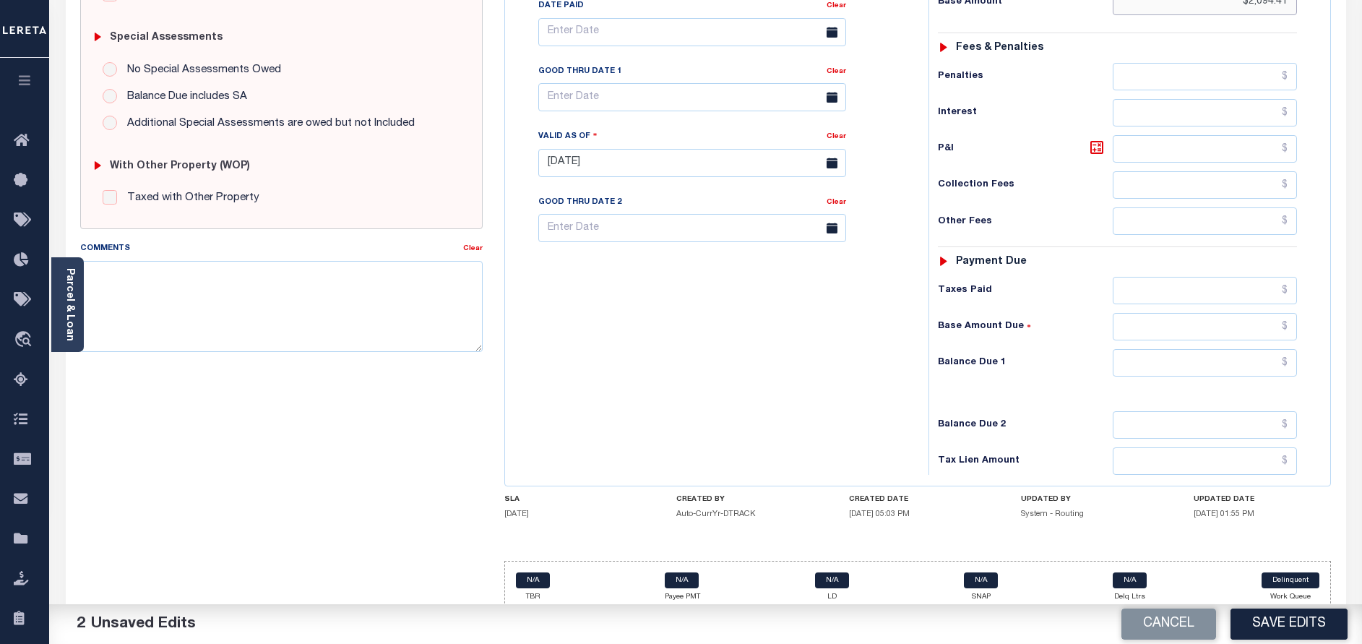
type input "$2,094.41"
click at [1211, 294] on input "text" at bounding box center [1205, 290] width 184 height 27
paste input "2,094.41"
type input "$2,094.41"
click at [1229, 361] on input "text" at bounding box center [1205, 362] width 184 height 27
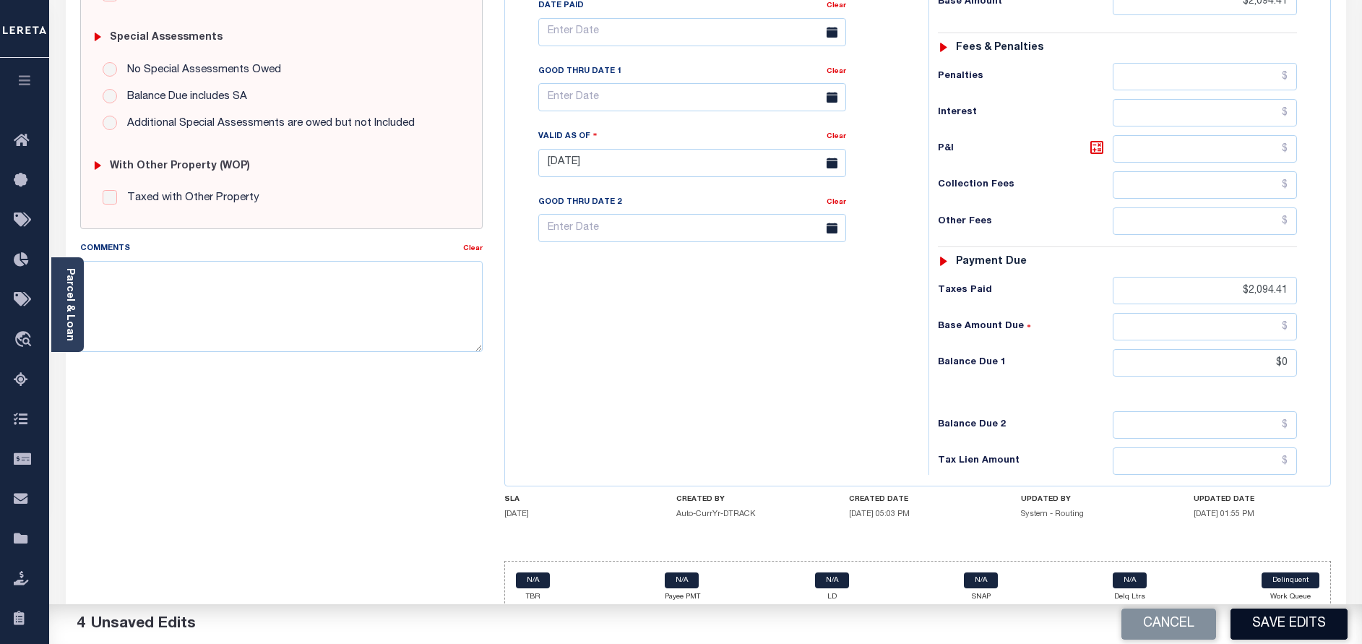
type input "$0.00"
click at [1309, 621] on button "Save Edits" at bounding box center [1289, 623] width 117 height 31
checkbox input "false"
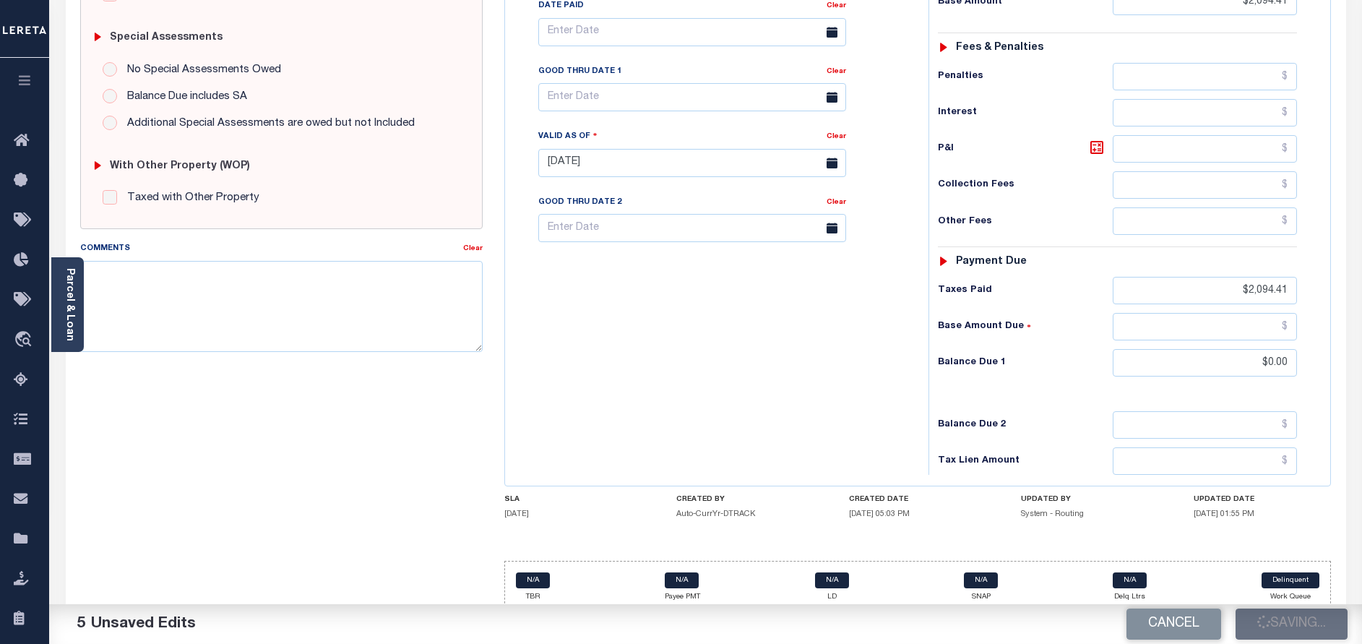
checkbox input "false"
type input "$2,094.41"
type input "$0"
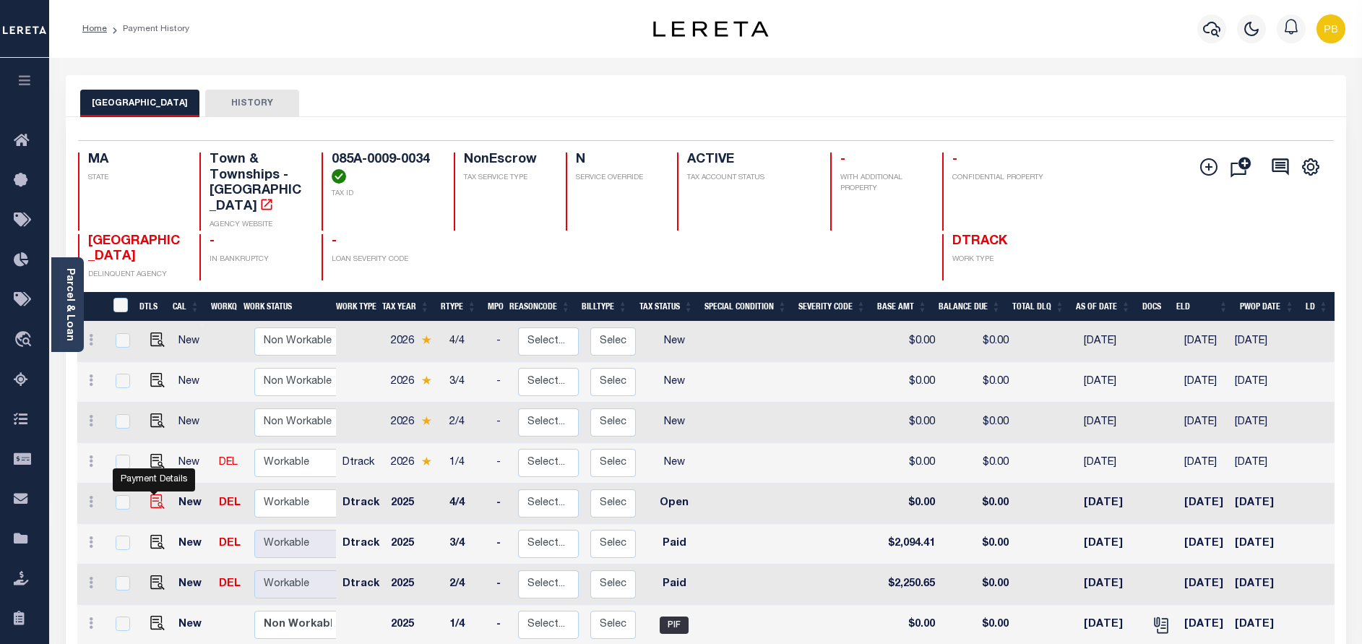
click at [155, 506] on img "" at bounding box center [157, 501] width 14 height 14
checkbox input "true"
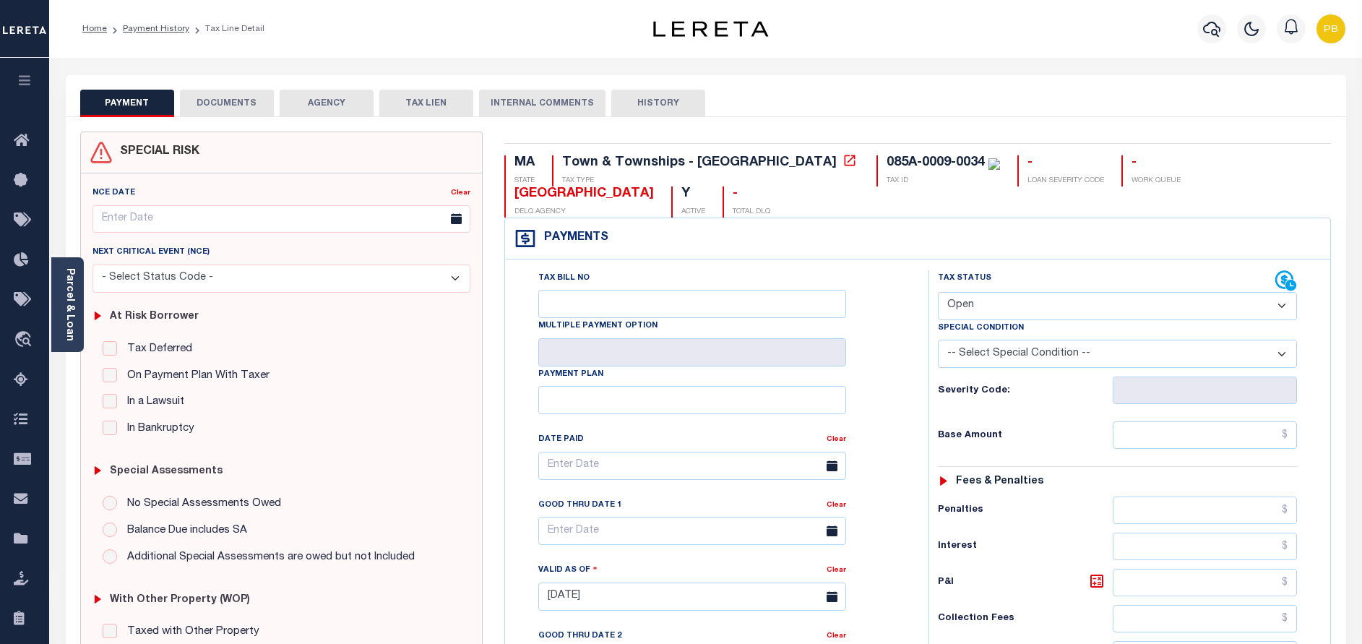
click at [1024, 294] on select "- Select Status Code - Open Due/Unpaid Paid Incomplete No Tax Due Internal Refu…" at bounding box center [1117, 306] width 359 height 28
select select "PYD"
click at [938, 293] on select "- Select Status Code - Open Due/Unpaid Paid Incomplete No Tax Due Internal Refu…" at bounding box center [1117, 306] width 359 height 28
type input "[DATE]"
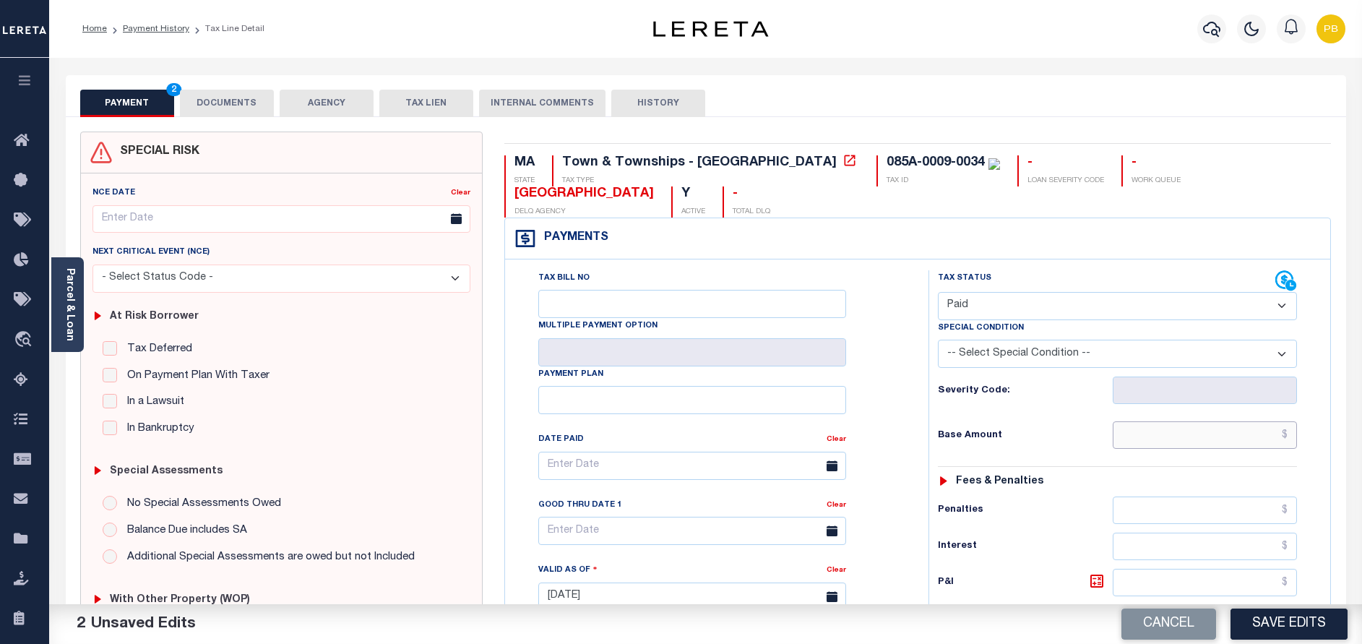
click at [1165, 434] on input "text" at bounding box center [1205, 434] width 184 height 27
paste input "2,094.40"
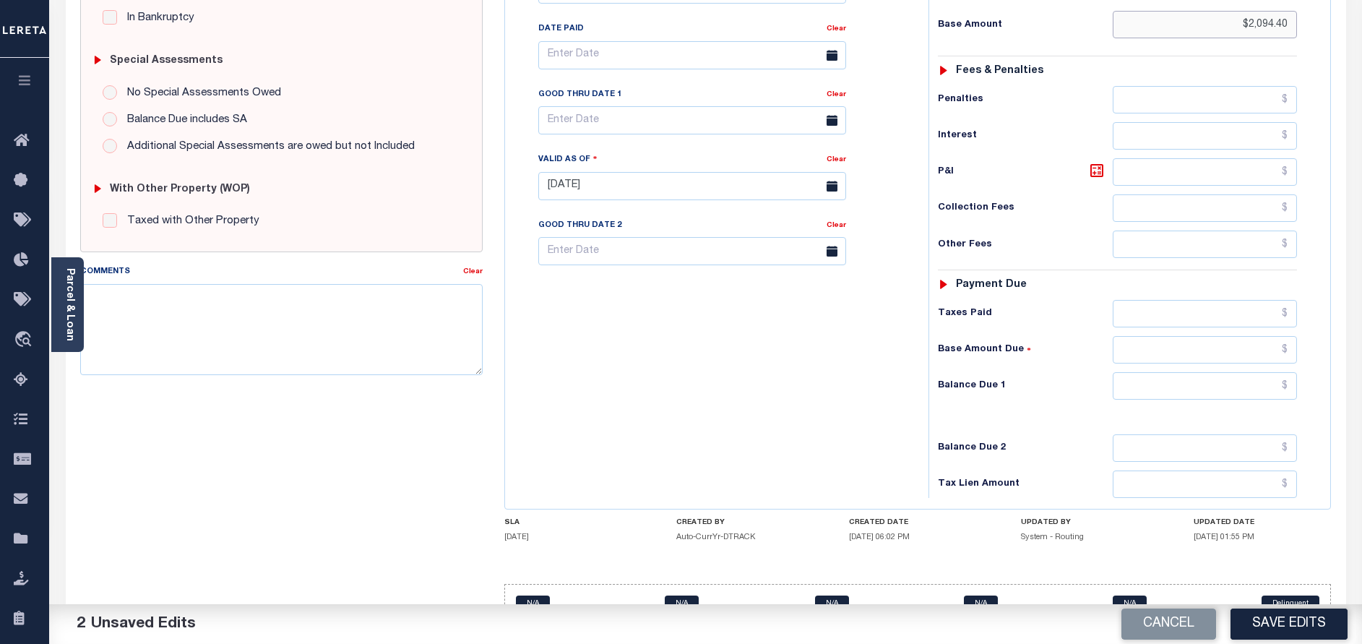
scroll to position [434, 0]
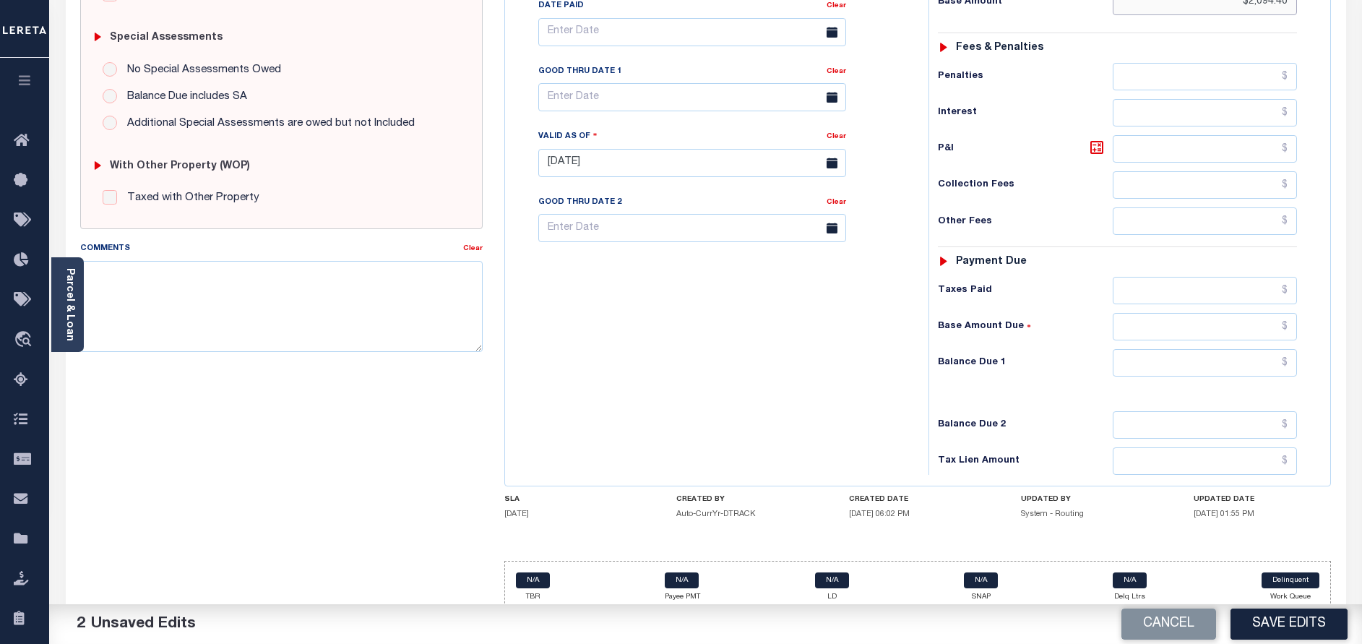
type input "$2,094.40"
click at [1193, 296] on input "text" at bounding box center [1205, 290] width 184 height 27
paste input "2,094.40"
type input "$2,094.40"
click at [1234, 376] on input "text" at bounding box center [1205, 362] width 184 height 27
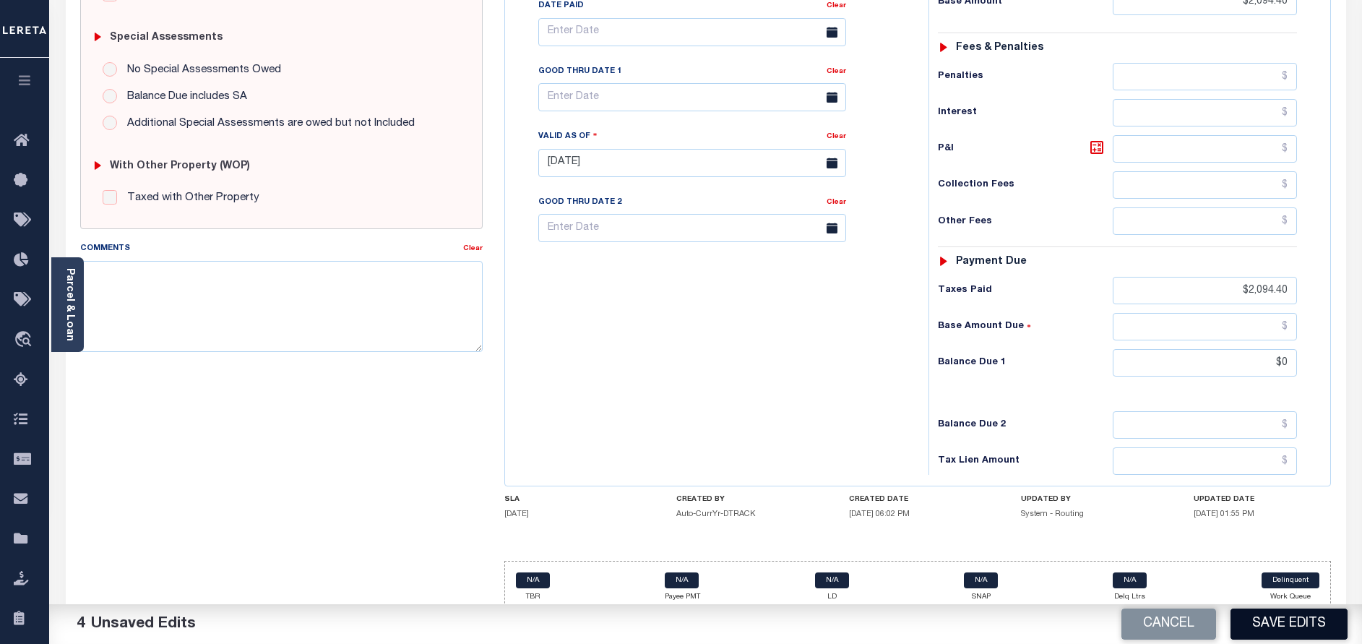
type input "$0.00"
click at [1286, 612] on button "Save Edits" at bounding box center [1289, 623] width 117 height 31
click at [1297, 621] on div "Cancel Saving..." at bounding box center [1034, 624] width 657 height 40
checkbox input "false"
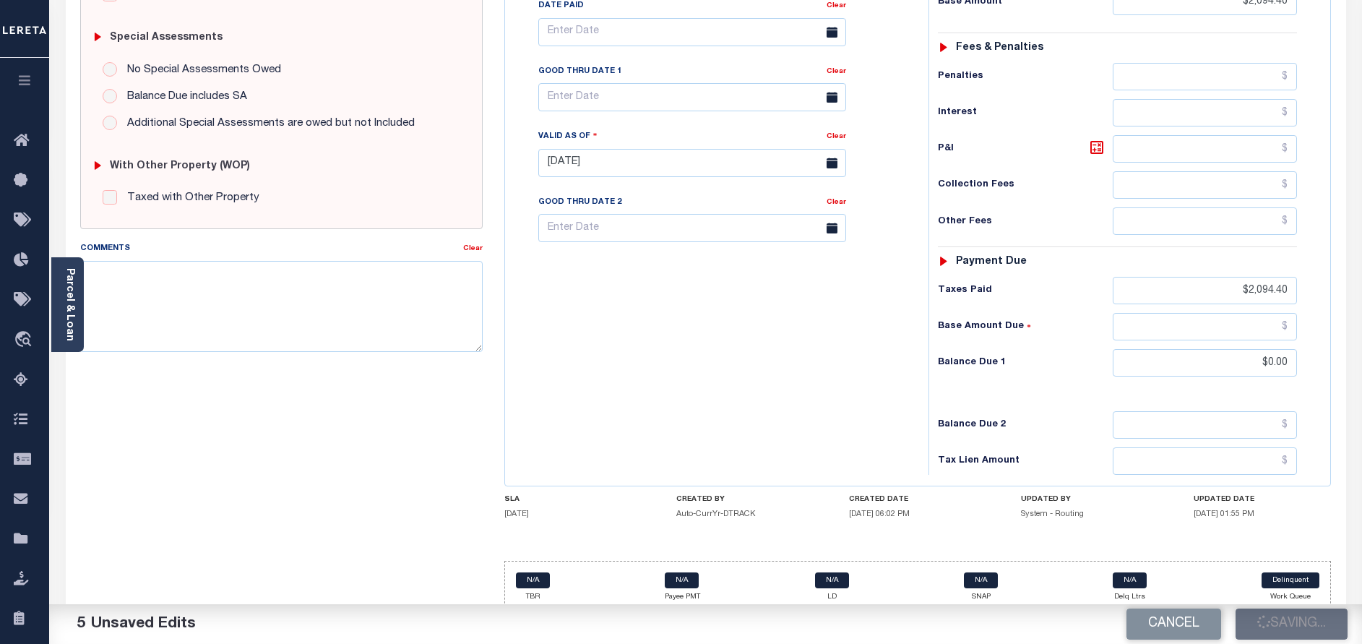
checkbox input "false"
type input "$2,094.4"
type input "$0"
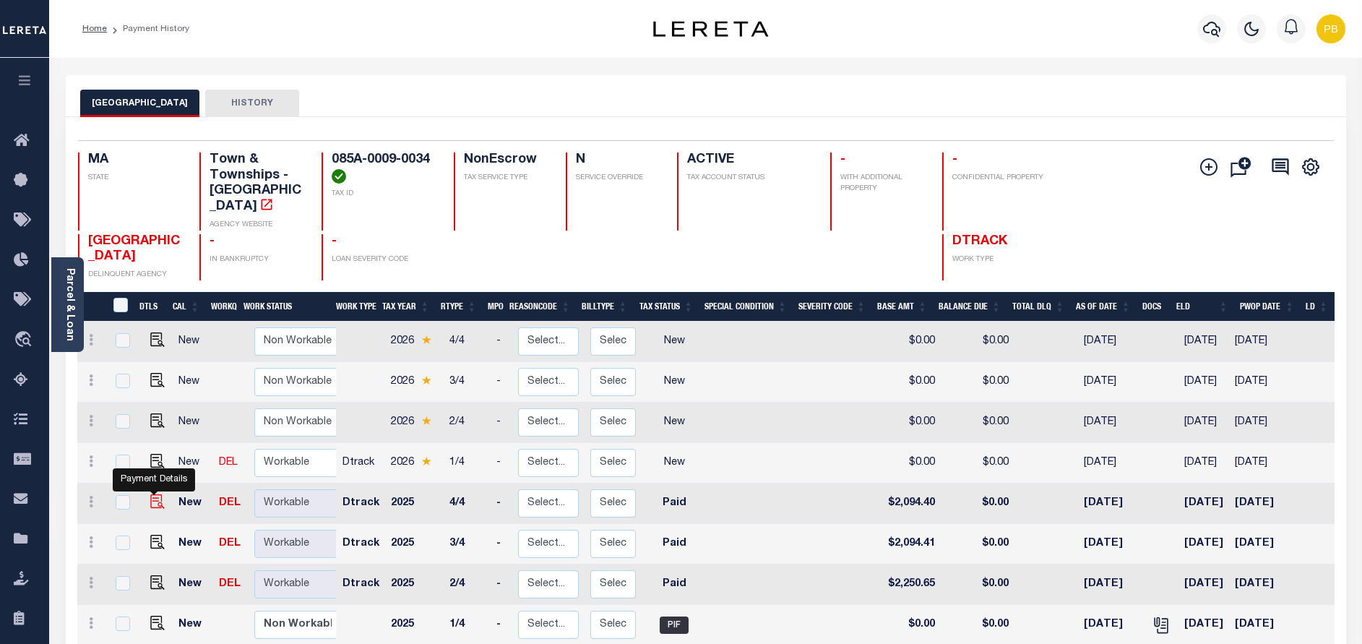
click at [154, 501] on img "" at bounding box center [157, 501] width 14 height 14
checkbox input "true"
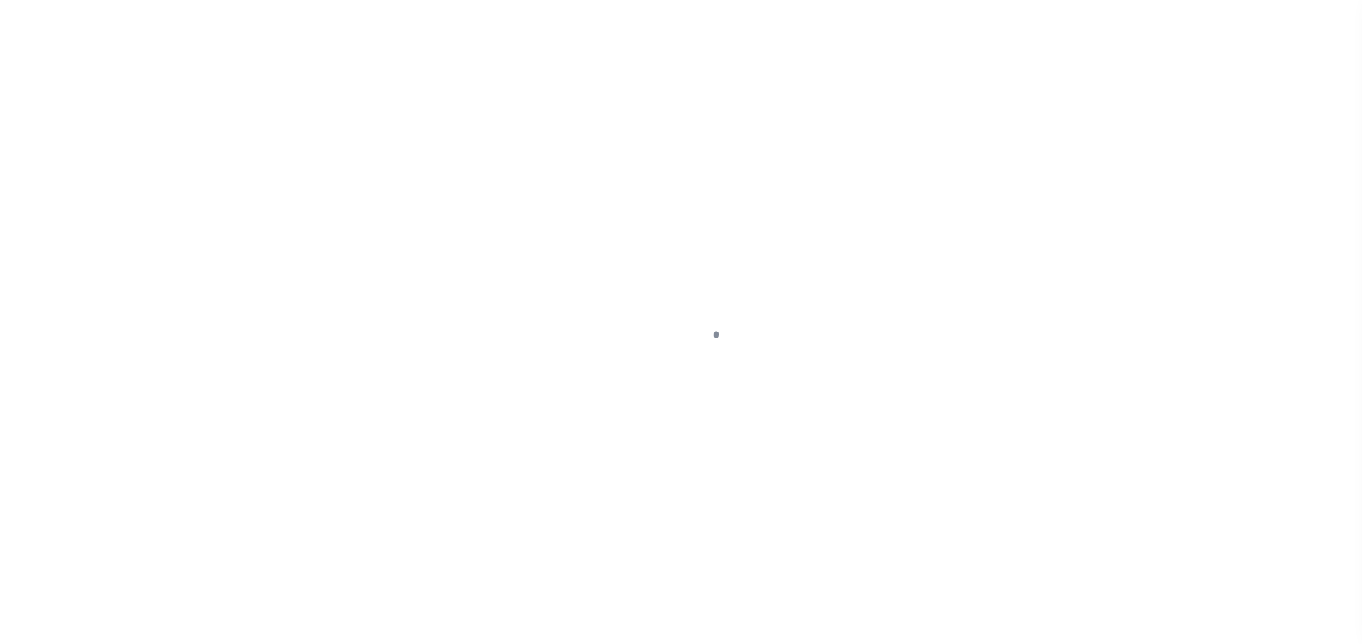
select select "PYD"
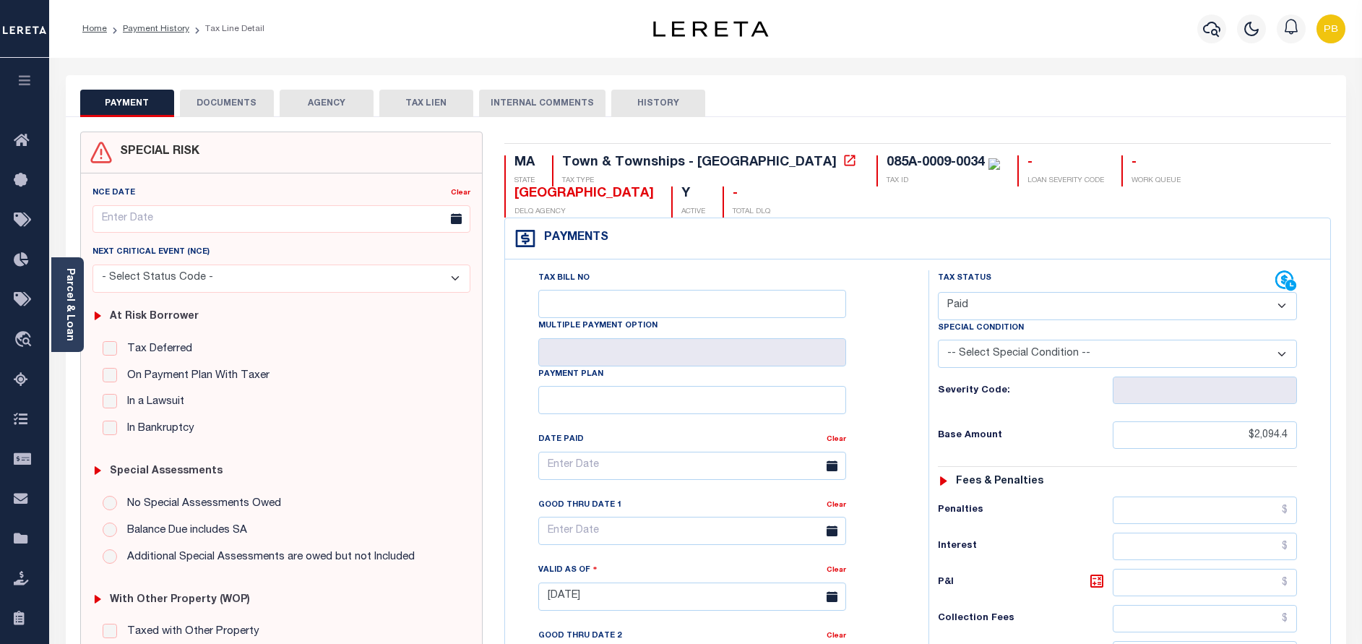
click at [215, 102] on button "DOCUMENTS" at bounding box center [227, 103] width 94 height 27
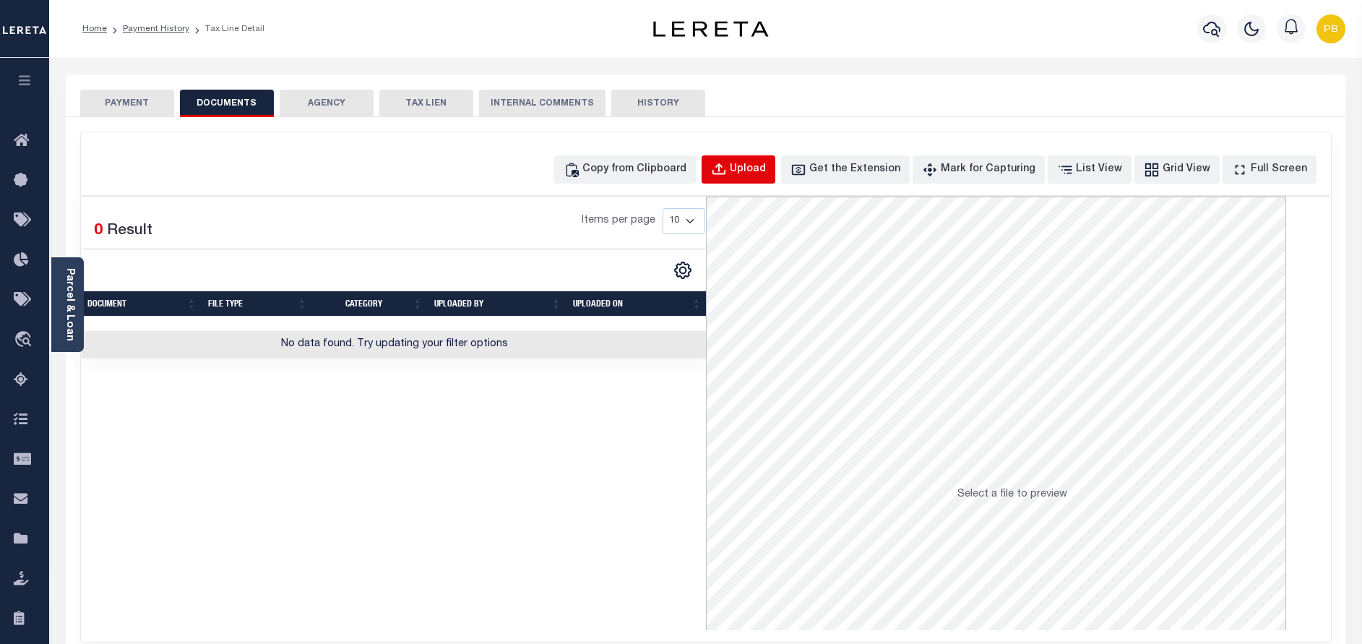
click at [766, 169] on div "Upload" at bounding box center [748, 170] width 36 height 16
select select "POP"
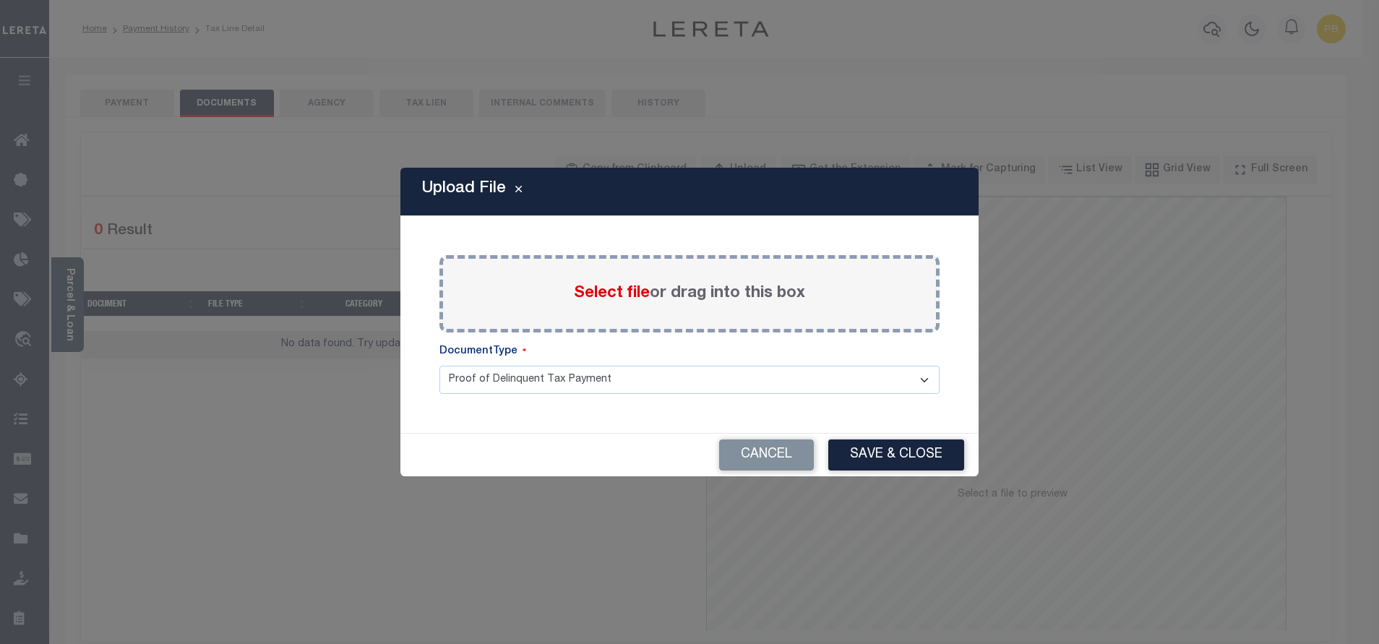
click at [610, 290] on span "Select file" at bounding box center [612, 293] width 76 height 16
click at [0, 0] on input "Select file or drag into this box" at bounding box center [0, 0] width 0 height 0
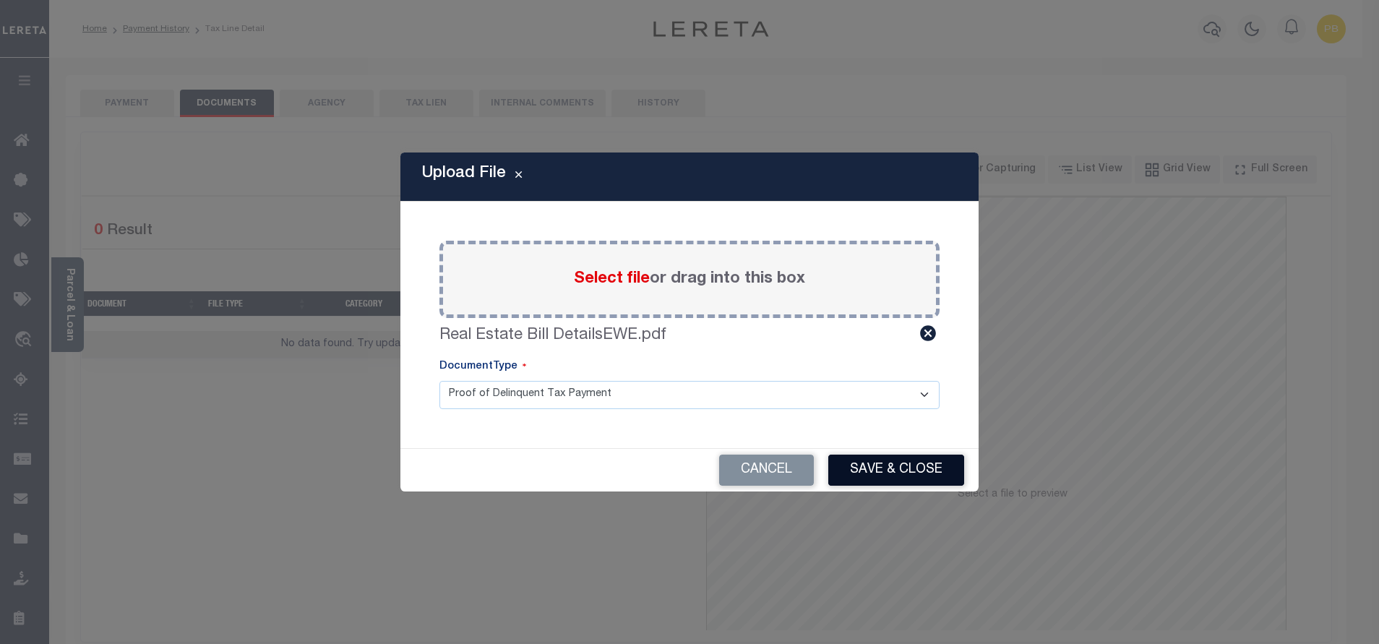
click at [892, 458] on button "Save & Close" at bounding box center [896, 470] width 136 height 31
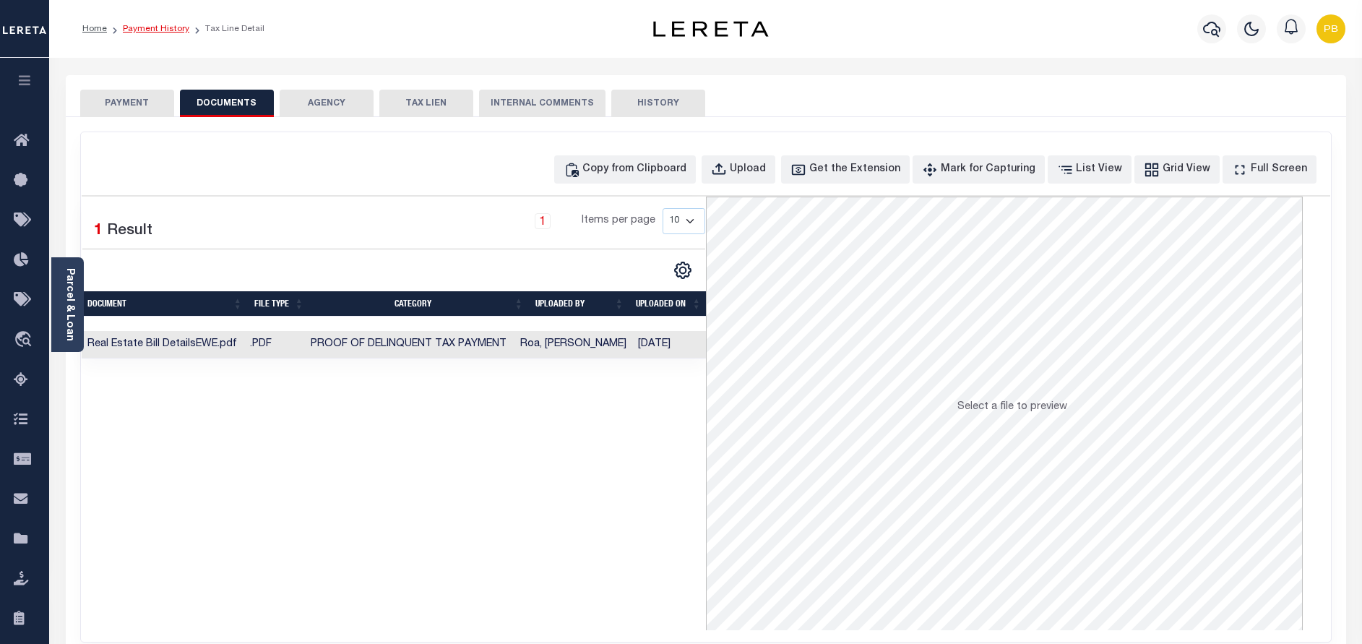
click at [156, 27] on link "Payment History" at bounding box center [156, 29] width 66 height 9
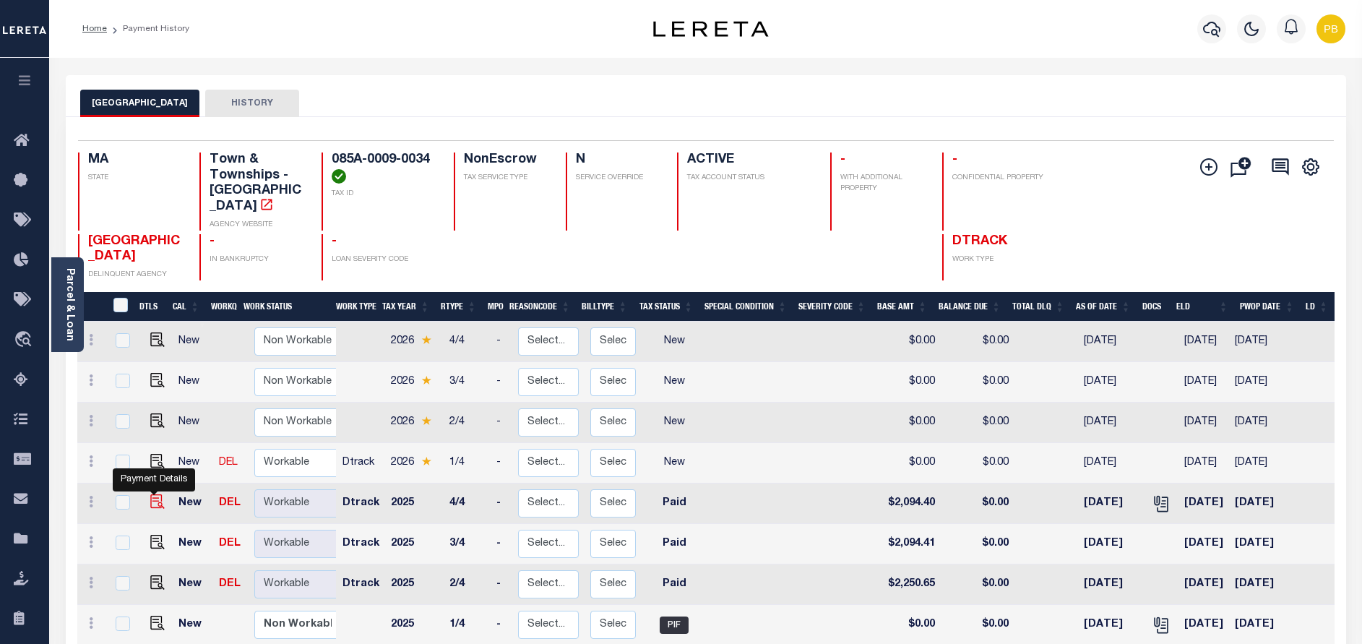
click at [151, 504] on img "" at bounding box center [157, 501] width 14 height 14
checkbox input "true"
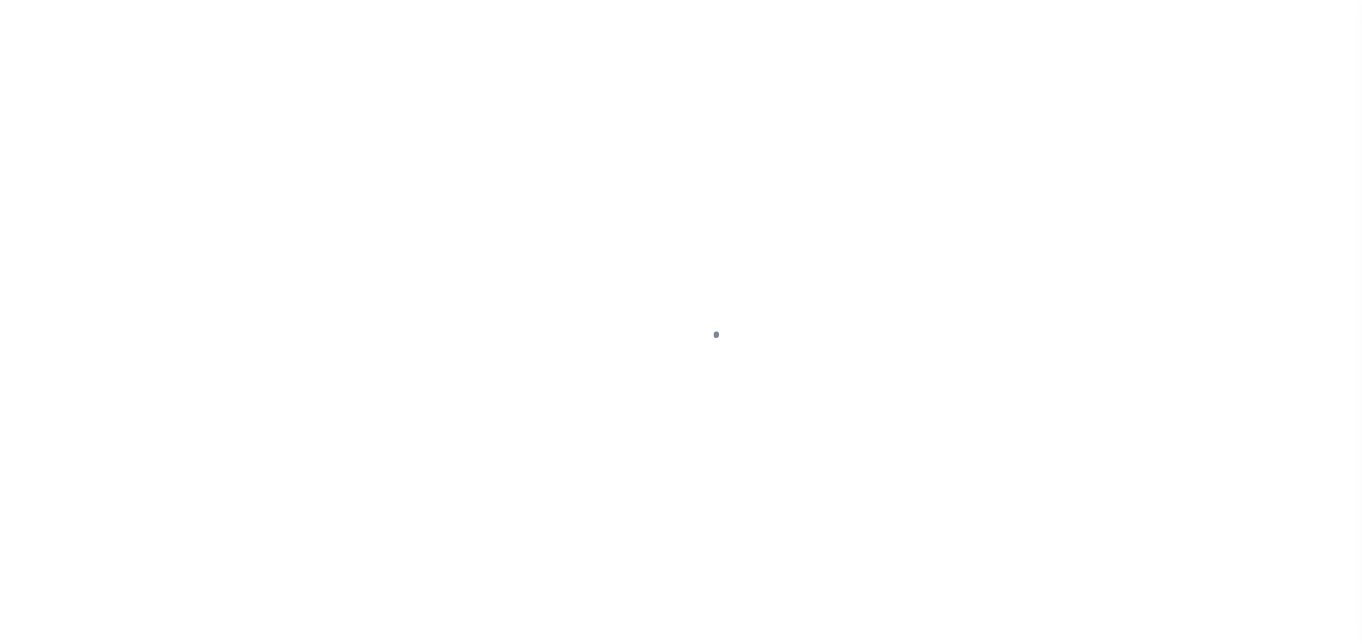
select select "PYD"
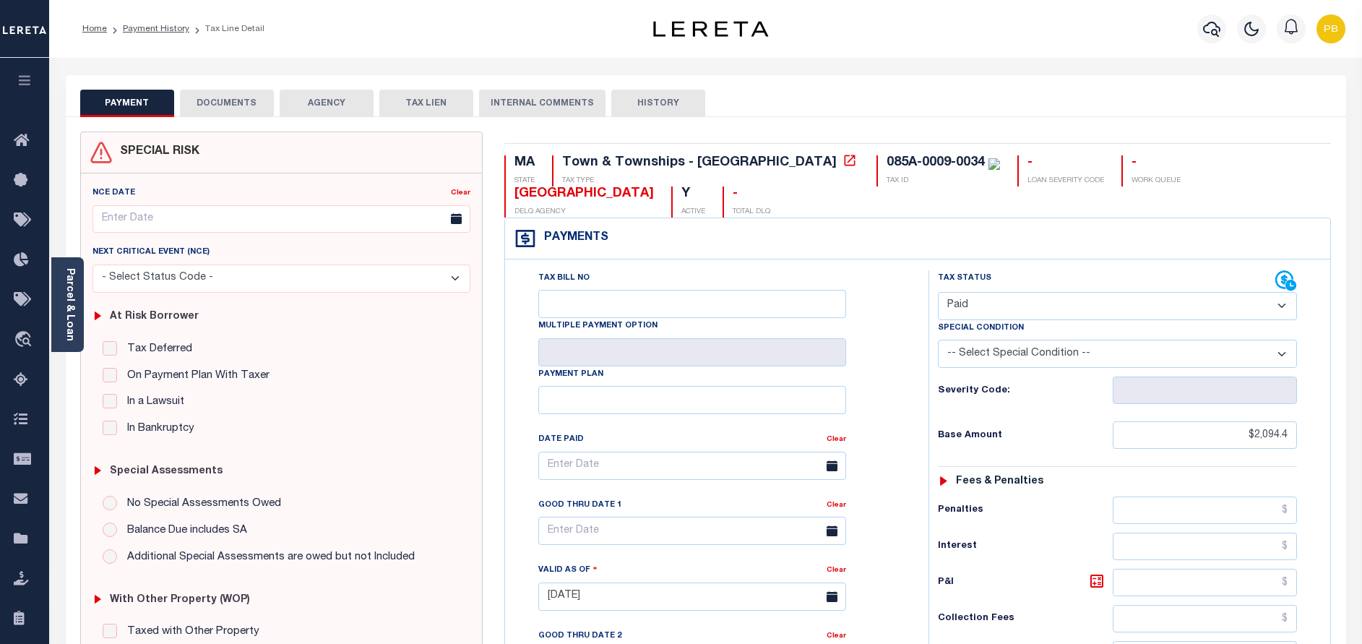
click at [228, 113] on button "DOCUMENTS" at bounding box center [227, 103] width 94 height 27
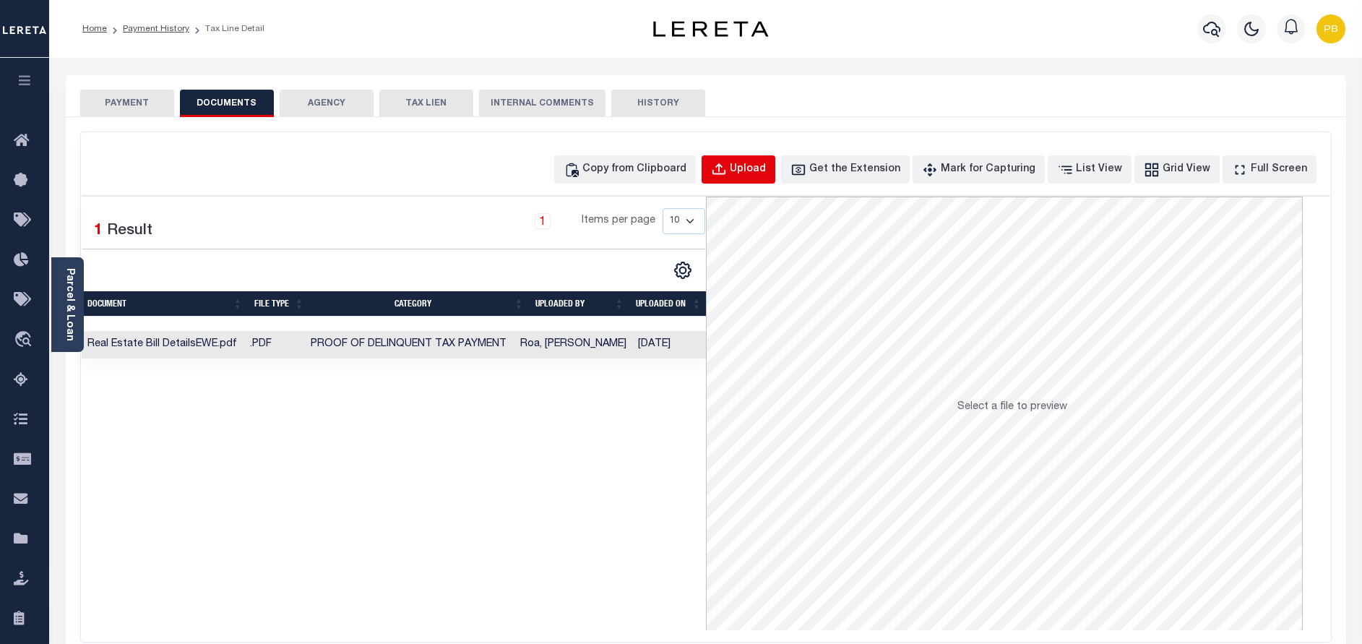
click at [766, 174] on div "Upload" at bounding box center [748, 170] width 36 height 16
select select "POP"
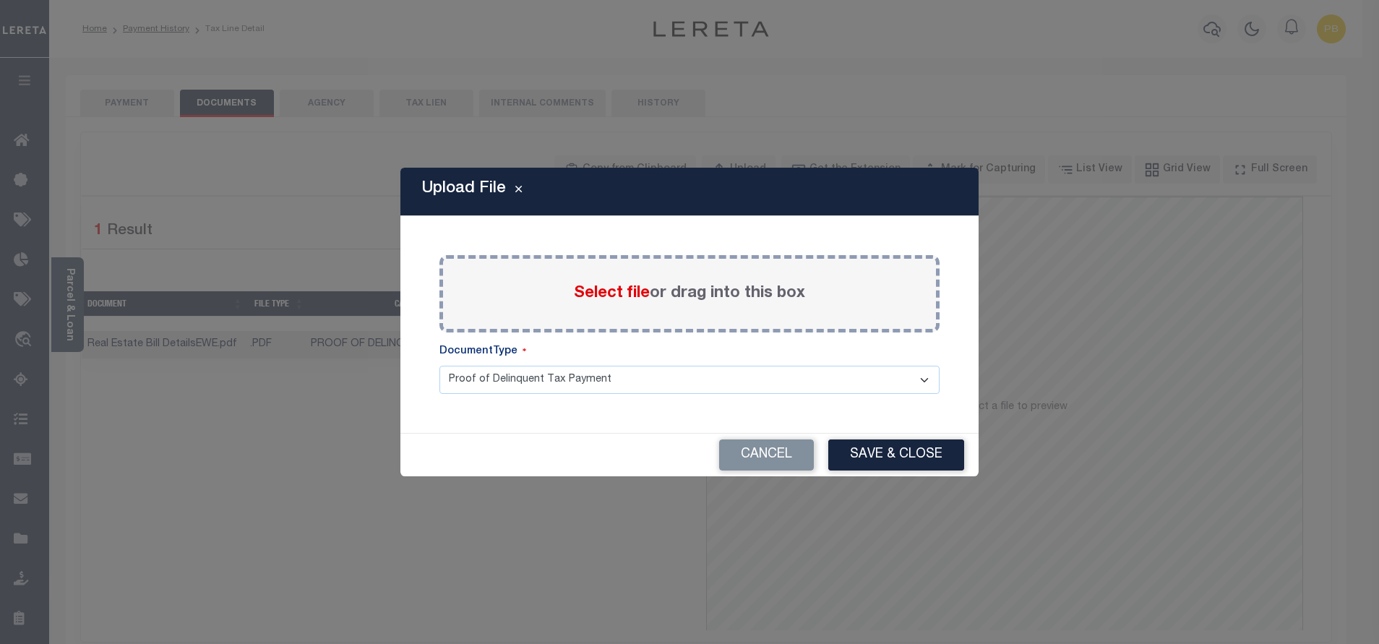
click at [589, 294] on span "Select file" at bounding box center [612, 293] width 76 height 16
click at [0, 0] on input "Select file or drag into this box" at bounding box center [0, 0] width 0 height 0
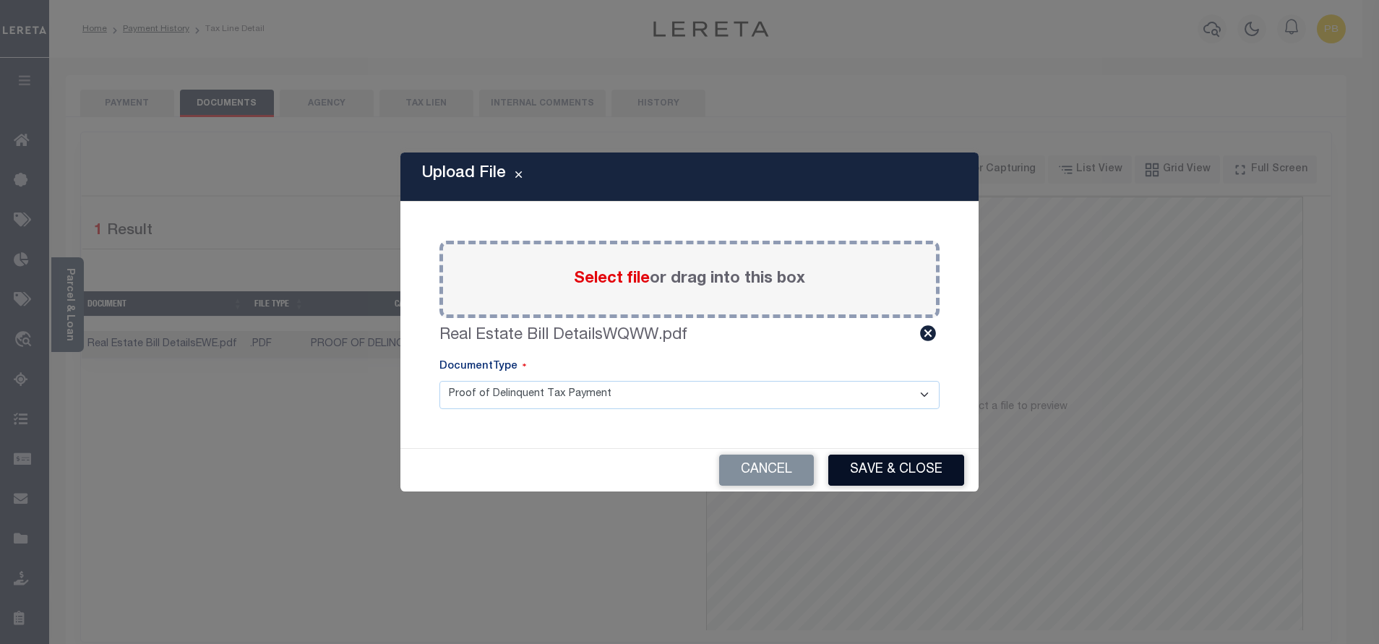
click at [893, 462] on button "Save & Close" at bounding box center [896, 470] width 136 height 31
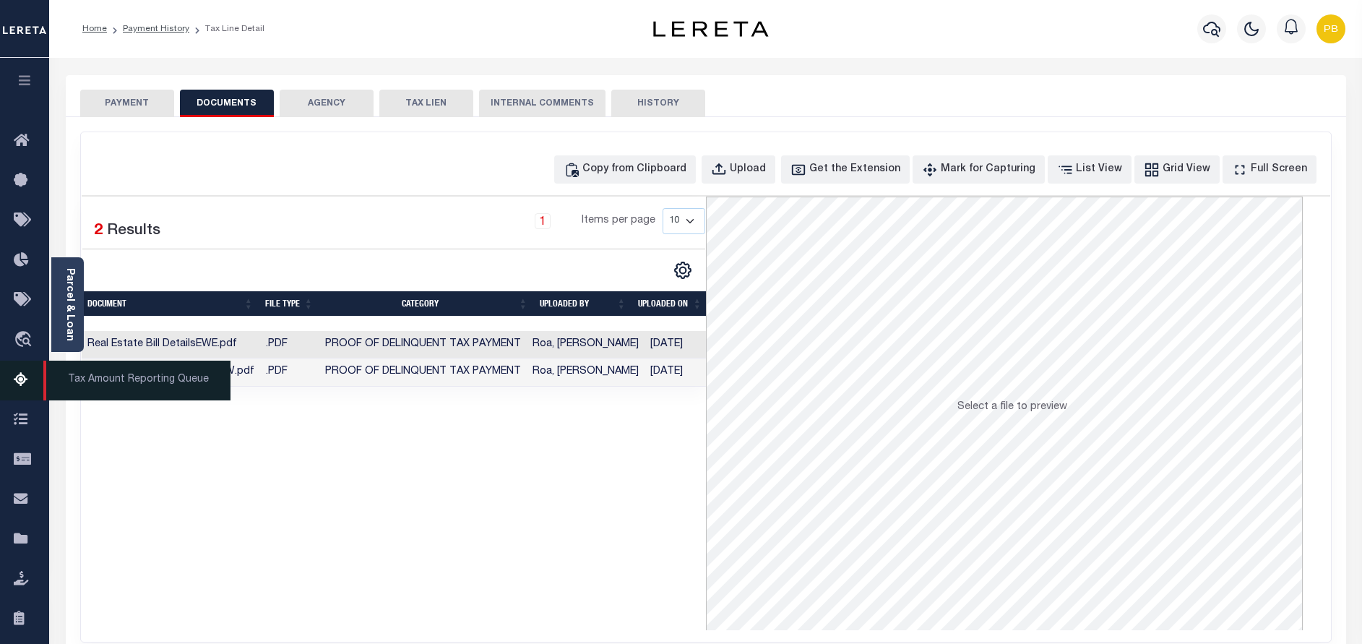
click at [17, 385] on icon at bounding box center [25, 380] width 23 height 18
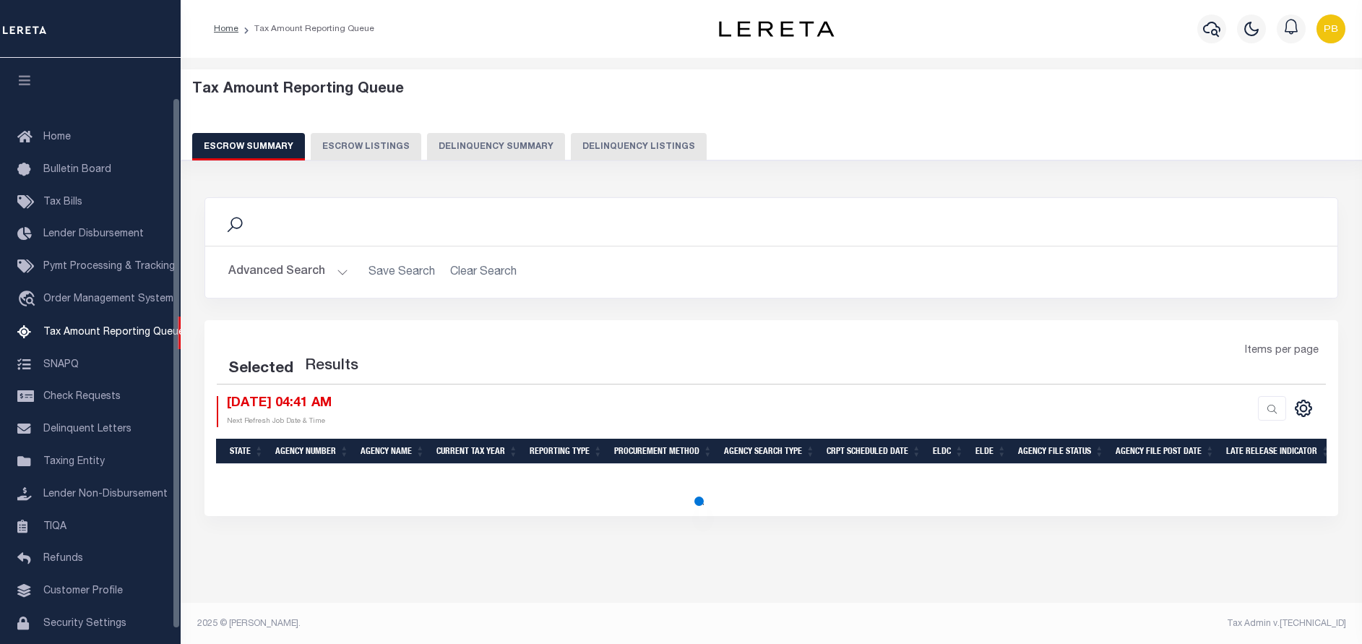
click at [660, 150] on button "Delinquency Listings" at bounding box center [639, 146] width 136 height 27
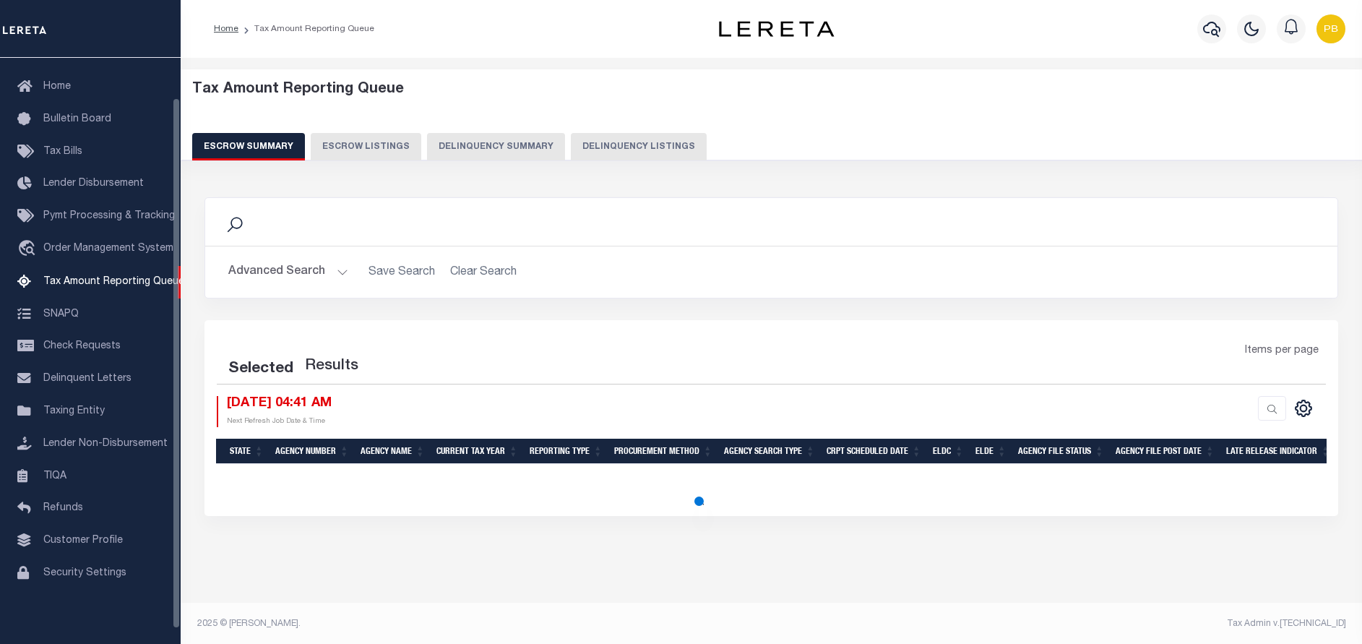
select select "100"
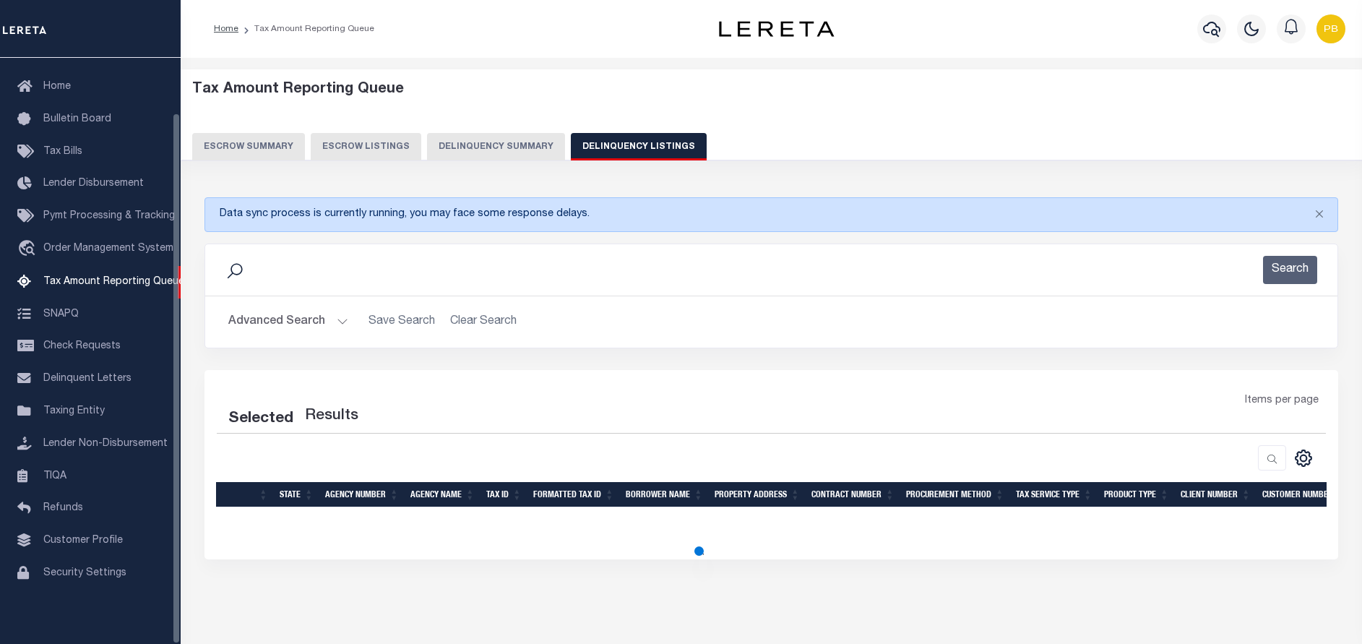
select select "100"
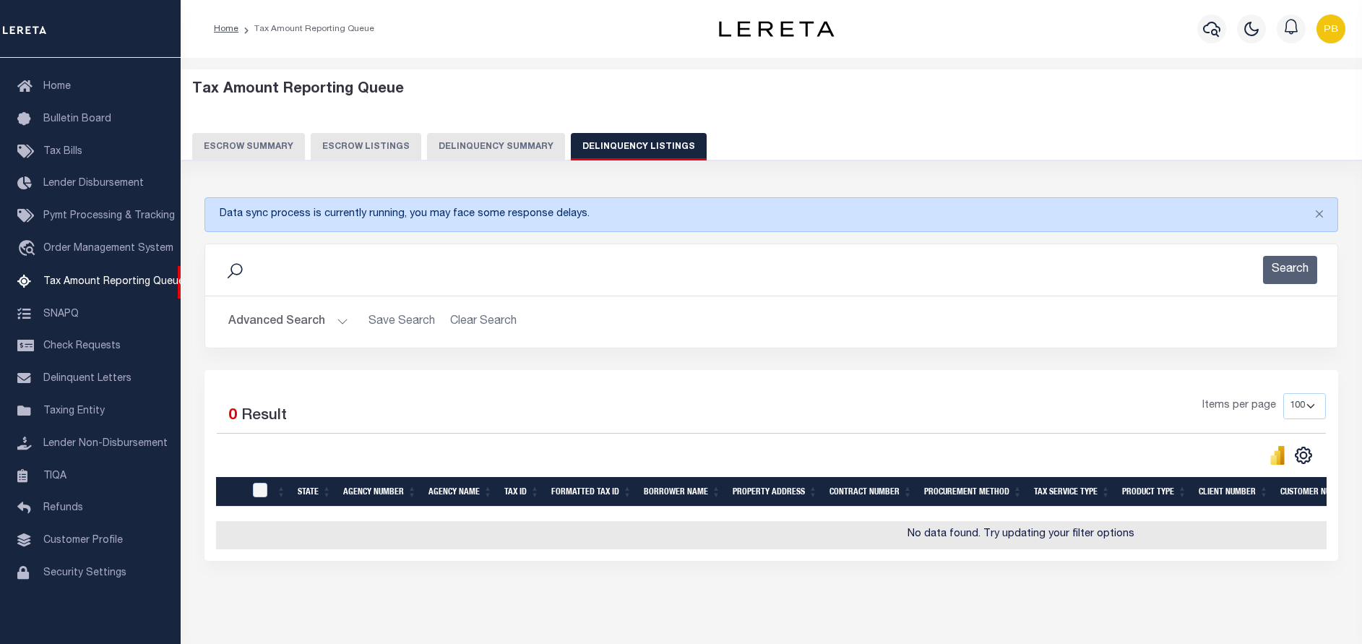
click at [348, 319] on h2 "Advanced Search Save Search Clear Search tblassign_wrapper_dynamictable_____Def…" at bounding box center [771, 322] width 1109 height 28
click at [345, 319] on button "Advanced Search" at bounding box center [288, 322] width 120 height 28
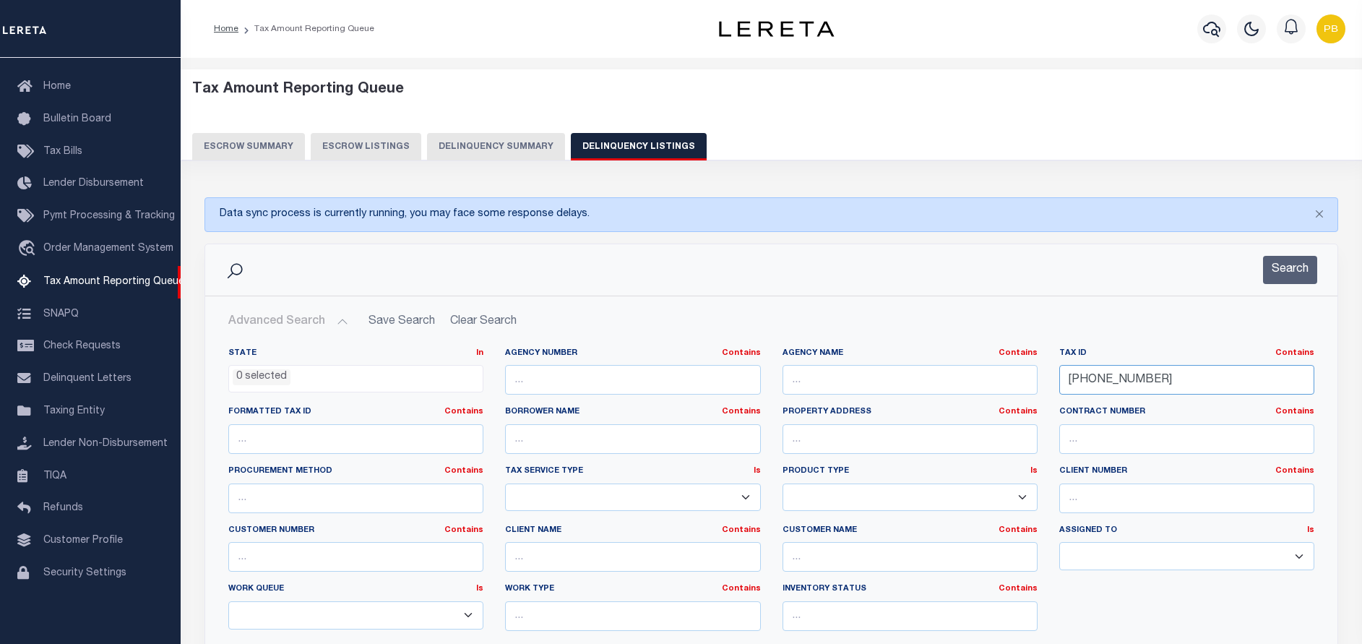
drag, startPoint x: 1231, startPoint y: 387, endPoint x: 1037, endPoint y: 389, distance: 194.4
click at [1037, 389] on div "State In In AK AL AR AZ CA CO CT DC DE FL GA GU HI IA ID IL IN KS KY LA MA MD M…" at bounding box center [772, 495] width 1108 height 295
paste input "R013887"
type input "R013887"
click at [1278, 270] on button "Search" at bounding box center [1290, 270] width 54 height 28
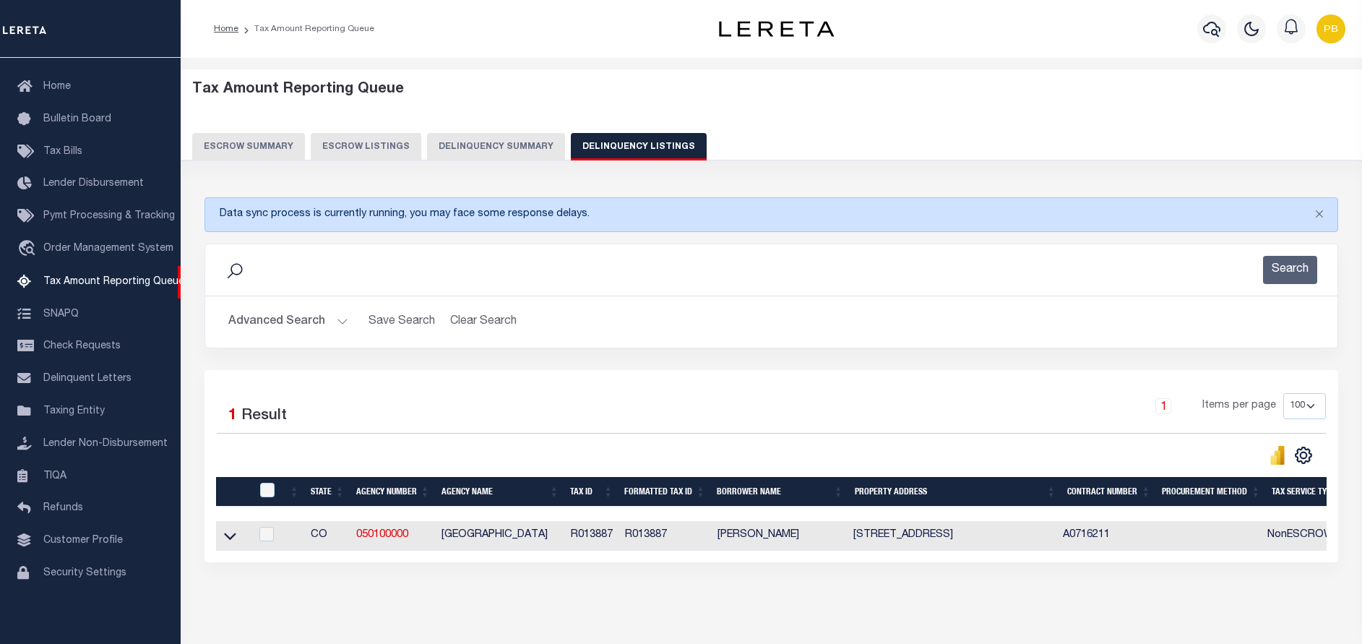
drag, startPoint x: 230, startPoint y: 537, endPoint x: 351, endPoint y: 442, distance: 153.9
click at [230, 537] on icon at bounding box center [230, 535] width 12 height 15
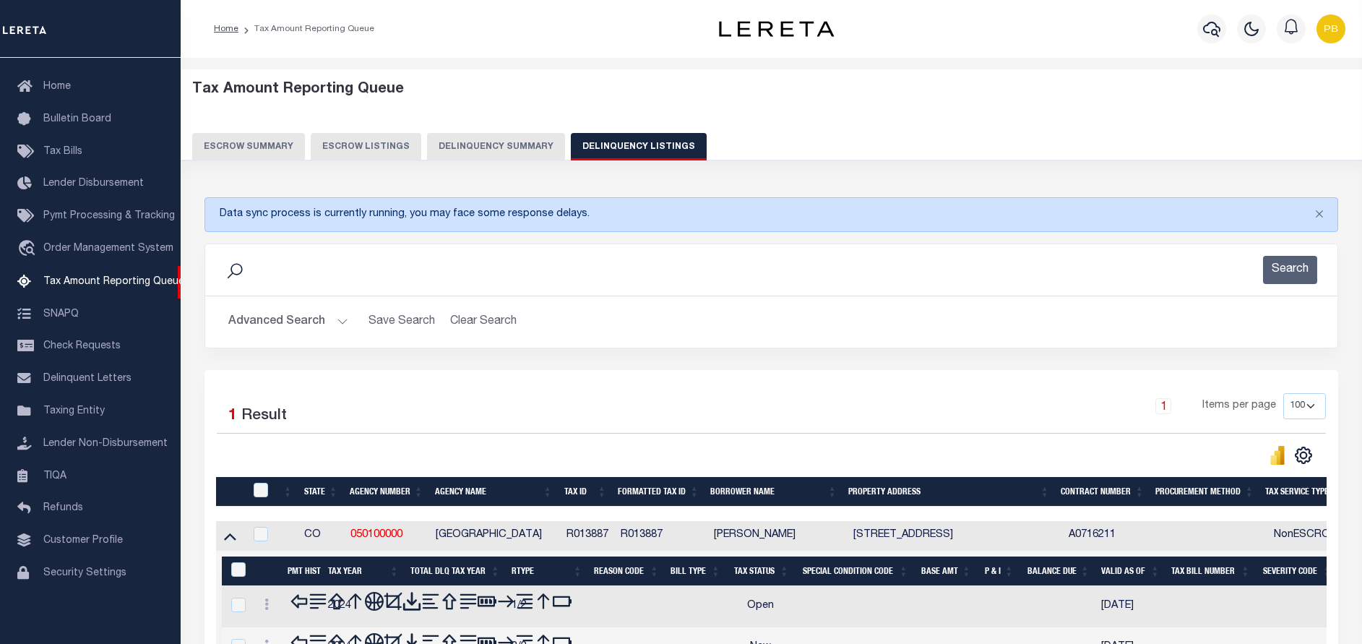
scroll to position [61, 0]
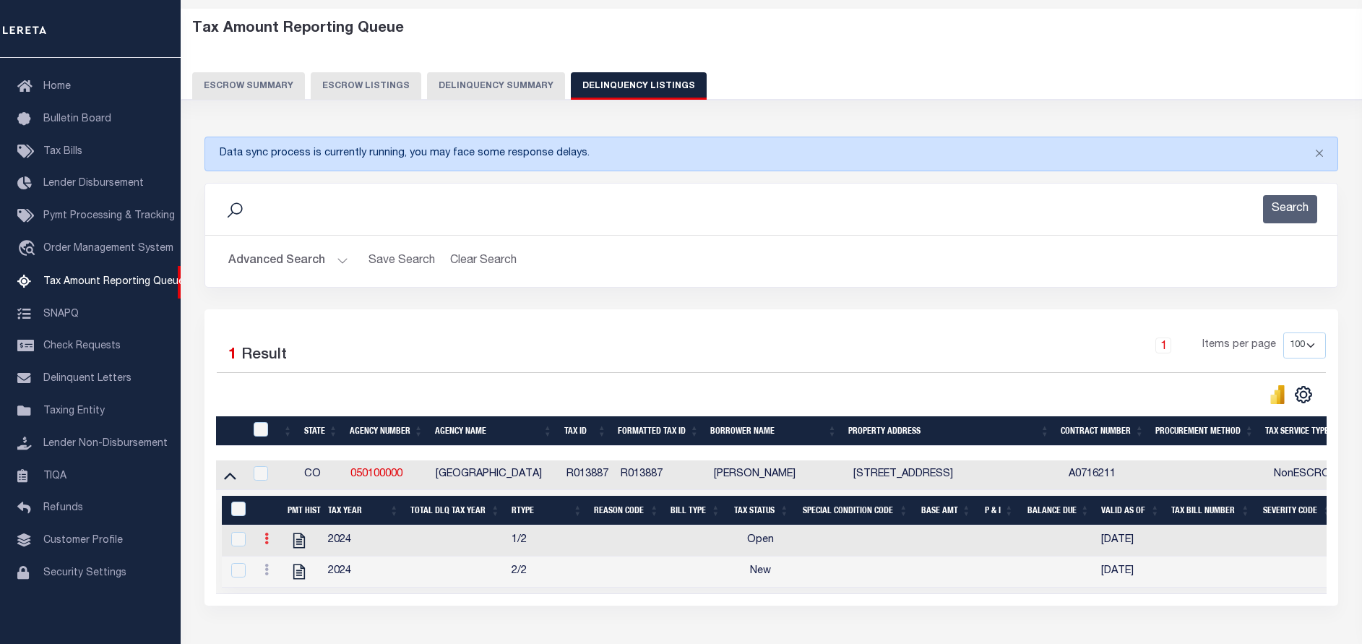
click at [265, 544] on icon at bounding box center [266, 539] width 4 height 12
click at [283, 569] on img "" at bounding box center [284, 562] width 14 height 14
checkbox input "true"
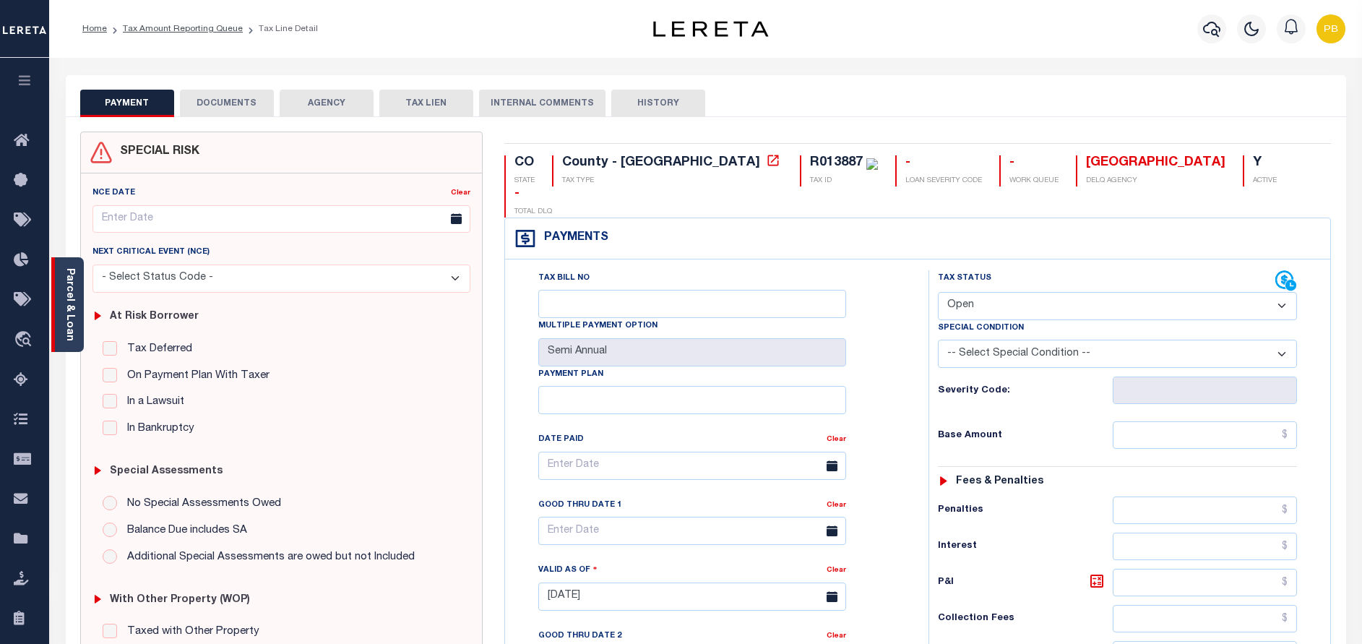
click at [73, 278] on link "Parcel & Loan" at bounding box center [69, 304] width 10 height 73
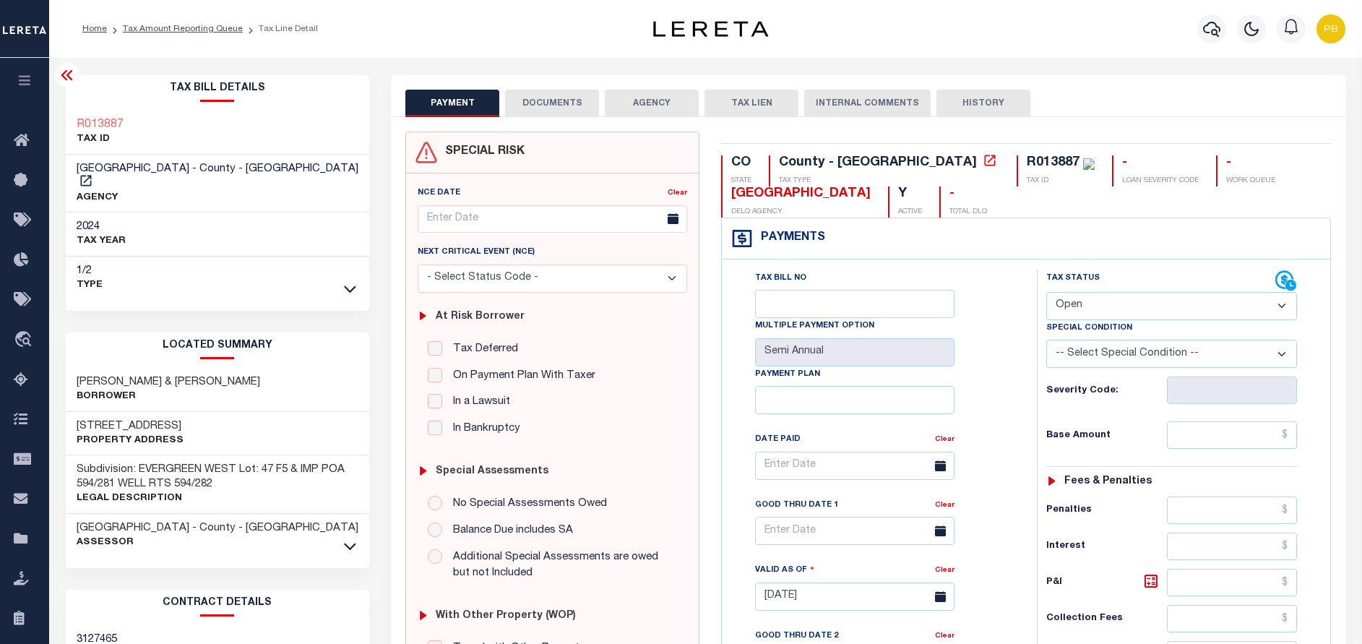
click at [285, 160] on div at bounding box center [281, 158] width 9 height 4
click at [93, 173] on icon at bounding box center [86, 180] width 14 height 14
click at [1158, 296] on select "- Select Status Code - Open Due/Unpaid Paid Incomplete No Tax Due Internal Refu…" at bounding box center [1171, 306] width 251 height 28
select select "PYD"
click at [1046, 293] on select "- Select Status Code - Open Due/Unpaid Paid Incomplete No Tax Due Internal Refu…" at bounding box center [1171, 306] width 251 height 28
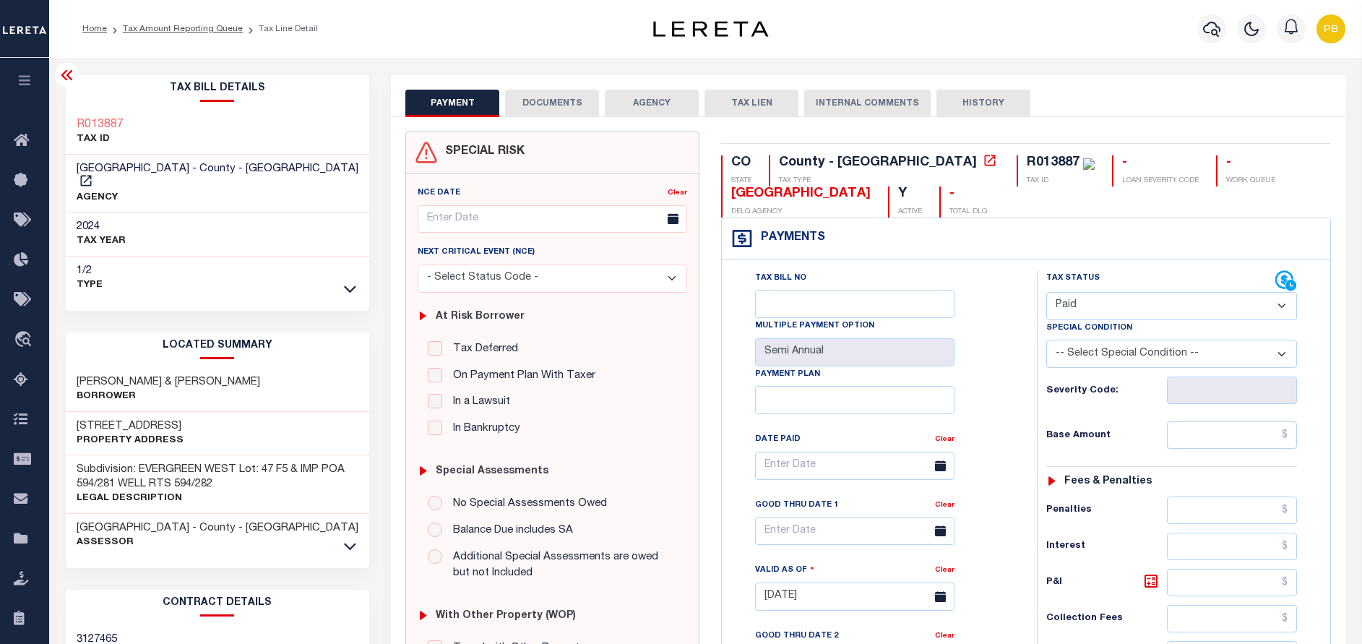
type input "[DATE]"
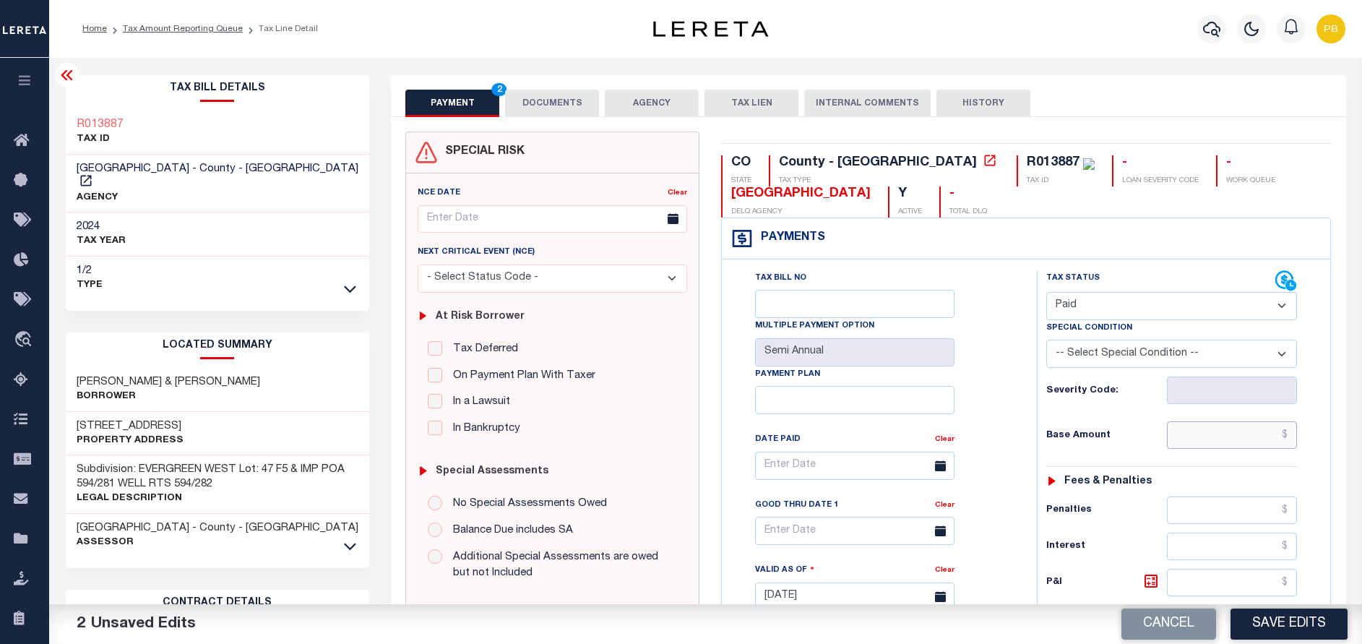
click at [1228, 435] on input "text" at bounding box center [1232, 434] width 130 height 27
paste input "3,730.2"
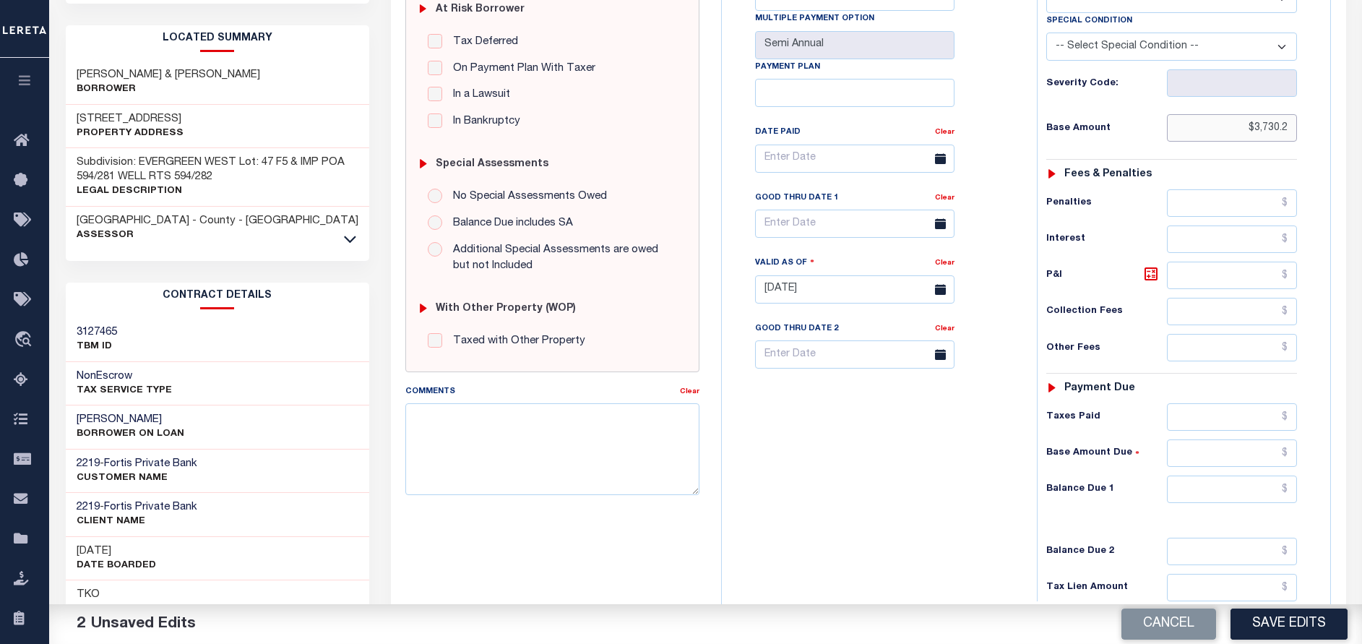
scroll to position [325, 0]
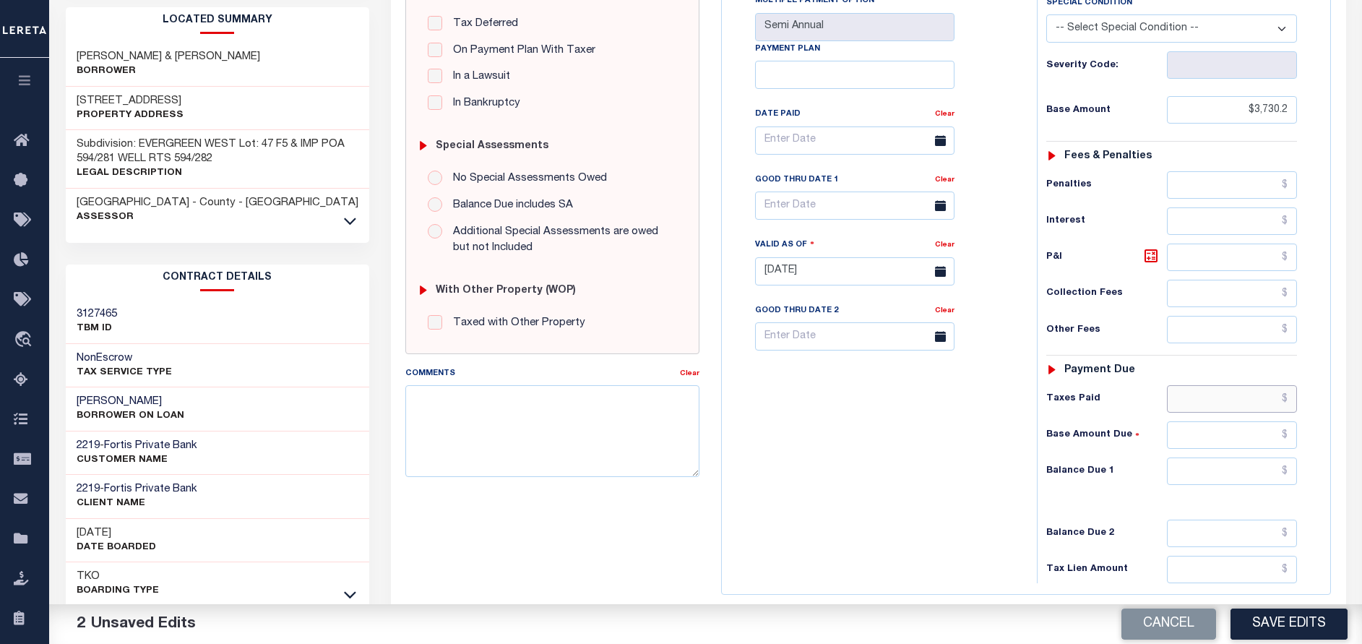
type input "$3,730.20"
click at [1221, 392] on input "text" at bounding box center [1232, 398] width 130 height 27
paste input "3,730.2"
type input "$3,730.20"
click at [1238, 479] on input "text" at bounding box center [1232, 470] width 130 height 27
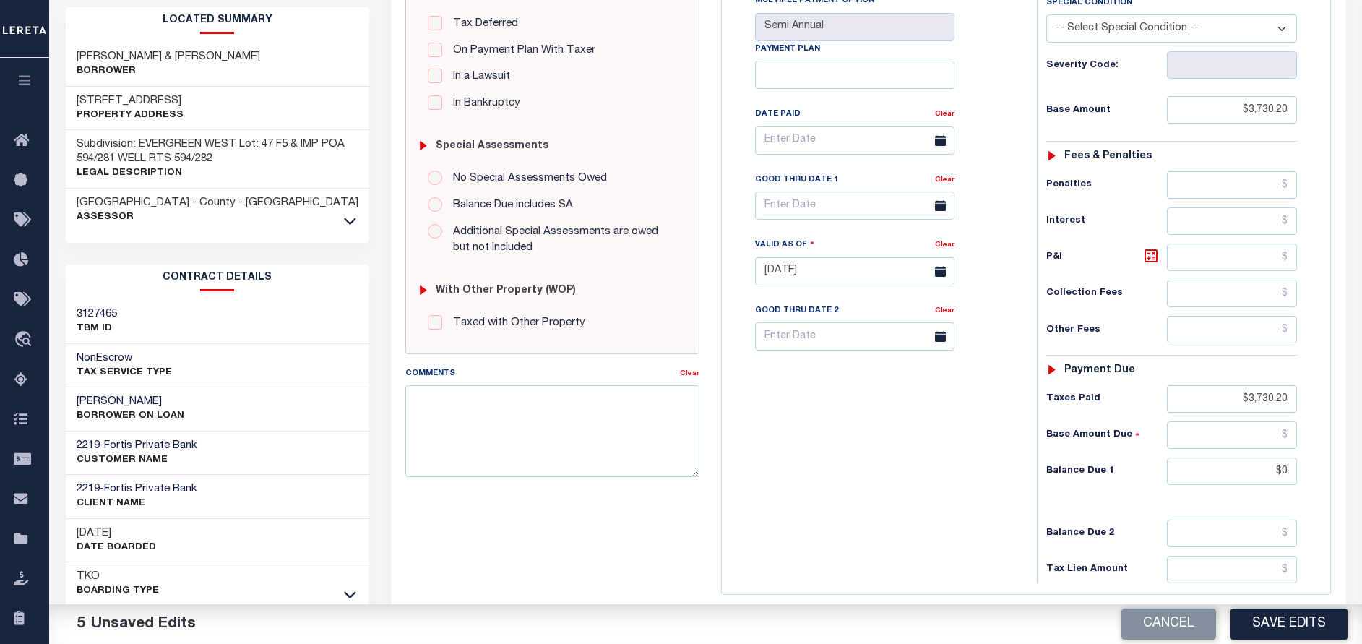
type input "$0.00"
click at [1284, 640] on div "Cancel Save Edits" at bounding box center [1034, 624] width 657 height 40
click at [1306, 631] on button "Save Edits" at bounding box center [1289, 623] width 117 height 31
checkbox input "false"
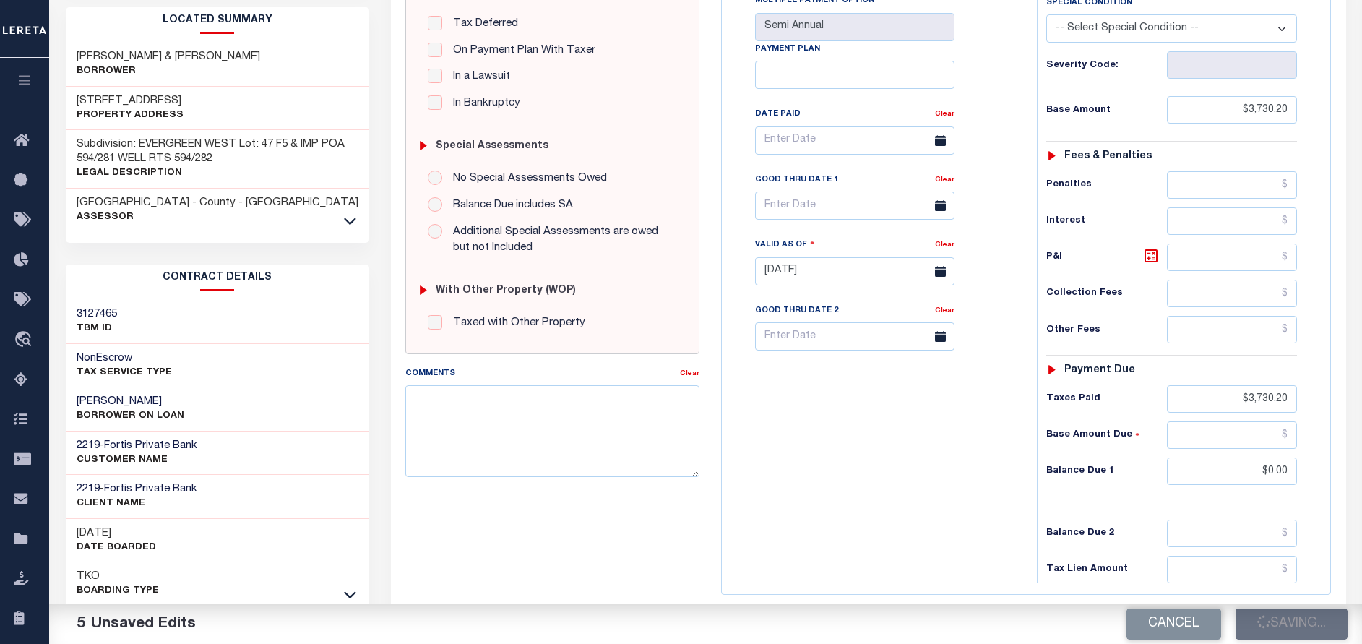
checkbox input "false"
type input "$3,730.2"
type input "$0"
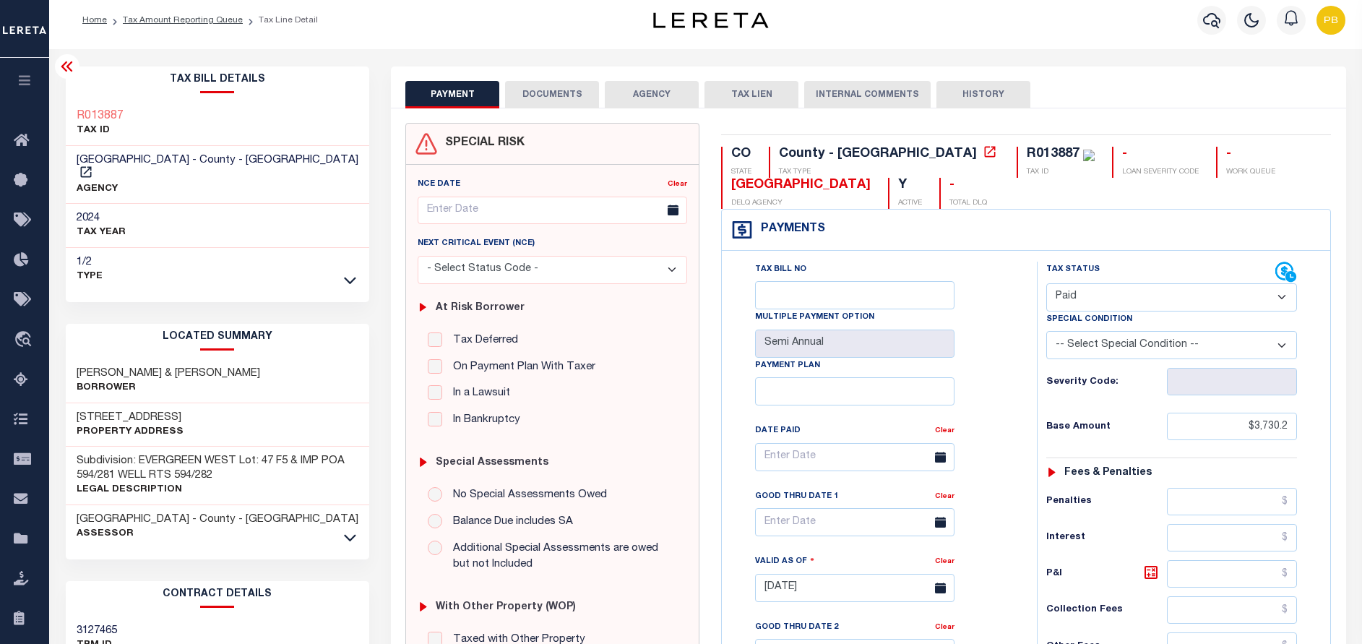
scroll to position [0, 0]
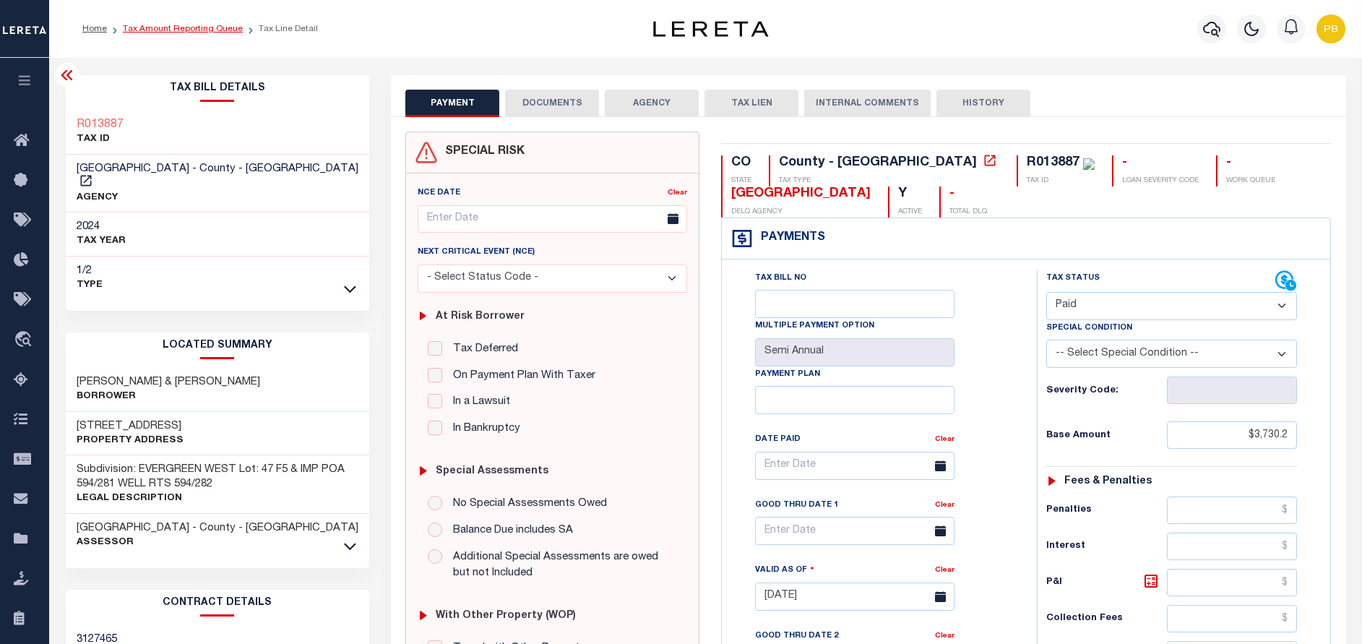
click at [164, 26] on link "Tax Amount Reporting Queue" at bounding box center [183, 29] width 120 height 9
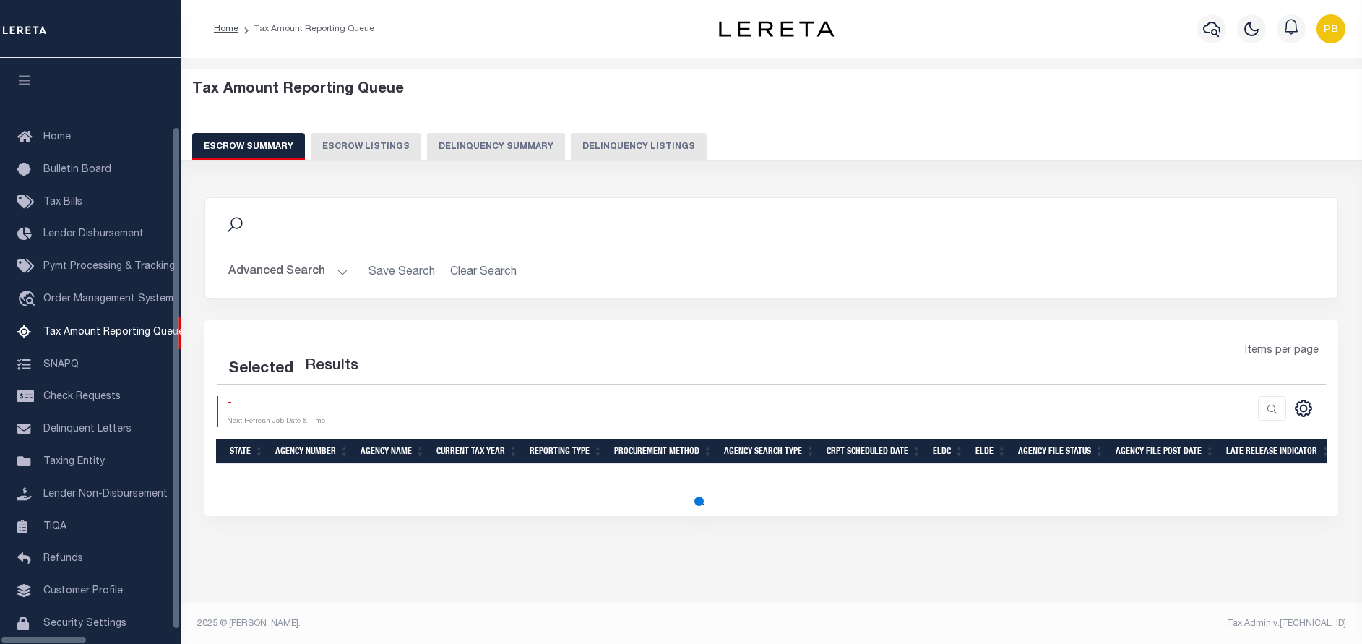
click at [577, 137] on button "Delinquency Listings" at bounding box center [639, 146] width 136 height 27
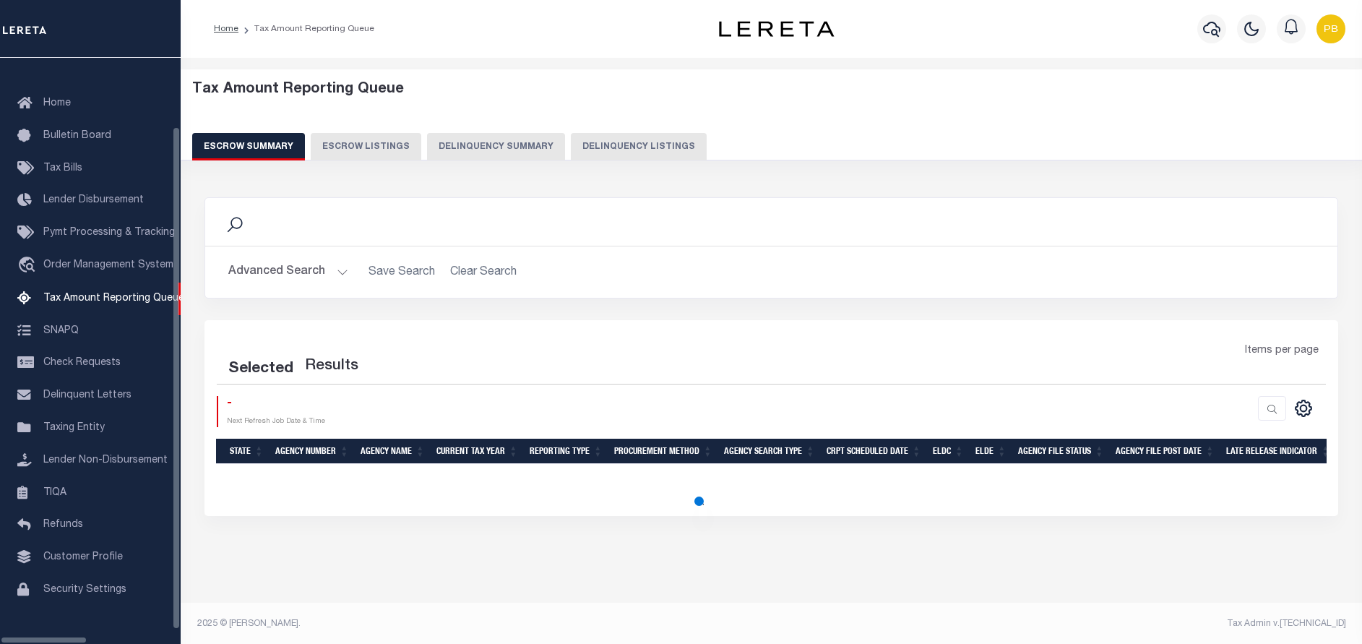
select select "100"
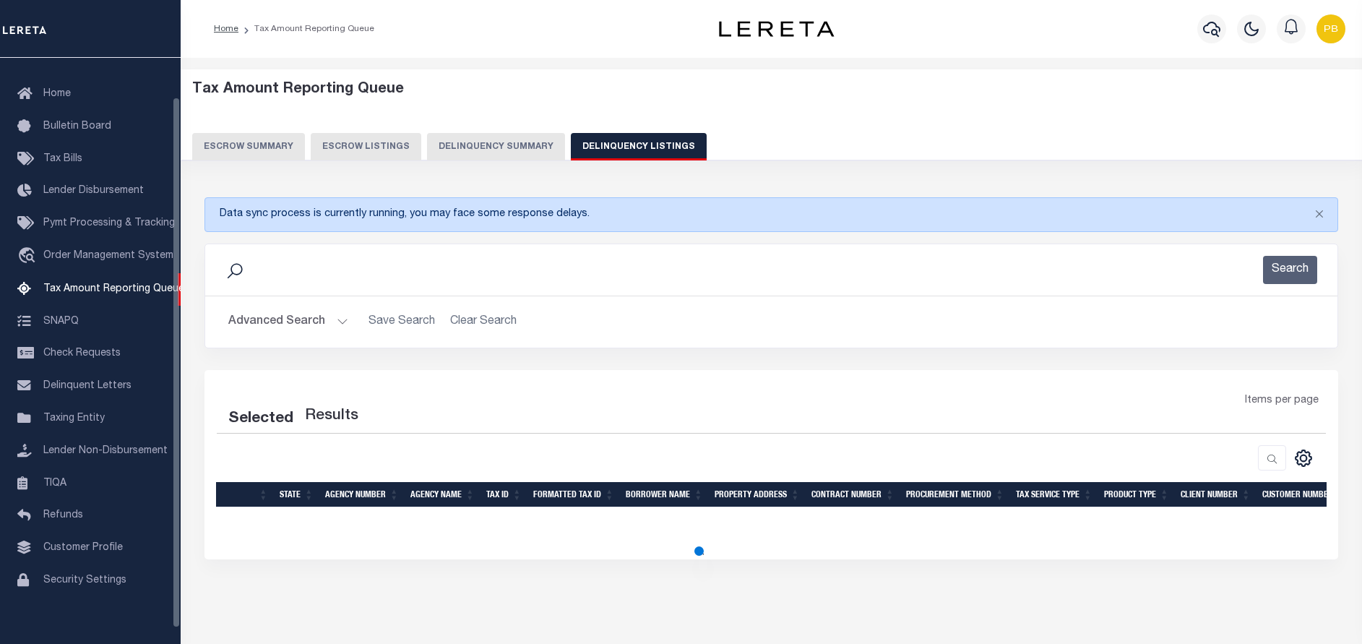
select select "100"
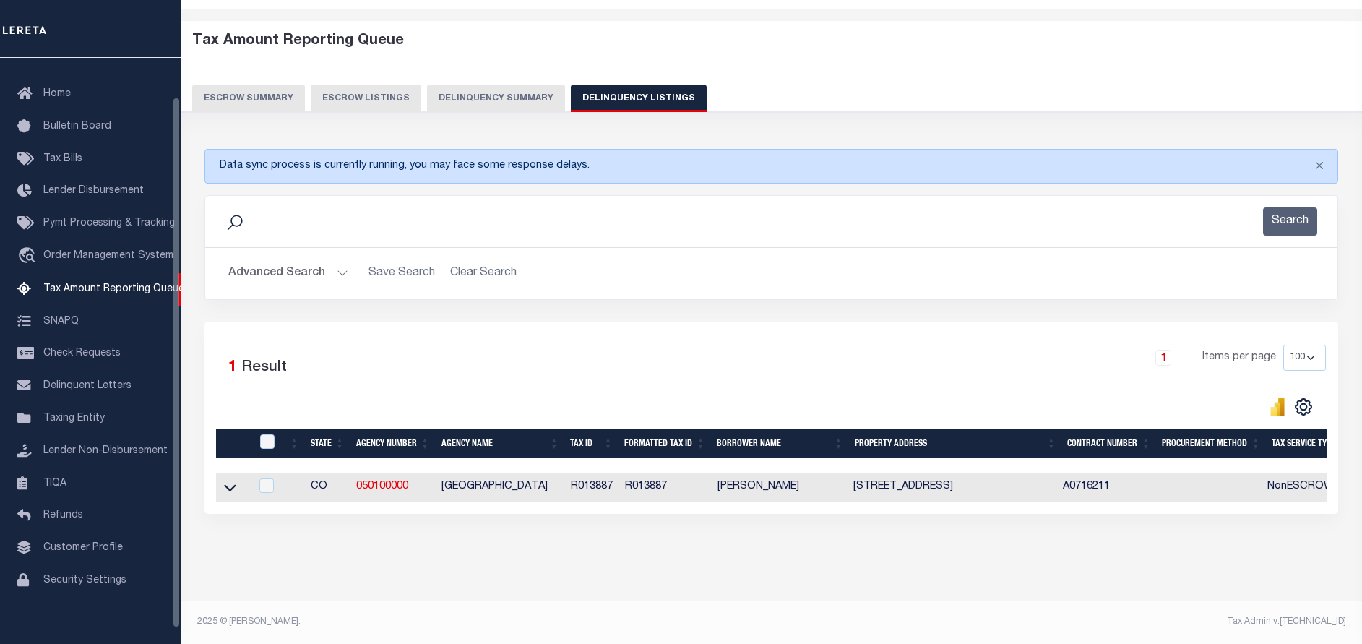
scroll to position [61, 0]
click at [227, 480] on icon at bounding box center [230, 487] width 12 height 15
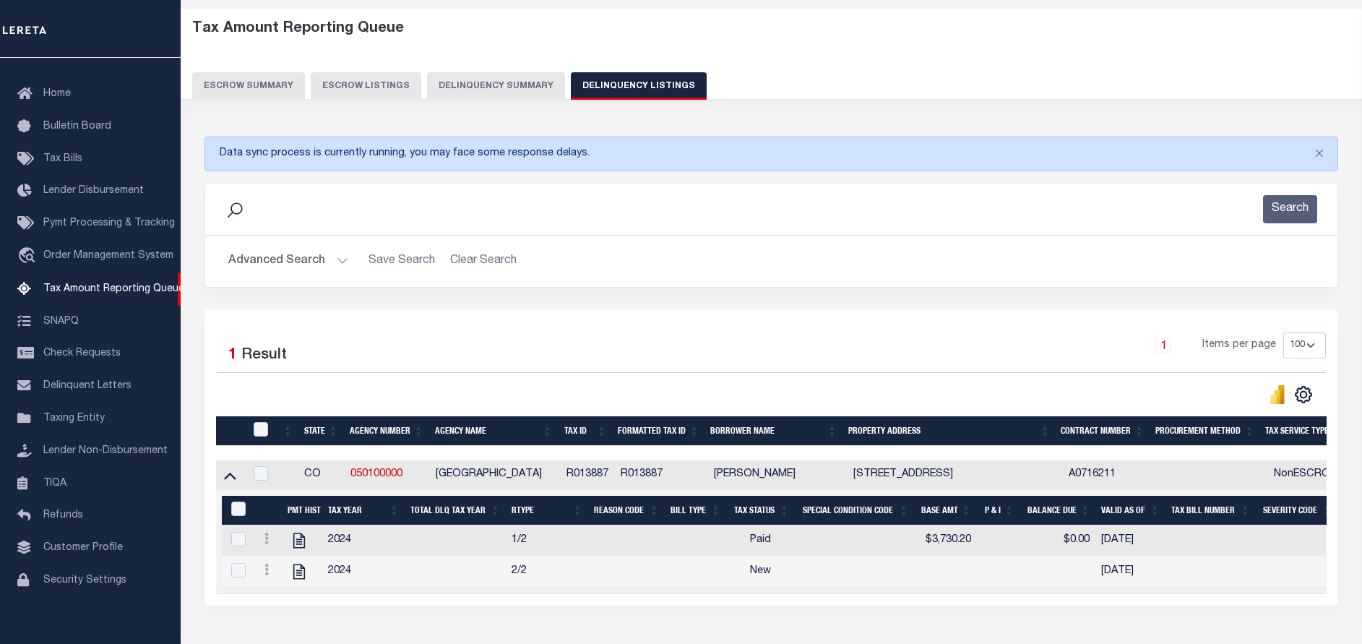
scroll to position [166, 0]
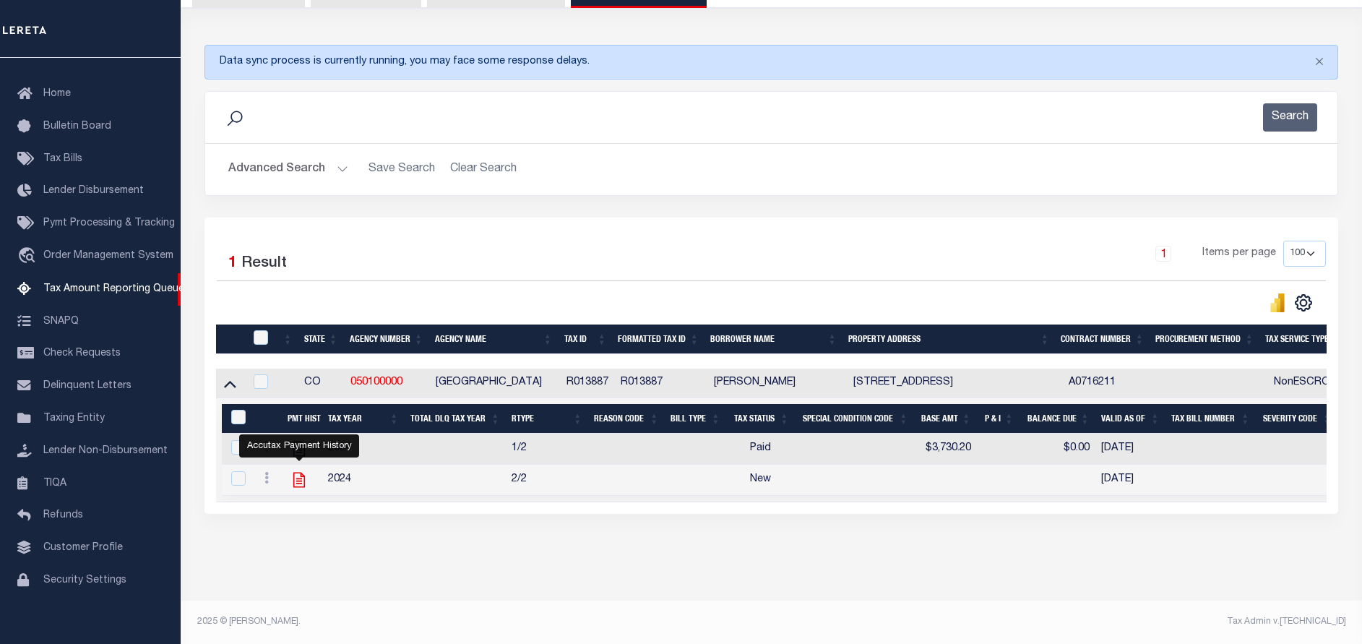
click at [298, 471] on icon "" at bounding box center [299, 479] width 19 height 19
checkbox input "true"
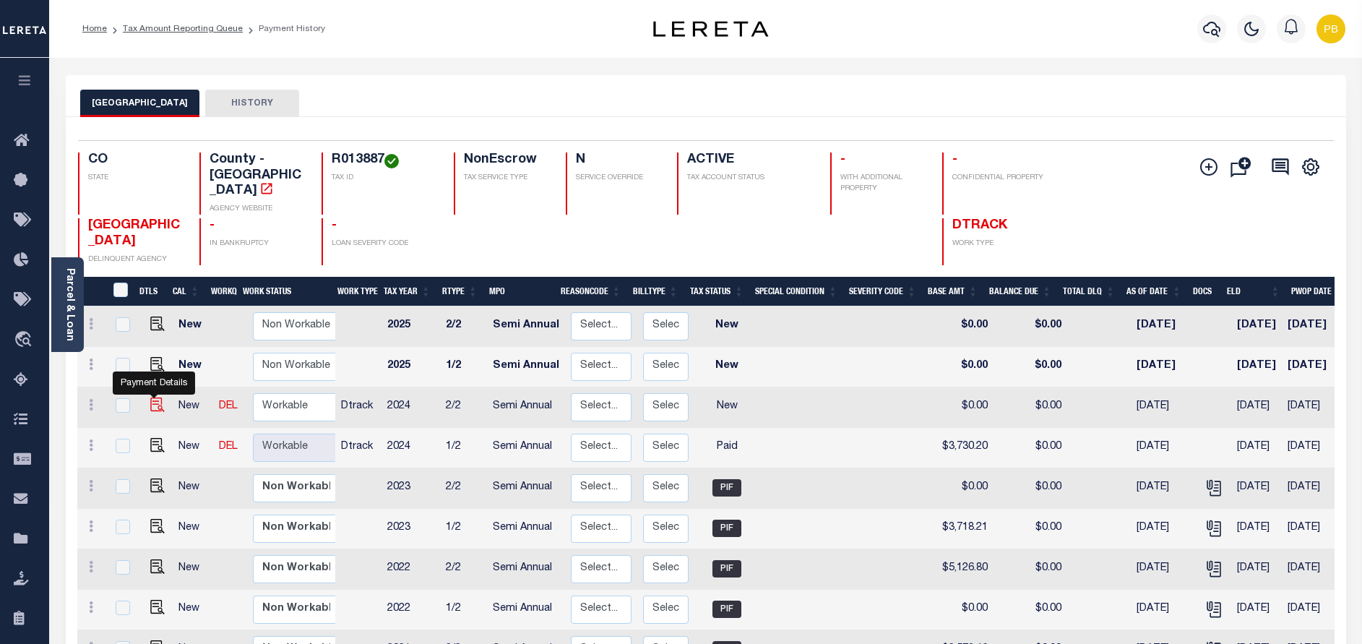
click at [155, 397] on img "" at bounding box center [157, 404] width 14 height 14
checkbox input "true"
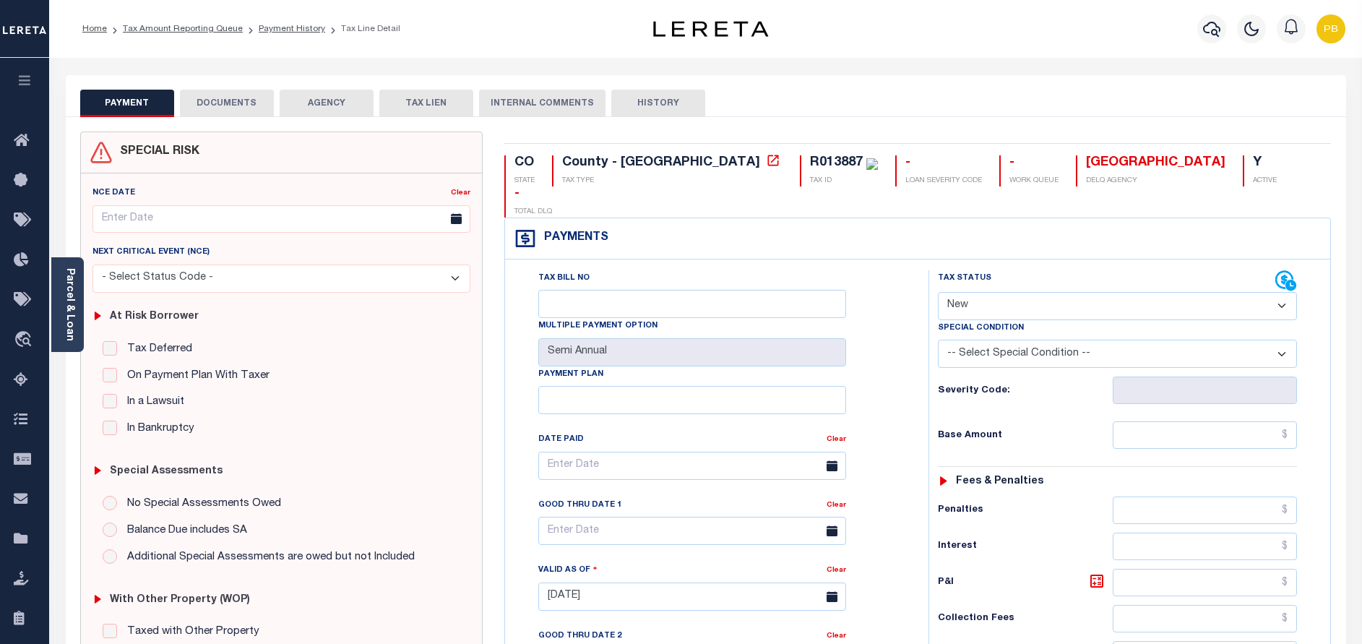
click at [1038, 292] on select "- Select Status Code - Open Due/Unpaid Paid Incomplete No Tax Due Internal Refu…" at bounding box center [1117, 306] width 359 height 28
select select "PYD"
click at [938, 292] on select "- Select Status Code - Open Due/Unpaid Paid Incomplete No Tax Due Internal Refu…" at bounding box center [1117, 306] width 359 height 28
type input "[DATE]"
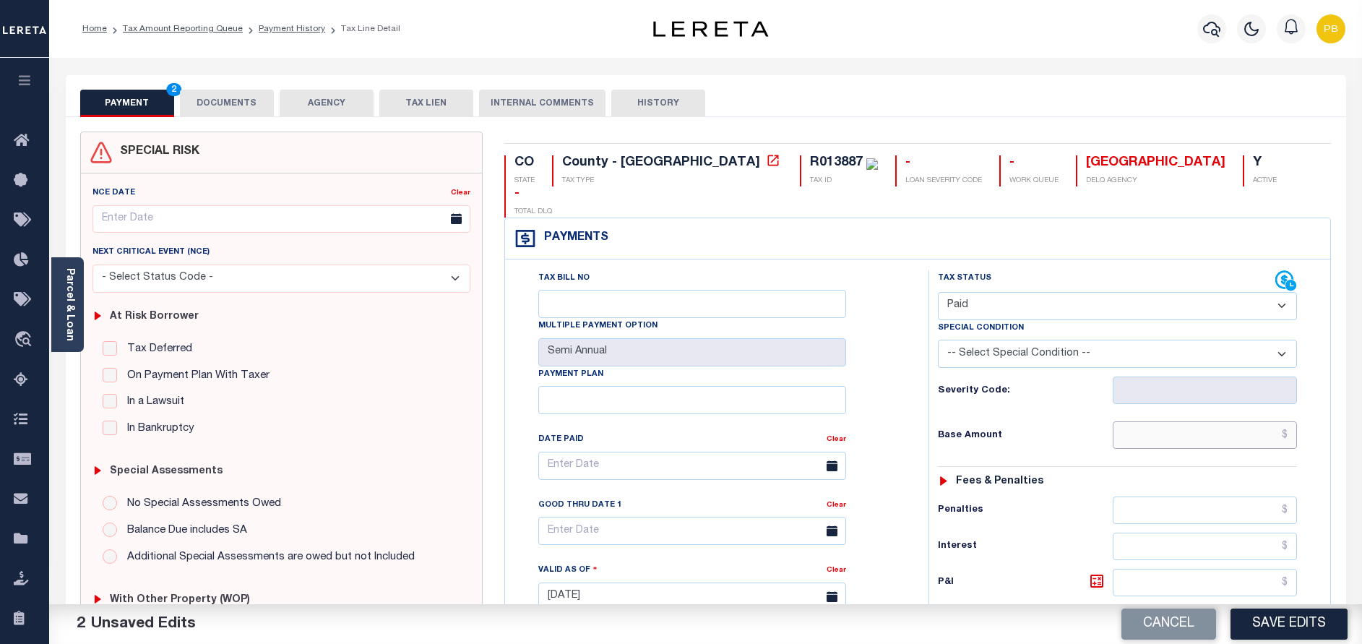
click at [1189, 421] on input "text" at bounding box center [1205, 434] width 184 height 27
paste input "3,730.2"
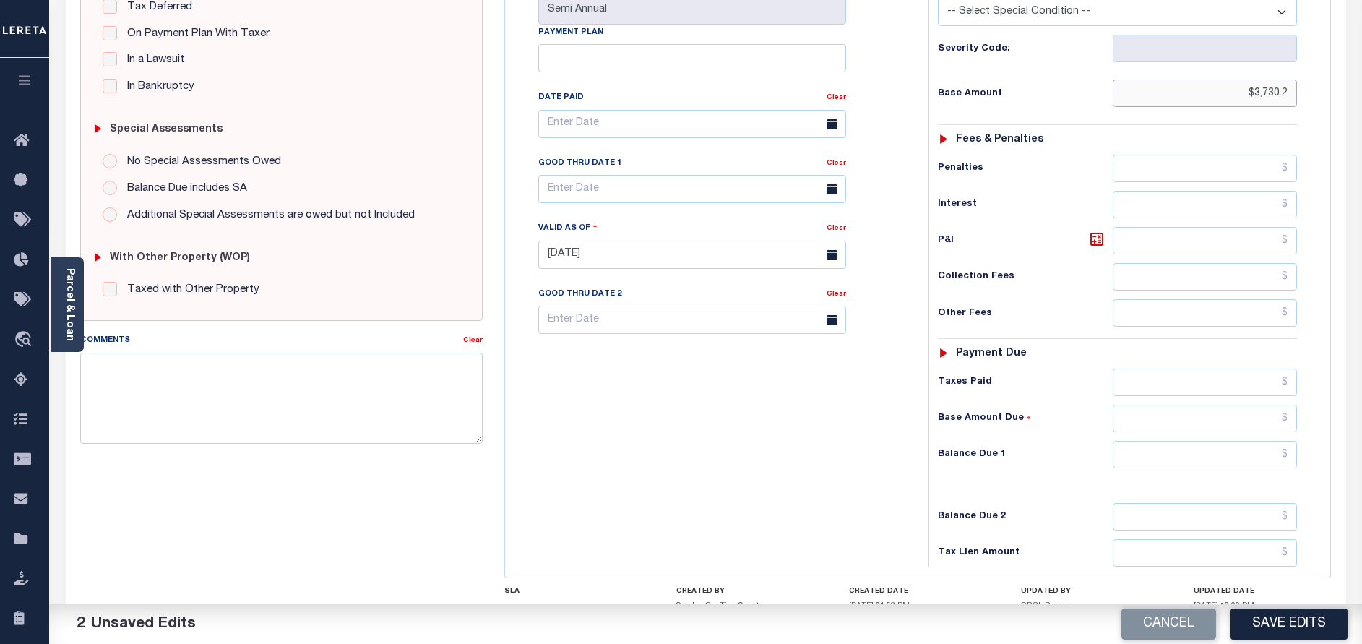
scroll to position [429, 0]
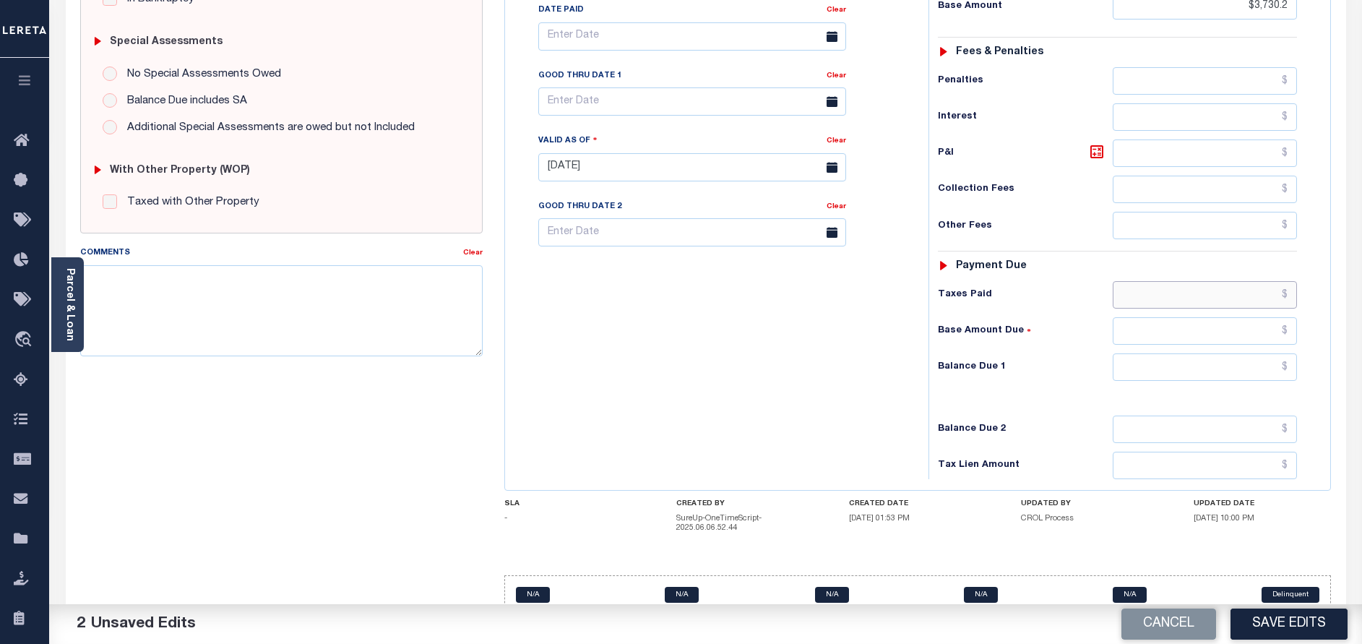
type input "$3,730.20"
click at [1192, 281] on input "text" at bounding box center [1205, 294] width 184 height 27
paste input "3,730.2"
type input "$3,730.20"
click at [1213, 353] on input "text" at bounding box center [1205, 366] width 184 height 27
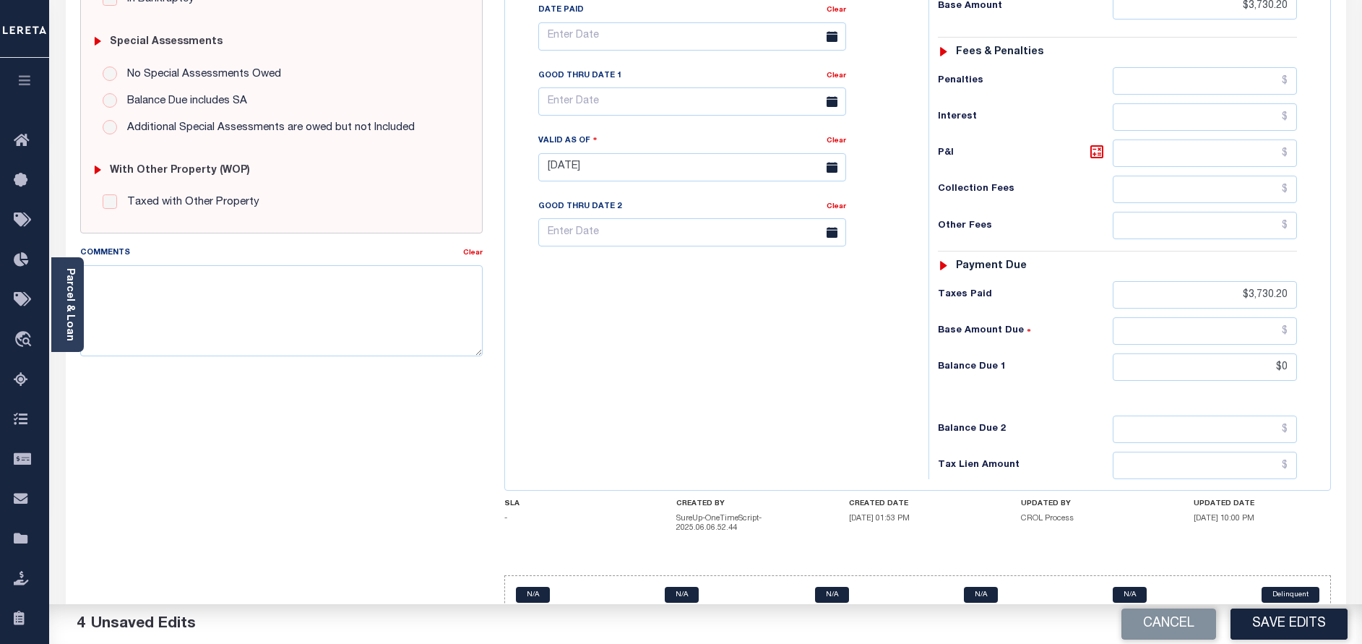
type input "$0.00"
click at [1294, 607] on div "Cancel Save Edits" at bounding box center [1034, 624] width 657 height 40
click at [1318, 626] on button "Save Edits" at bounding box center [1289, 623] width 117 height 31
checkbox input "false"
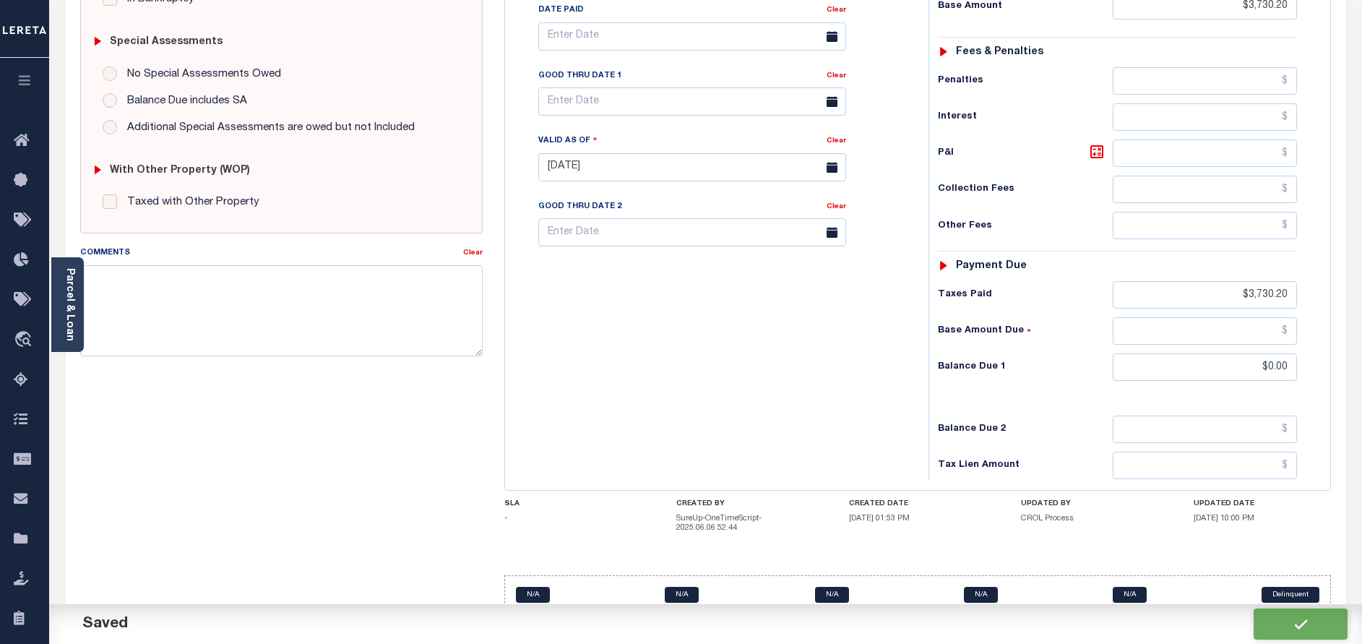
checkbox input "false"
type input "$3,730.2"
type input "$0"
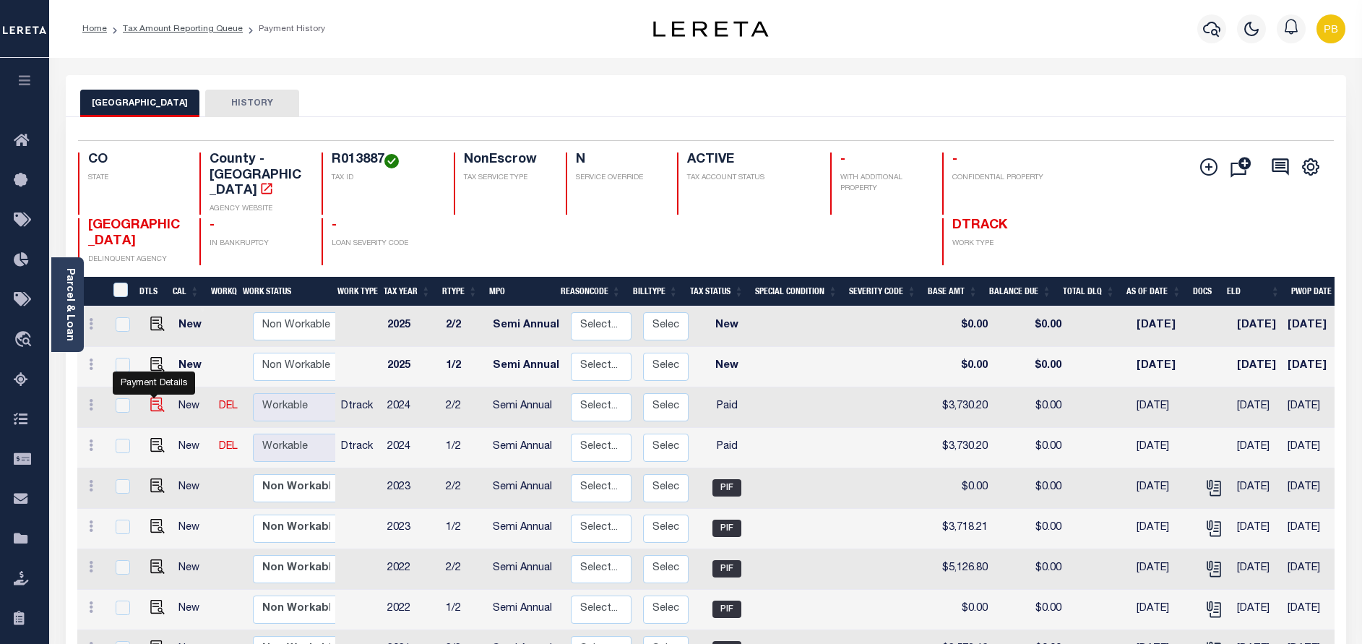
click at [152, 397] on img "" at bounding box center [157, 404] width 14 height 14
checkbox input "true"
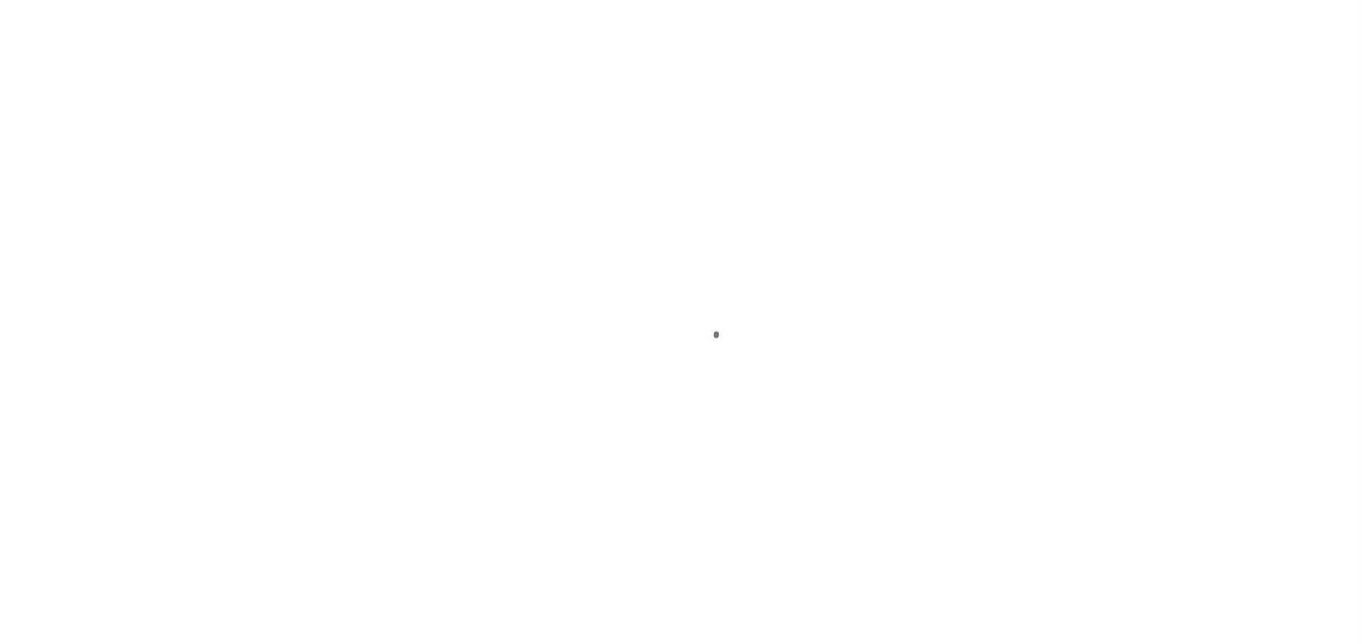
select select "PYD"
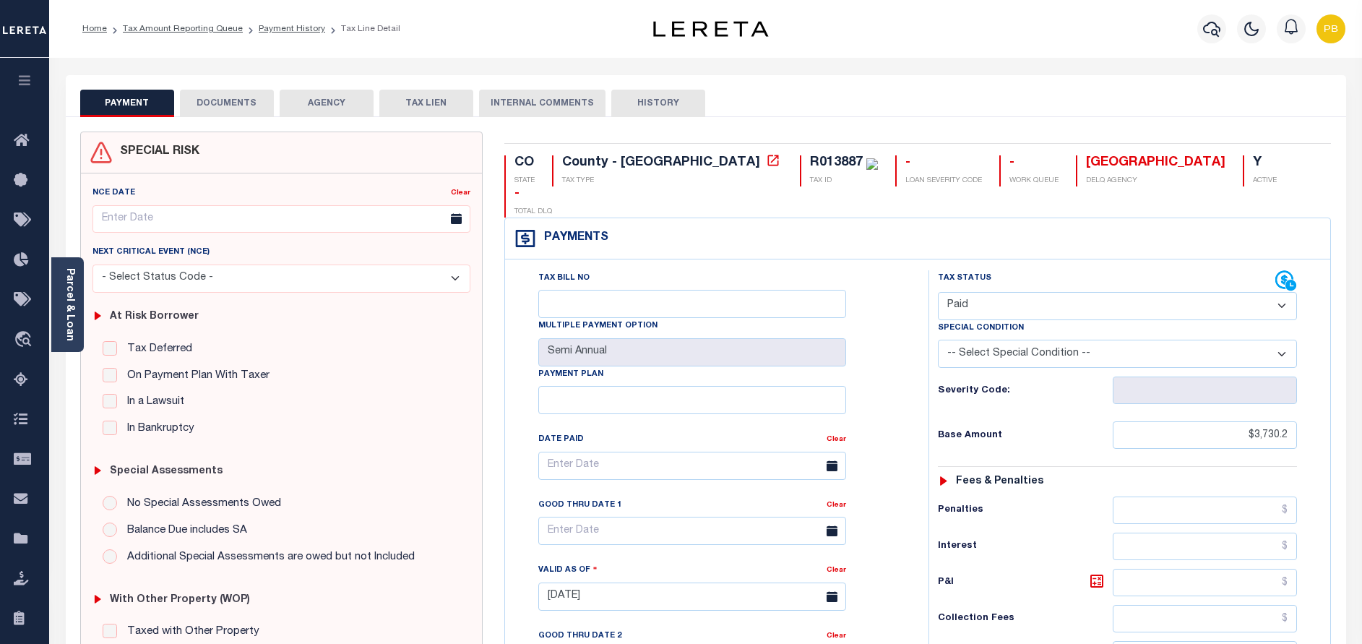
click at [228, 106] on button "DOCUMENTS" at bounding box center [227, 103] width 94 height 27
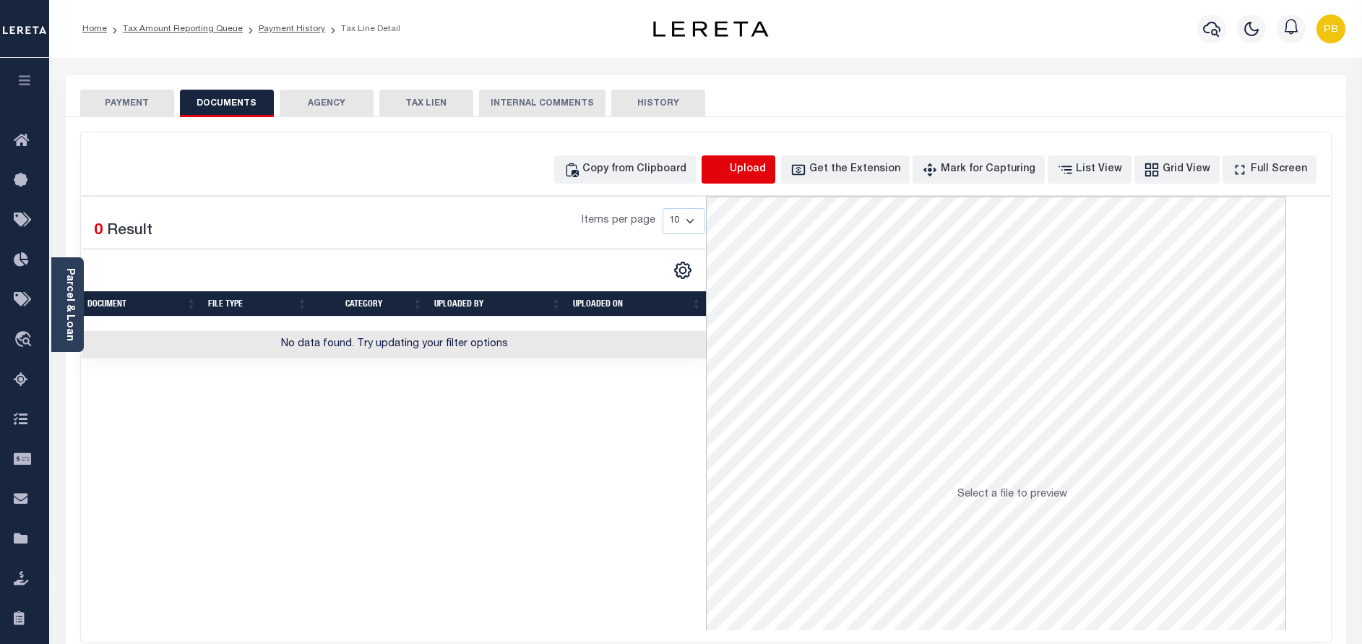
click at [727, 163] on icon "button" at bounding box center [719, 170] width 16 height 16
select select "POP"
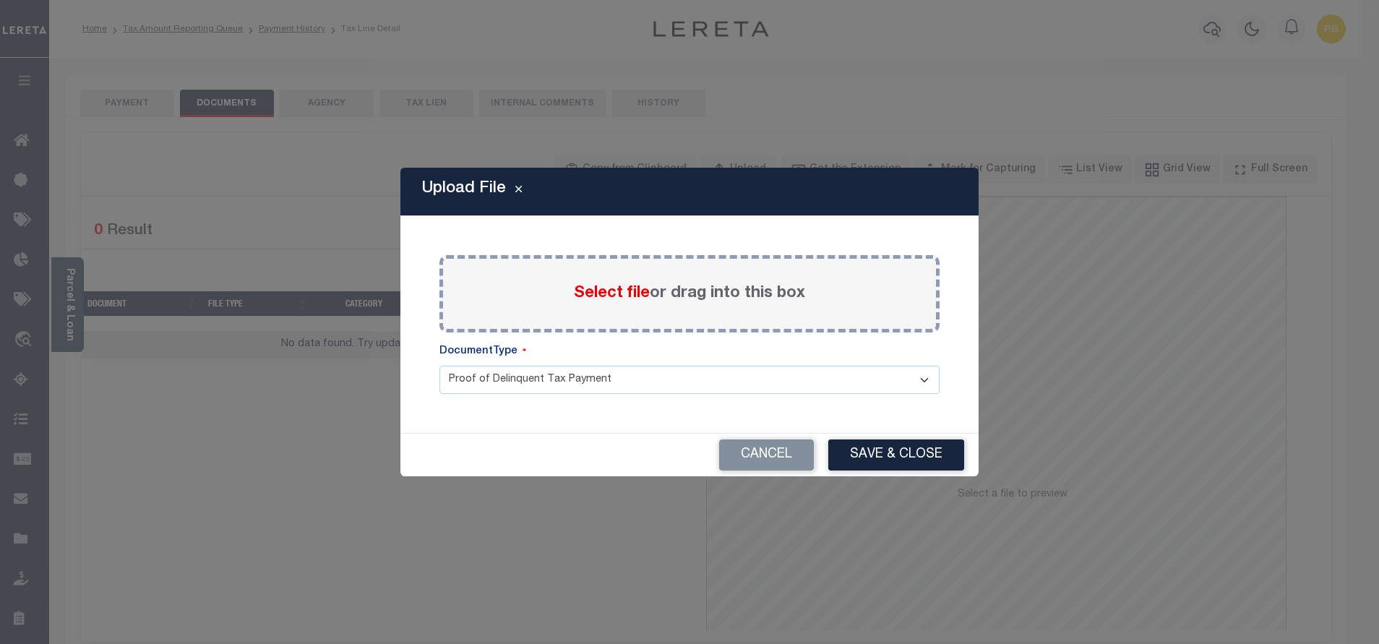
click at [619, 285] on span "Select file" at bounding box center [612, 293] width 76 height 16
click at [0, 0] on input "Select file or drag into this box" at bounding box center [0, 0] width 0 height 0
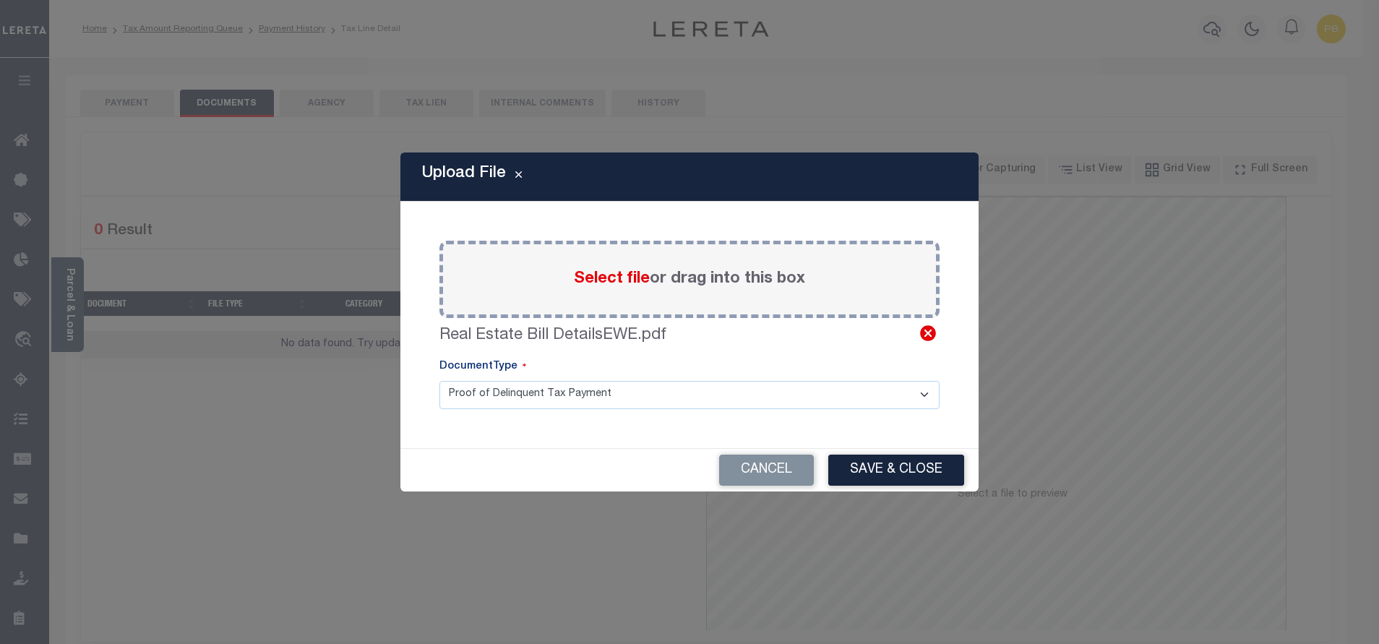
click at [931, 330] on icon at bounding box center [928, 333] width 16 height 16
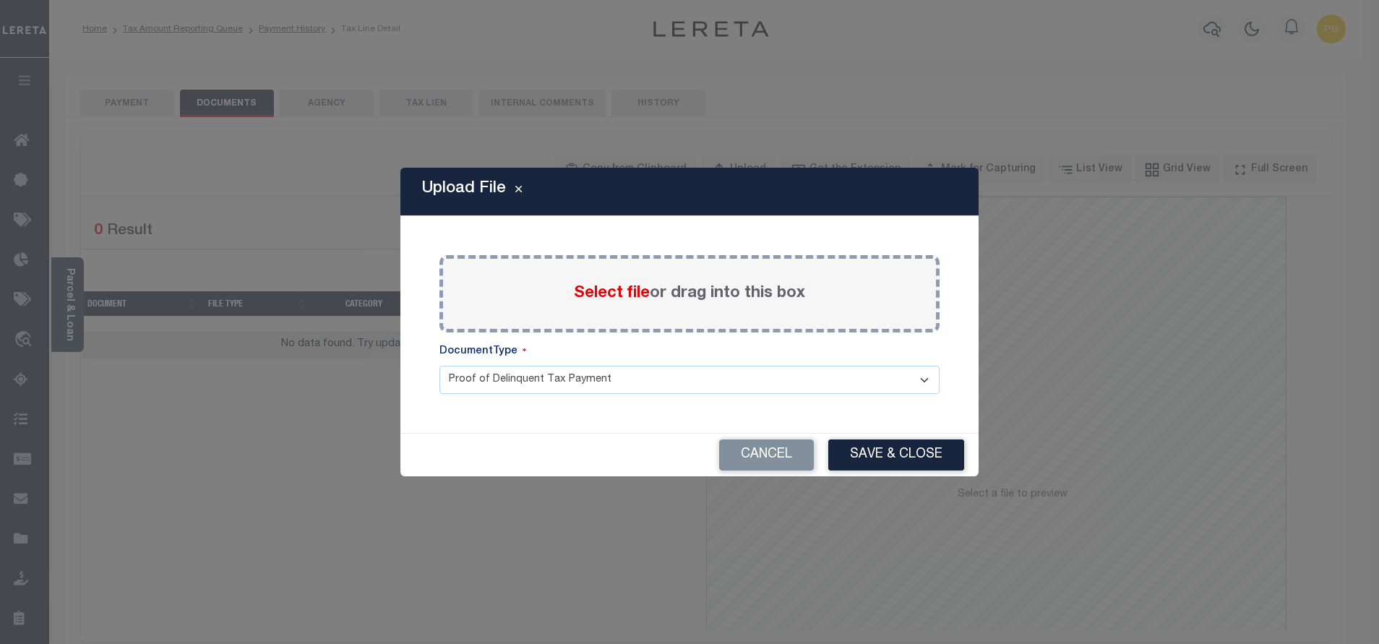
click at [629, 297] on span "Select file" at bounding box center [612, 293] width 76 height 16
click at [0, 0] on input "Select file or drag into this box" at bounding box center [0, 0] width 0 height 0
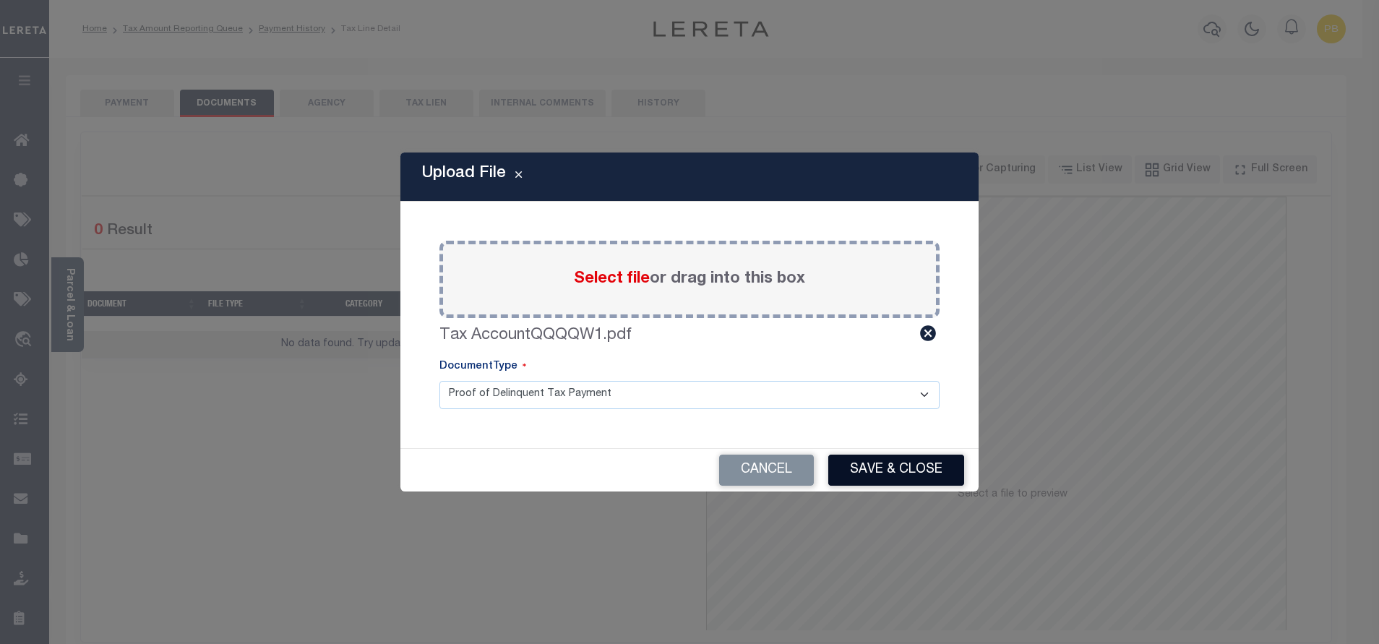
click at [882, 471] on button "Save & Close" at bounding box center [896, 470] width 136 height 31
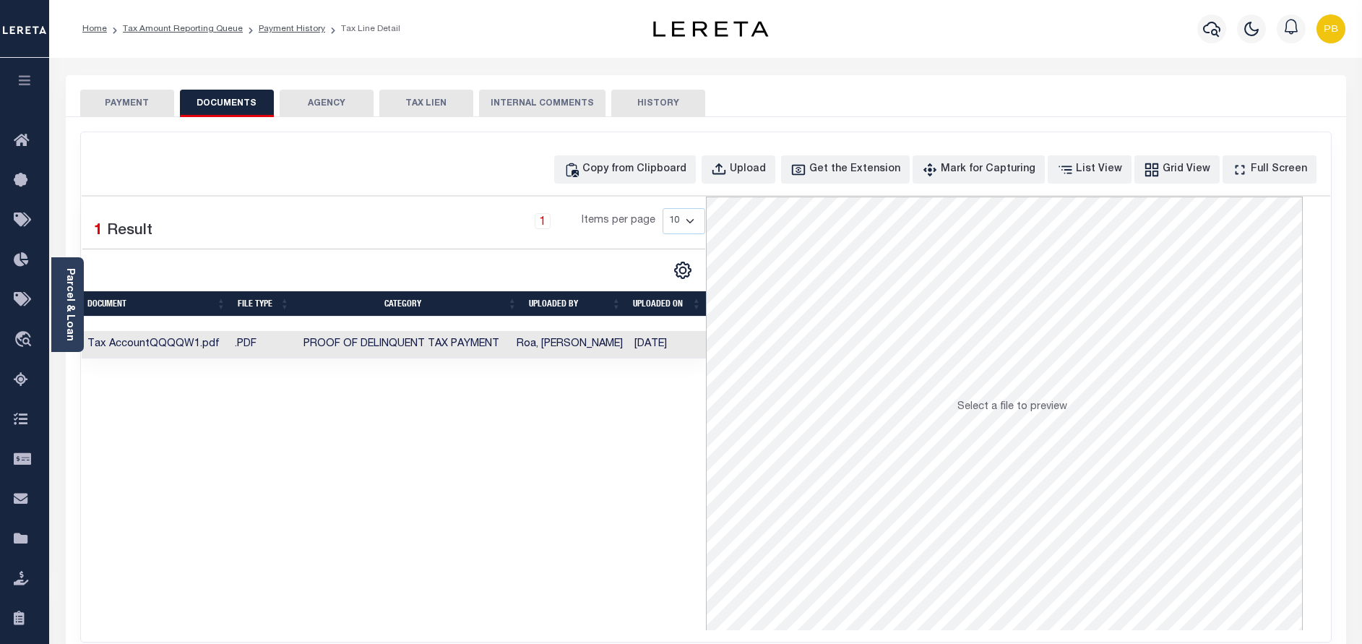
click at [135, 101] on button "PAYMENT" at bounding box center [127, 103] width 94 height 27
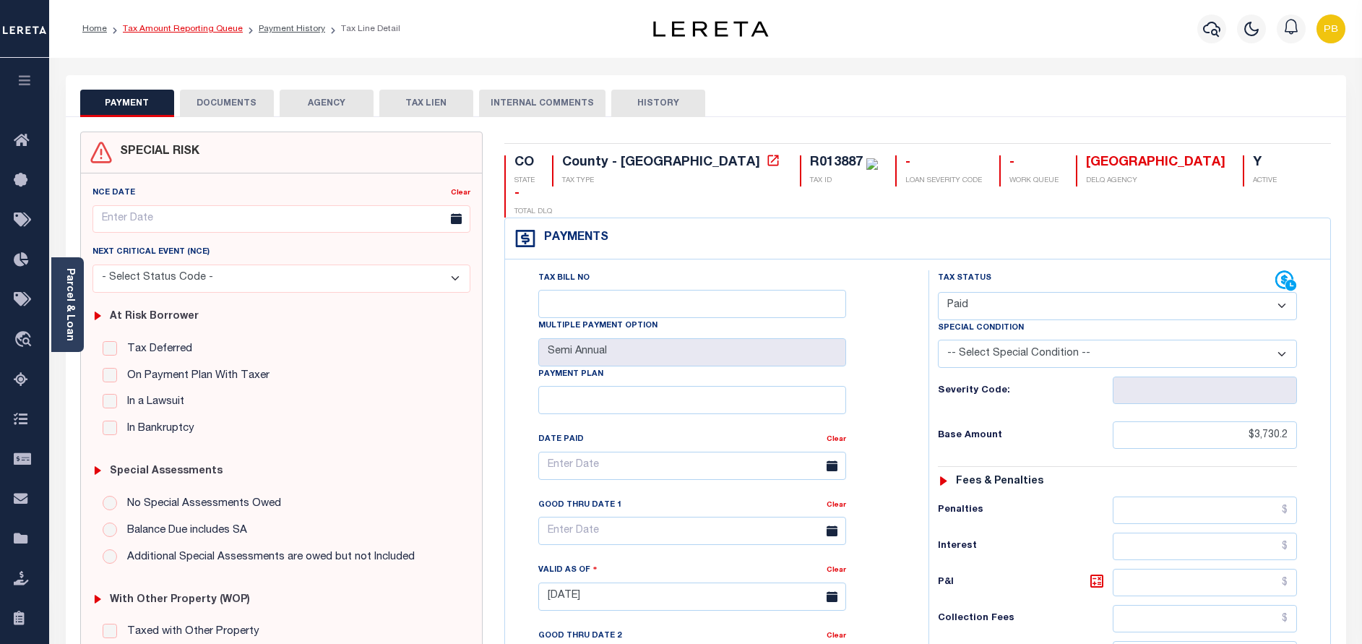
click at [192, 30] on link "Tax Amount Reporting Queue" at bounding box center [183, 29] width 120 height 9
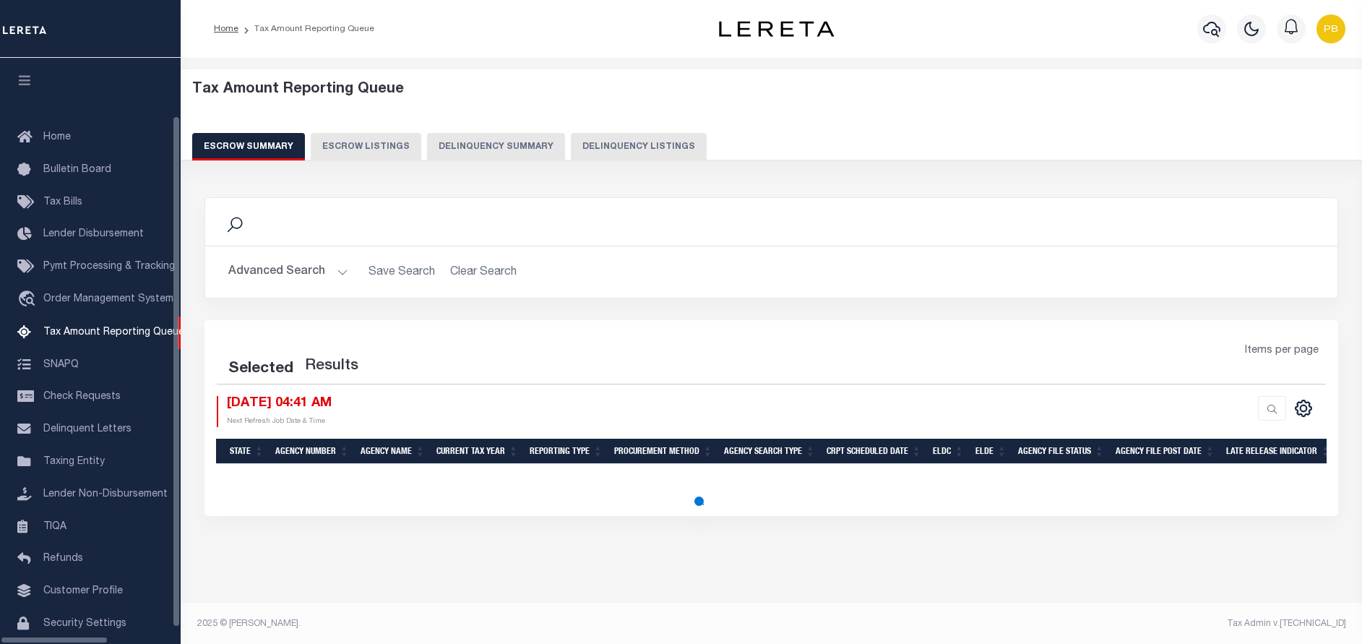
click at [613, 144] on button "Delinquency Listings" at bounding box center [639, 146] width 136 height 27
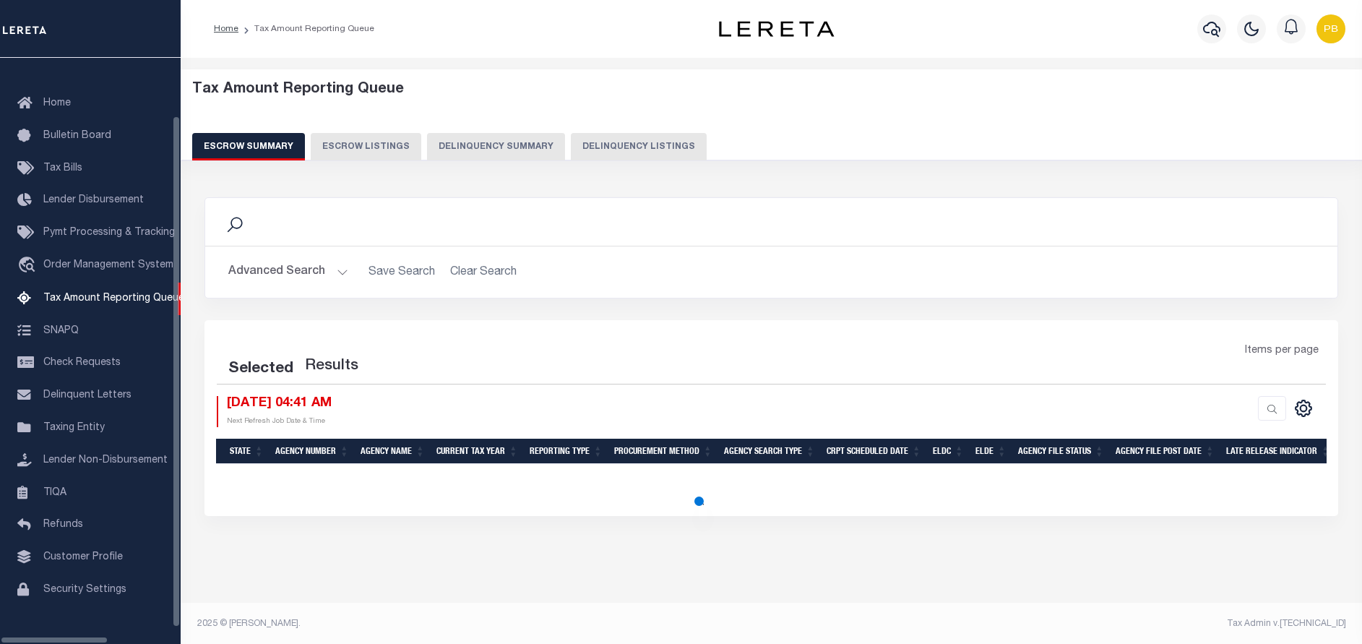
select select "100"
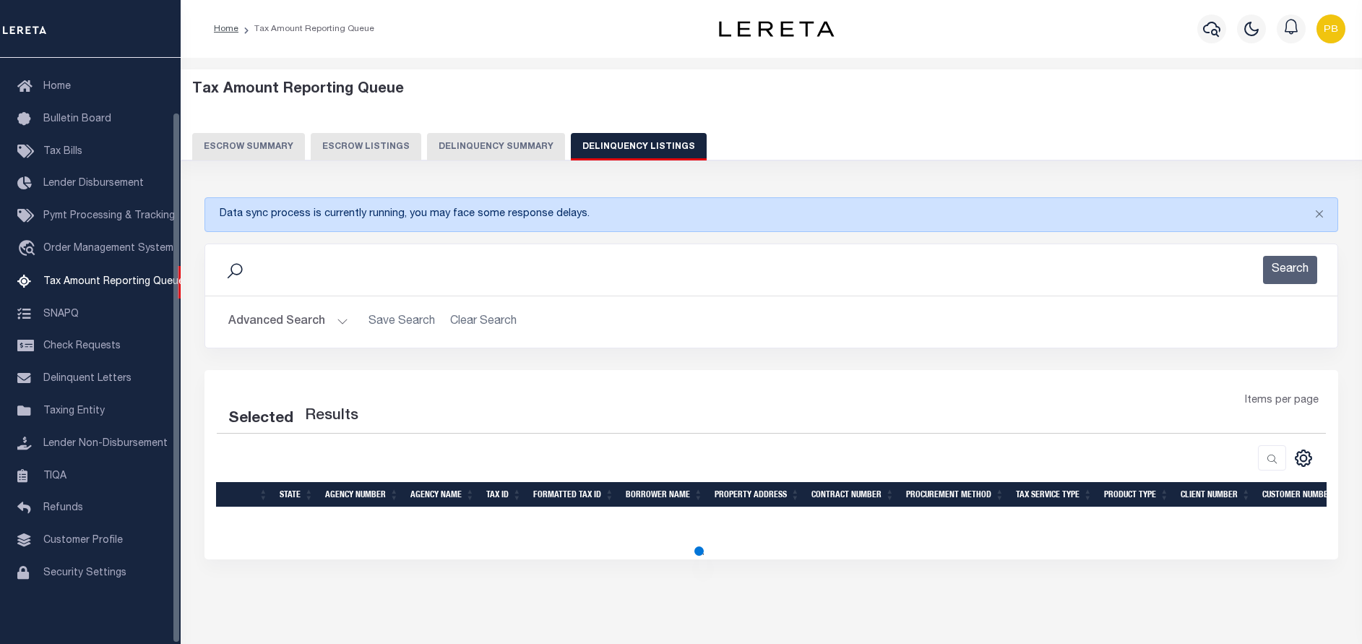
select select "100"
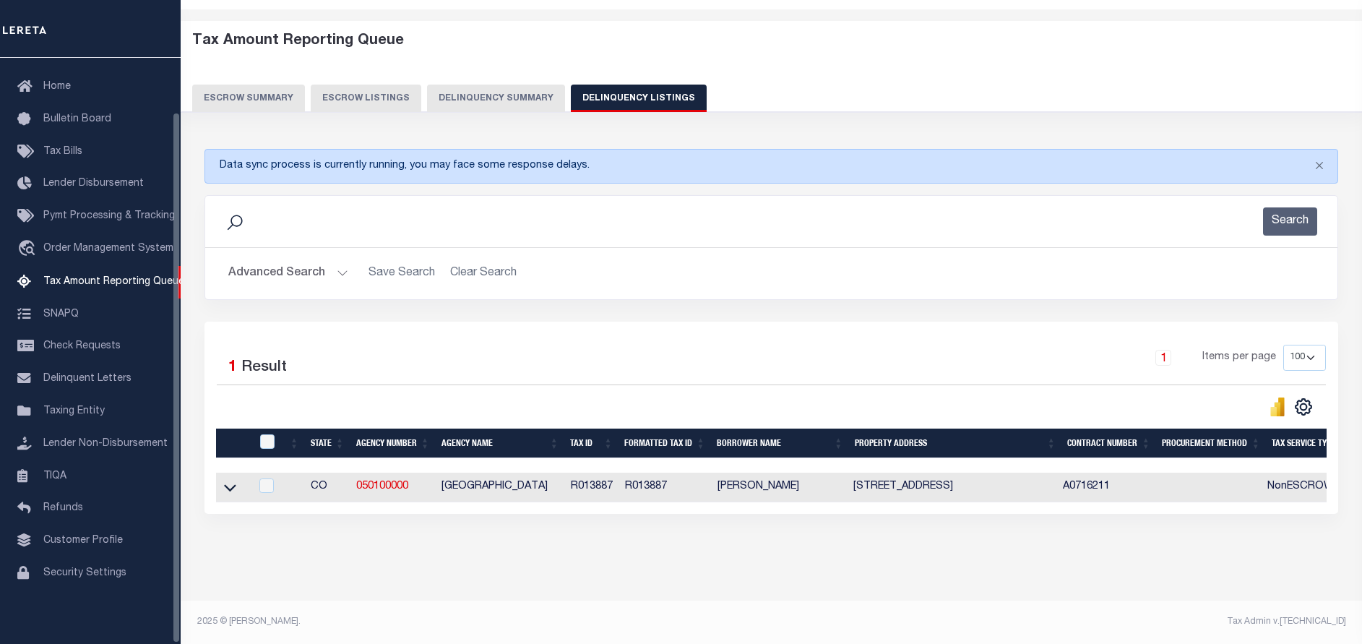
scroll to position [61, 0]
click at [264, 434] on input "checkbox" at bounding box center [267, 441] width 14 height 14
checkbox input "true"
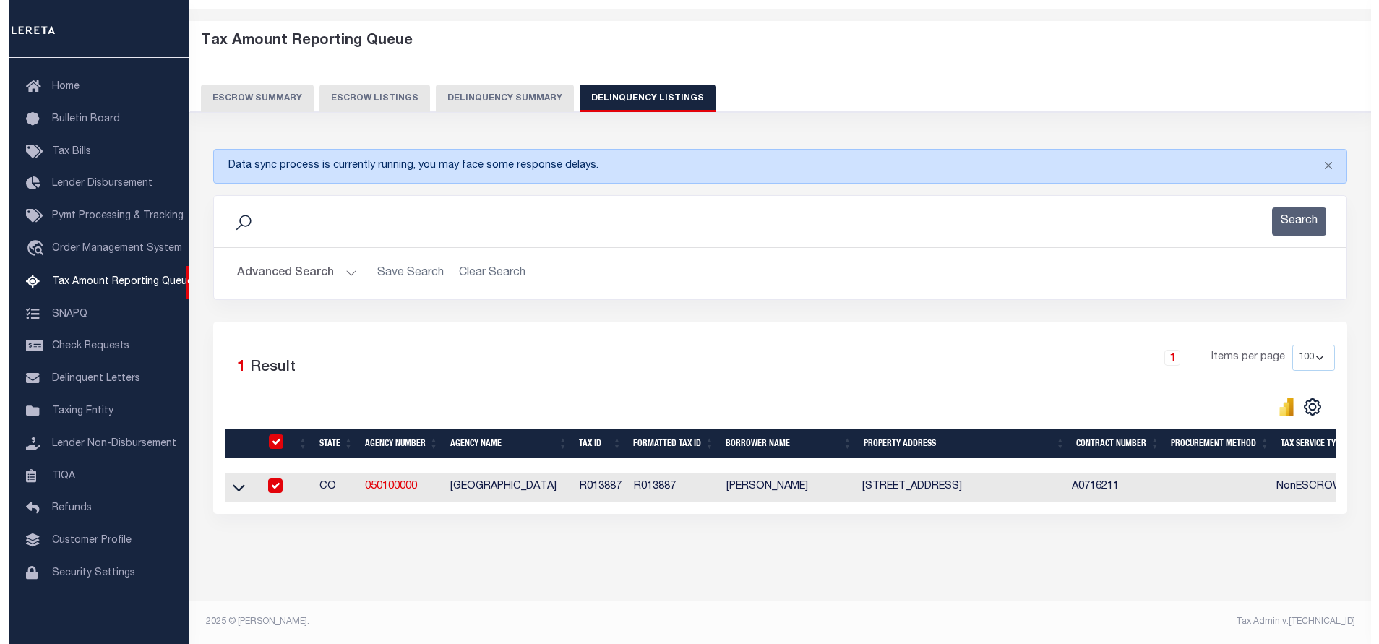
scroll to position [59, 0]
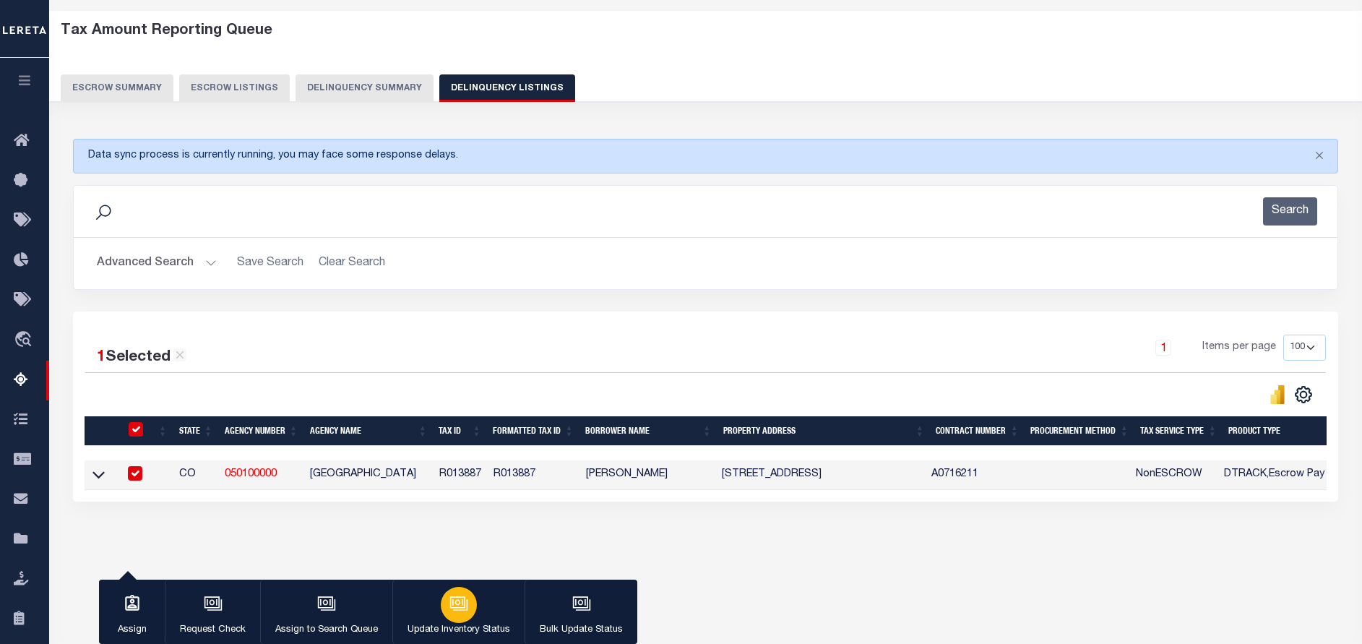
click at [478, 611] on button "Update Inventory Status" at bounding box center [458, 612] width 132 height 65
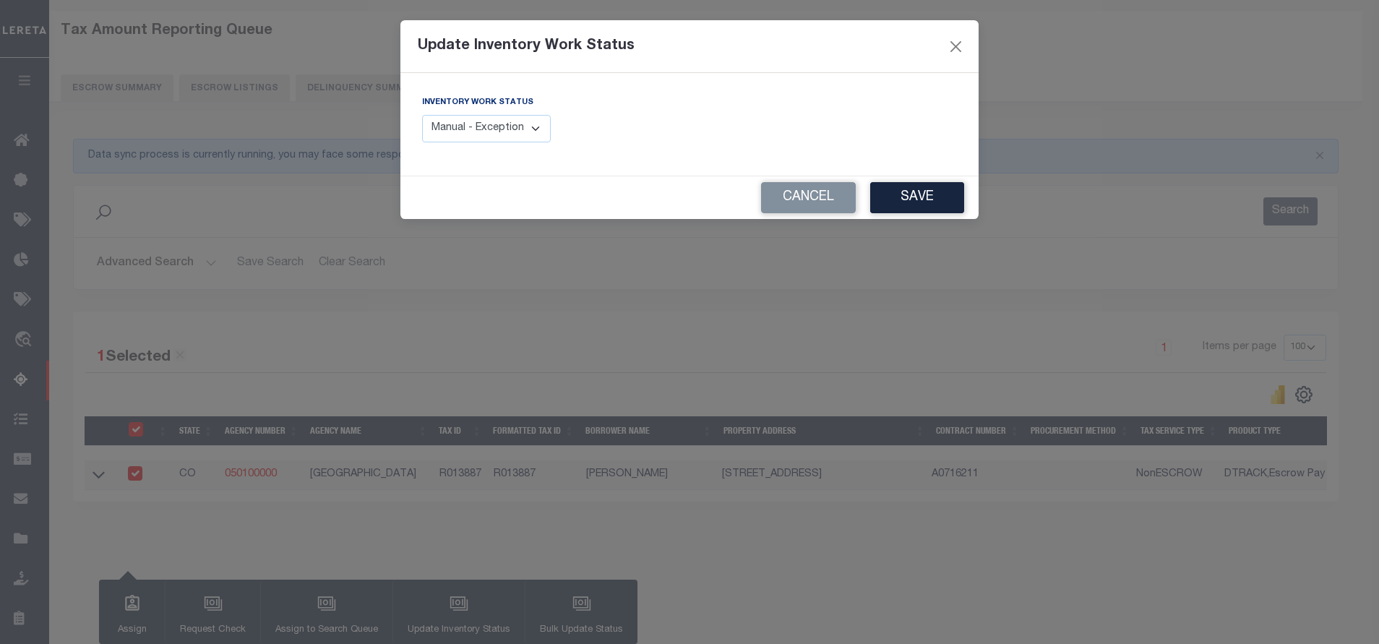
click at [479, 125] on select "Manual - Exception Pended - Awaiting Search Late Add Exception Completed" at bounding box center [486, 129] width 129 height 28
click at [422, 115] on select "Manual - Exception Pended - Awaiting Search Late Add Exception Completed" at bounding box center [486, 129] width 129 height 28
drag, startPoint x: 939, startPoint y: 184, endPoint x: 1299, endPoint y: 371, distance: 406.6
click at [939, 188] on button "Save" at bounding box center [917, 197] width 94 height 31
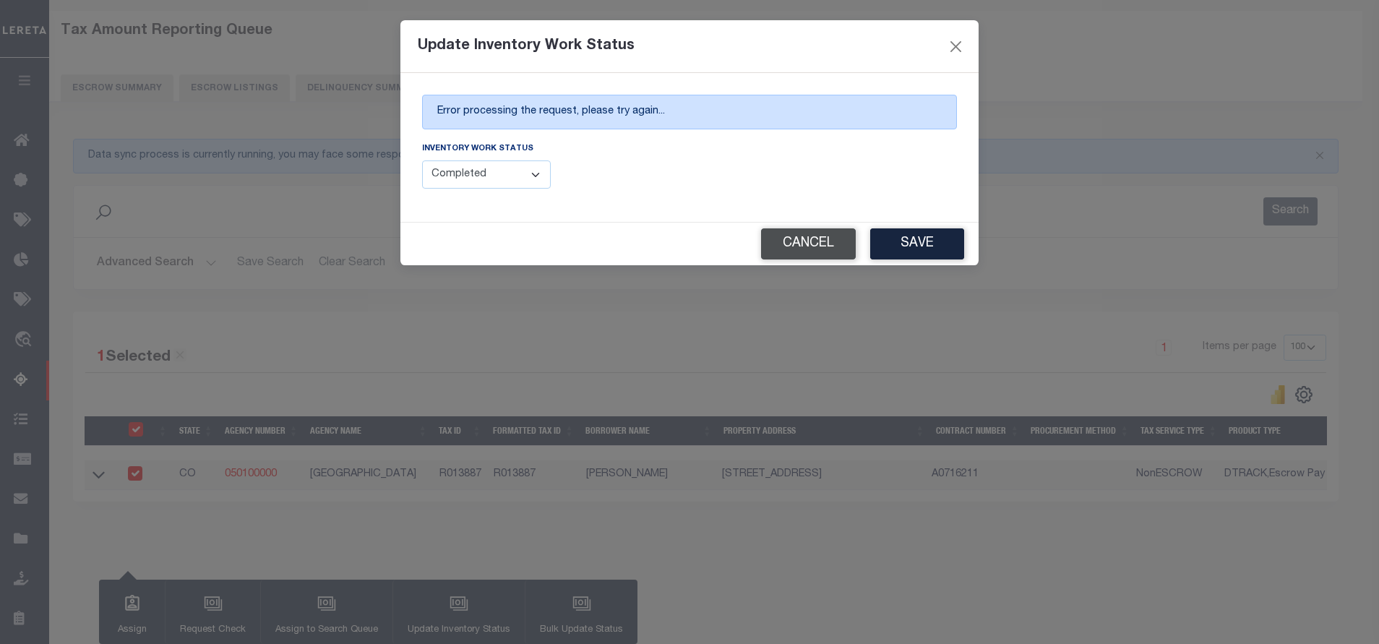
click at [790, 248] on button "Cancel" at bounding box center [808, 243] width 95 height 31
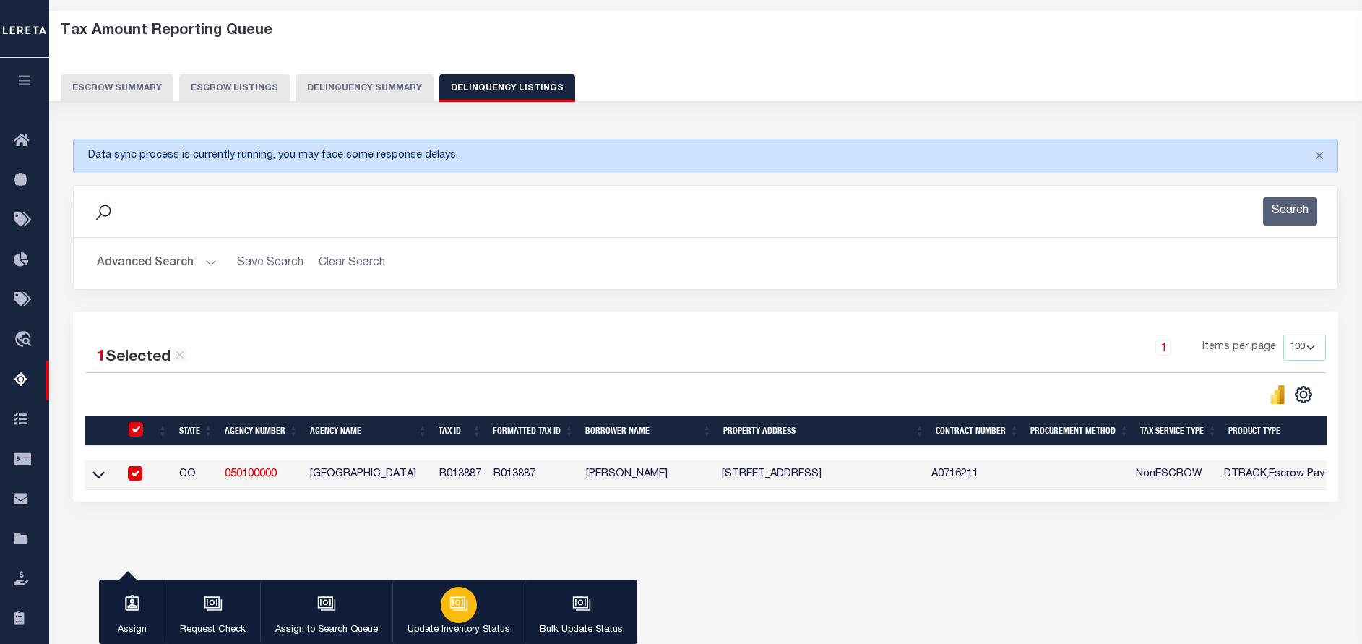
click at [444, 614] on div "button" at bounding box center [459, 605] width 36 height 36
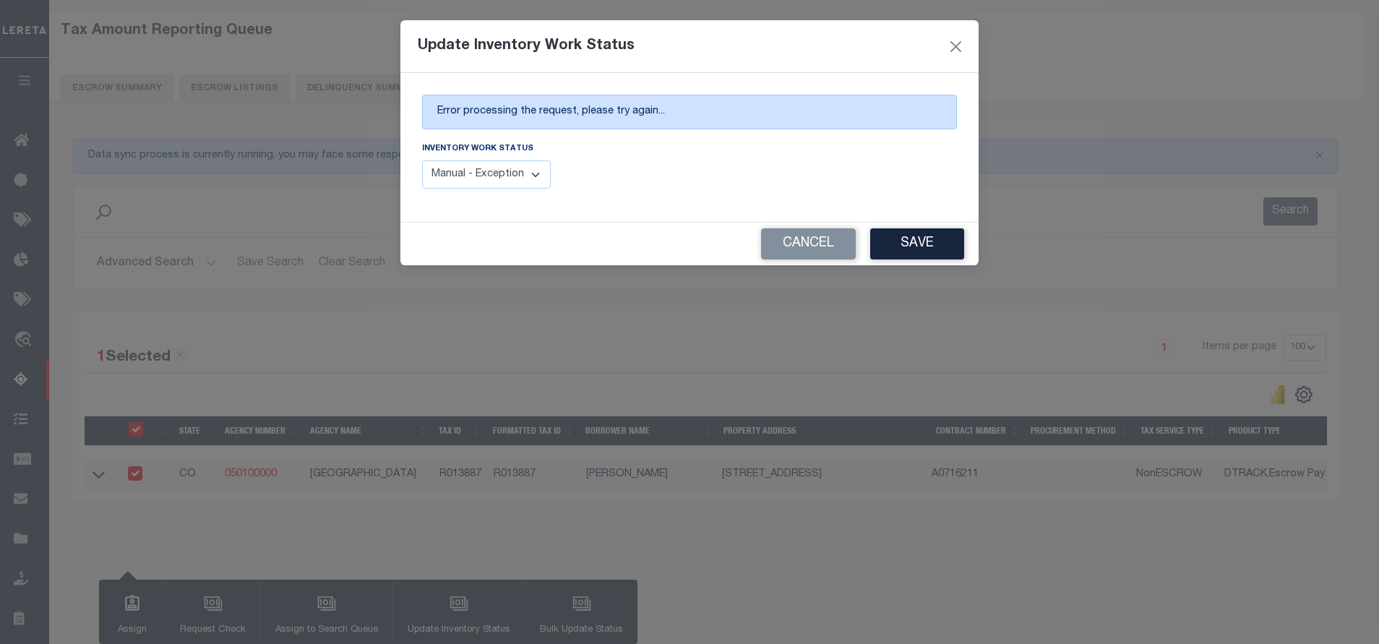
click at [527, 171] on select "Manual - Exception Pended - Awaiting Search Late Add Exception Completed" at bounding box center [486, 174] width 129 height 28
select select "4"
click at [422, 161] on select "Manual - Exception Pended - Awaiting Search Late Add Exception Completed" at bounding box center [486, 174] width 129 height 28
click at [892, 242] on button "Save" at bounding box center [917, 243] width 94 height 31
